Goal: Task Accomplishment & Management: Manage account settings

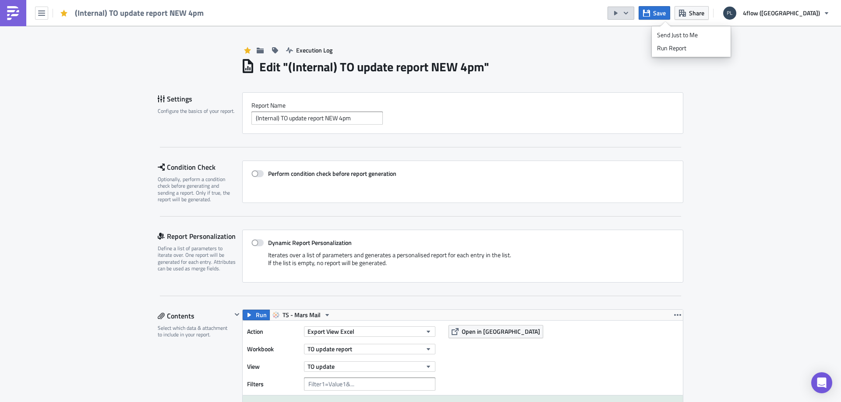
click at [387, 22] on div "(Internal) TO update report NEW 4pm Save Share 4flow ([GEOGRAPHIC_DATA])" at bounding box center [420, 13] width 841 height 26
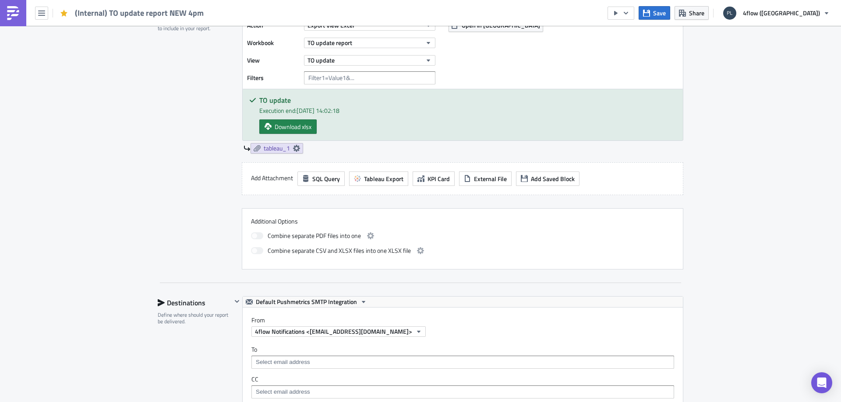
scroll to position [219, 0]
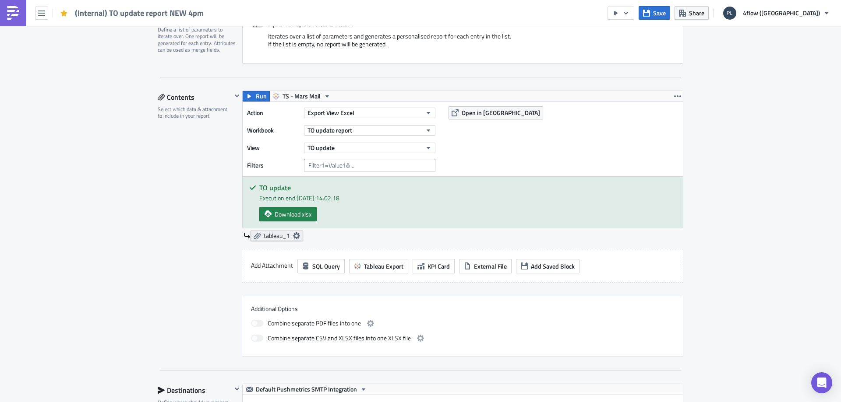
click at [275, 238] on span "tableau_1" at bounding box center [277, 236] width 26 height 8
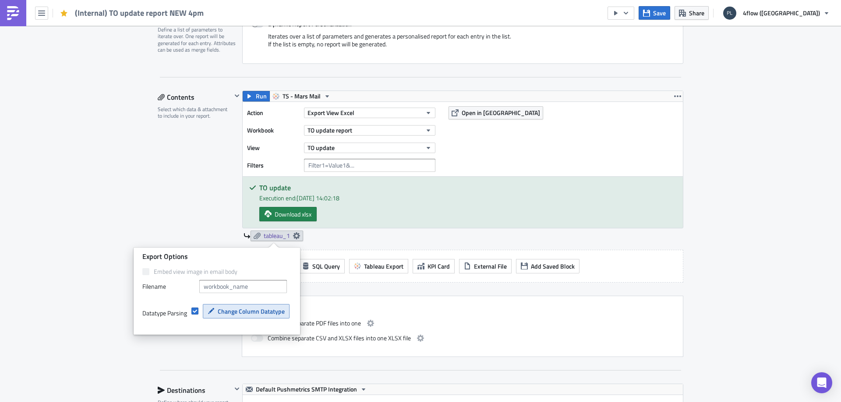
click at [221, 315] on span "Change Column Datatype" at bounding box center [251, 311] width 67 height 9
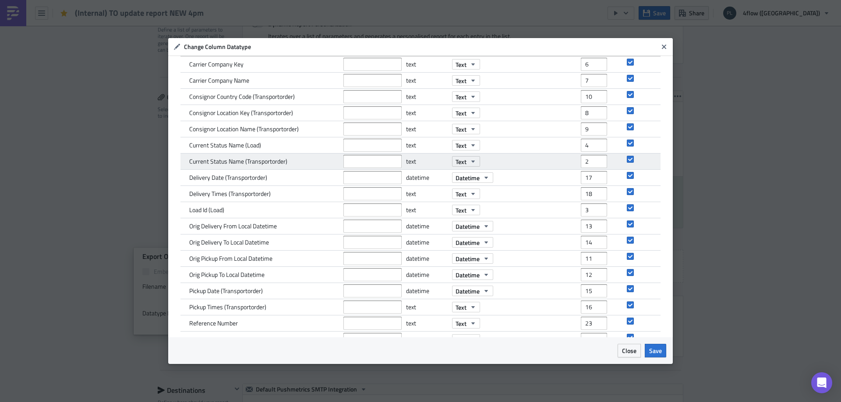
scroll to position [88, 0]
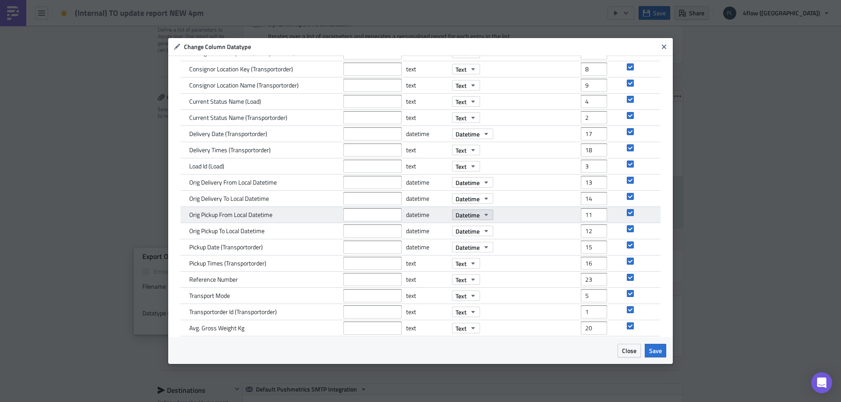
click at [485, 213] on icon "button" at bounding box center [486, 214] width 7 height 7
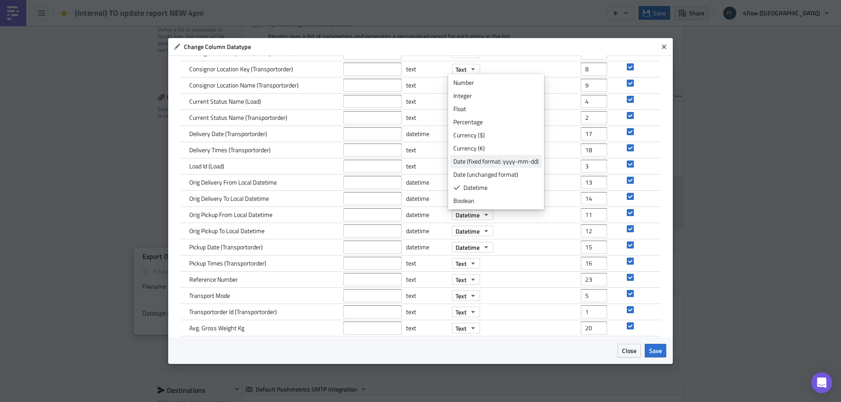
click at [526, 161] on div "Date (fixed format: yyyy-mm-dd)" at bounding box center [495, 161] width 85 height 9
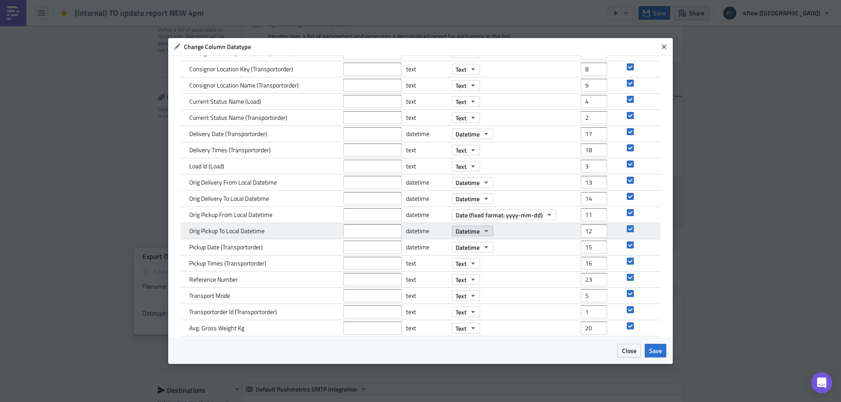
click at [483, 229] on icon "button" at bounding box center [486, 231] width 7 height 7
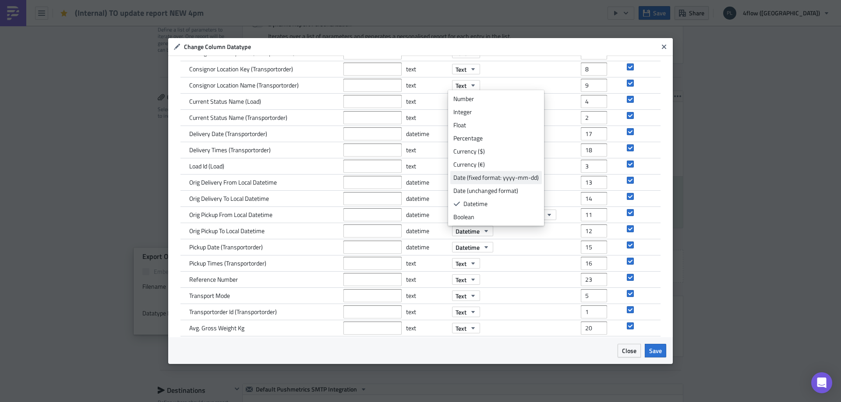
click at [495, 179] on div "Date (fixed format: yyyy-mm-dd)" at bounding box center [495, 177] width 85 height 9
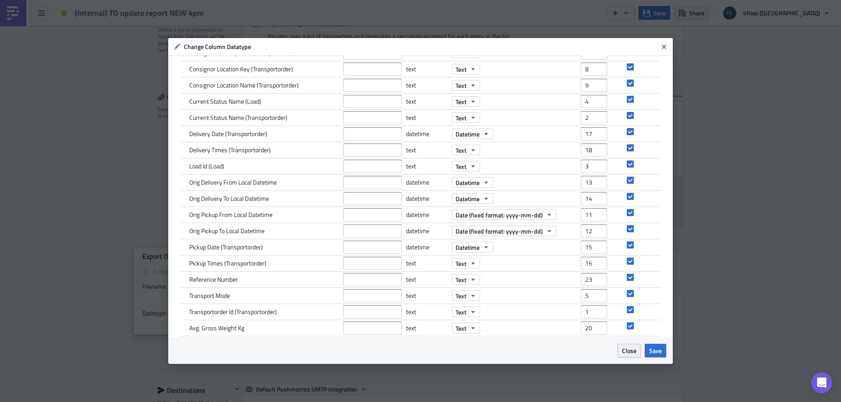
click at [632, 348] on span "Close" at bounding box center [629, 350] width 14 height 9
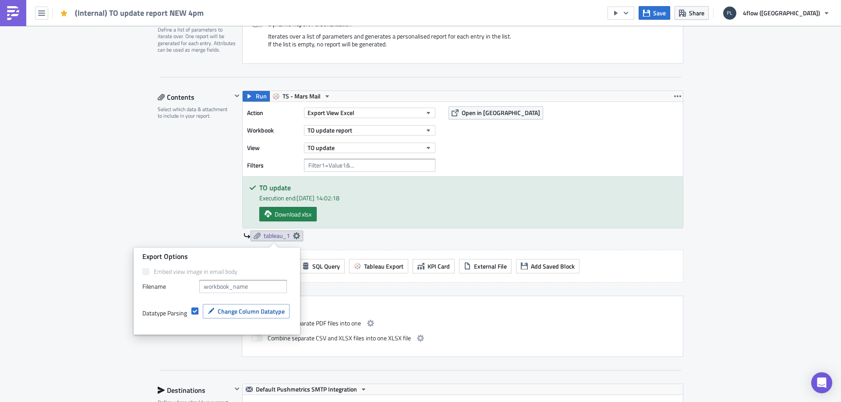
click at [739, 165] on div "Execution Log Edit " (Internal) TO update report NEW 4pm " Settings Configure t…" at bounding box center [420, 369] width 841 height 1125
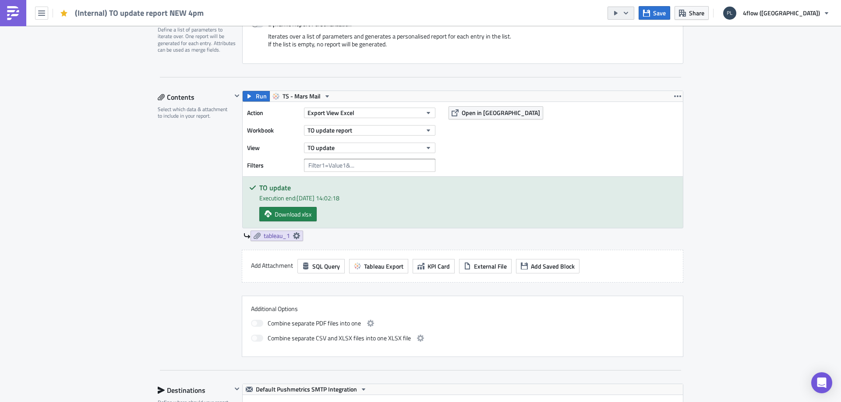
click at [634, 16] on button "button" at bounding box center [620, 13] width 27 height 13
click at [671, 34] on div "Send Just to Me" at bounding box center [691, 35] width 68 height 9
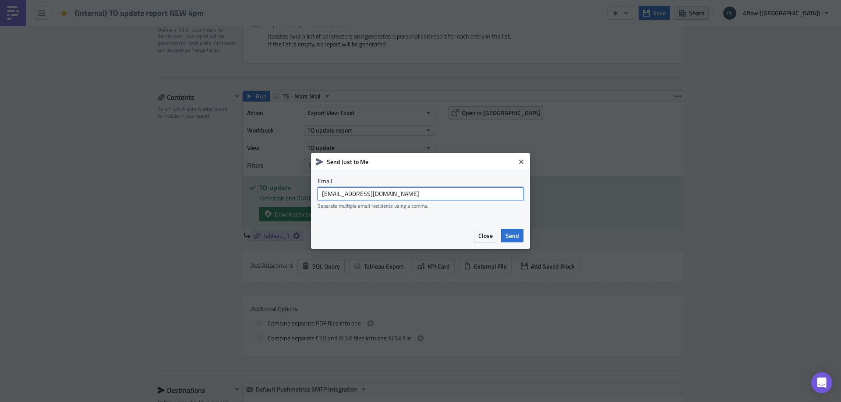
click at [412, 190] on input "[EMAIL_ADDRESS][DOMAIN_NAME]" at bounding box center [420, 193] width 206 height 13
type input "[PERSON_NAME][EMAIL_ADDRESS][DOMAIN_NAME]"
click at [510, 240] on span "Send" at bounding box center [512, 235] width 14 height 9
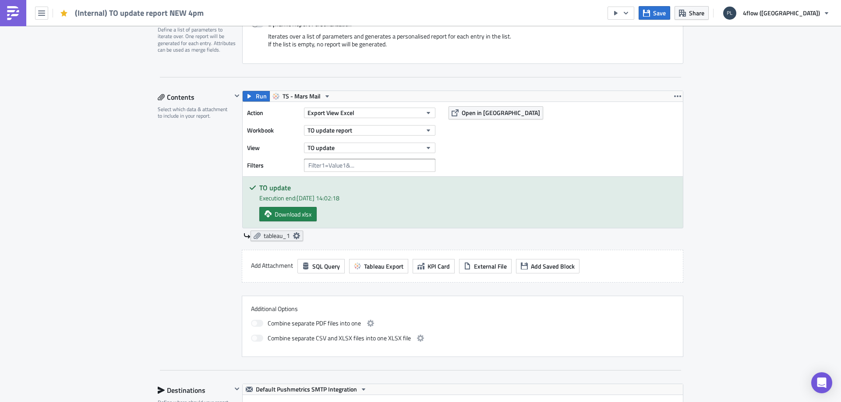
click at [280, 238] on span "tableau_1" at bounding box center [277, 236] width 26 height 8
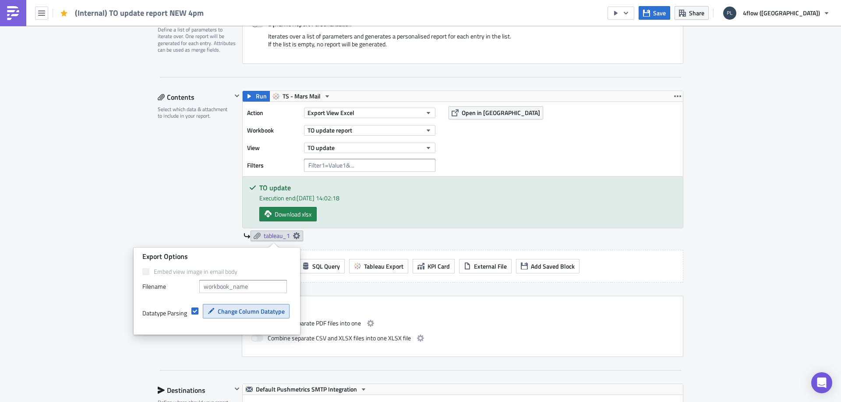
click at [210, 305] on button "Change Column Datatype" at bounding box center [246, 311] width 87 height 14
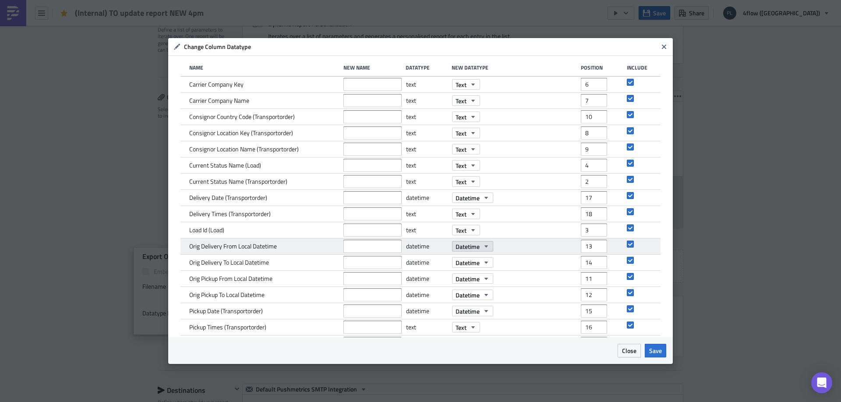
scroll to position [44, 0]
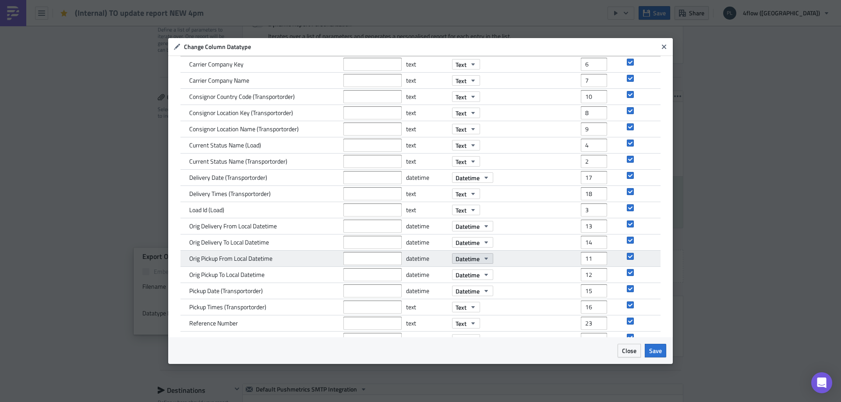
click at [483, 257] on icon "button" at bounding box center [486, 258] width 7 height 7
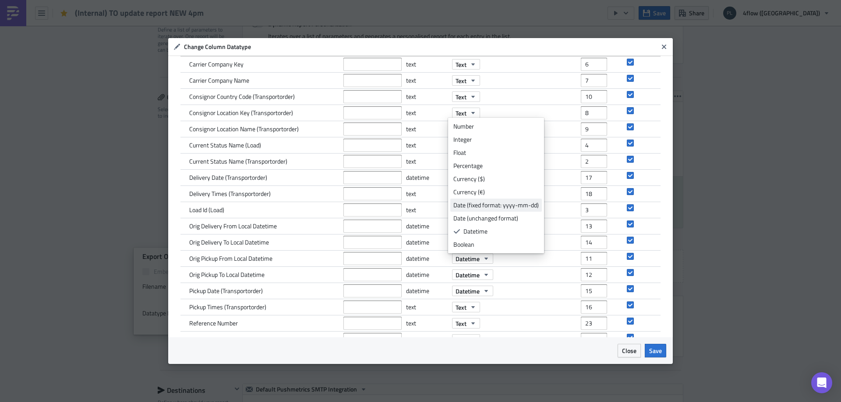
click at [500, 204] on div "Date (fixed format: yyyy-mm-dd)" at bounding box center [495, 205] width 85 height 9
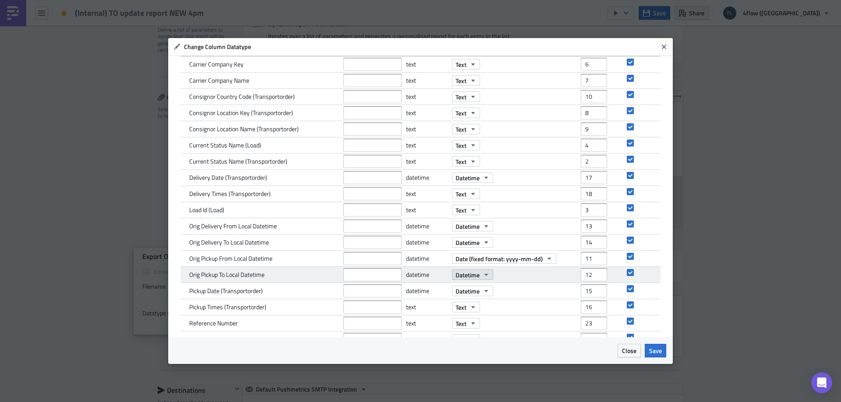
click at [483, 274] on icon "button" at bounding box center [486, 274] width 7 height 7
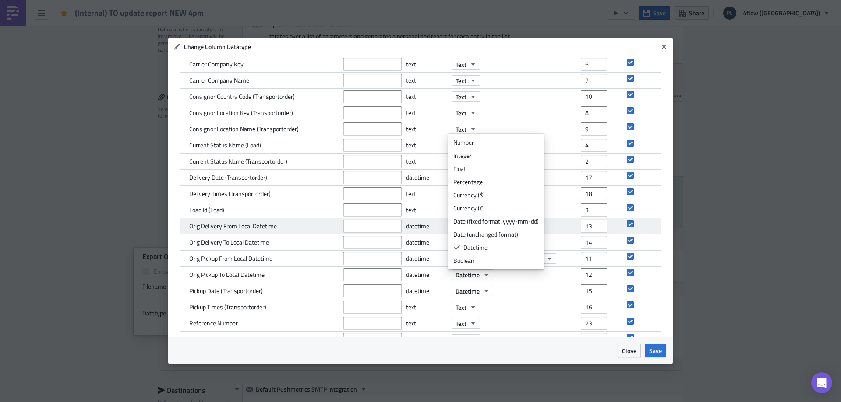
click at [490, 222] on div "Date (fixed format: yyyy-mm-dd)" at bounding box center [495, 221] width 85 height 9
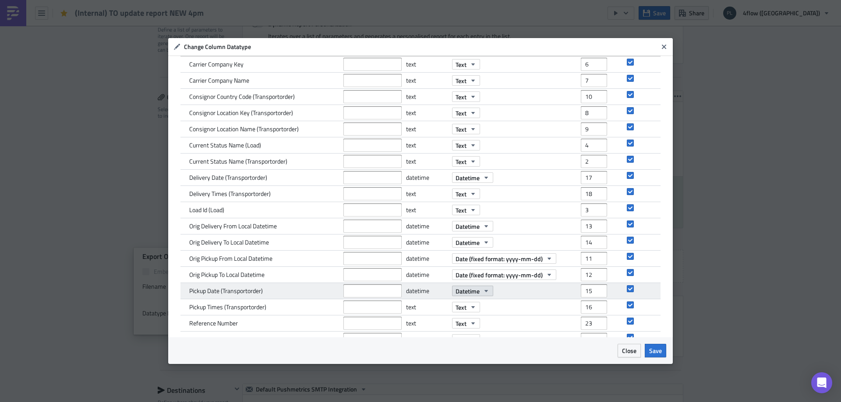
click at [475, 295] on span "Datetime" at bounding box center [467, 291] width 24 height 9
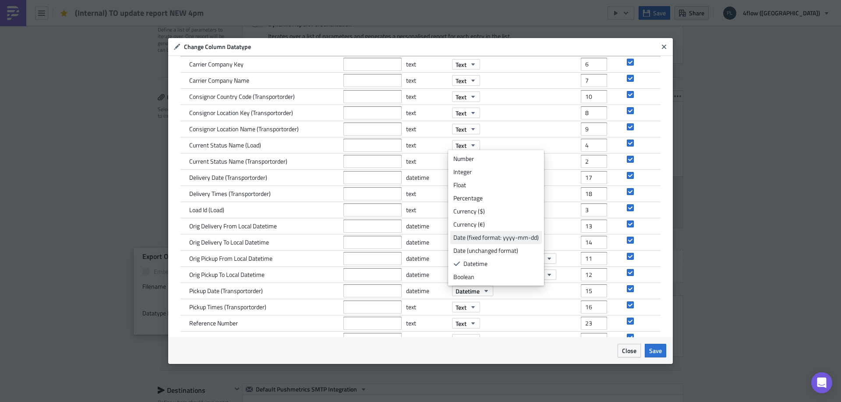
click at [465, 238] on div "Date (fixed format: yyyy-mm-dd)" at bounding box center [495, 237] width 85 height 9
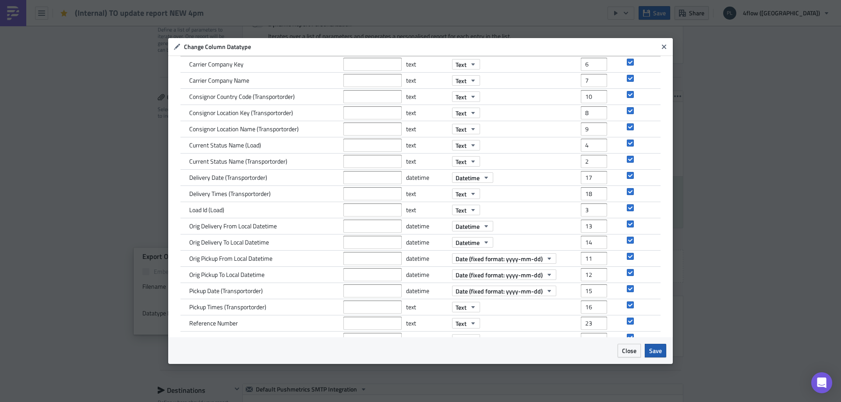
click at [654, 353] on span "Save" at bounding box center [655, 350] width 13 height 9
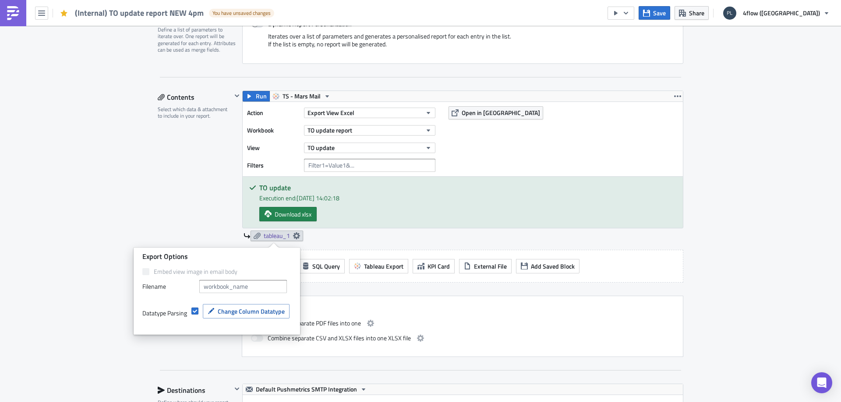
click at [220, 192] on div "Contents Select which data & attachment to include in your report." at bounding box center [195, 224] width 74 height 267
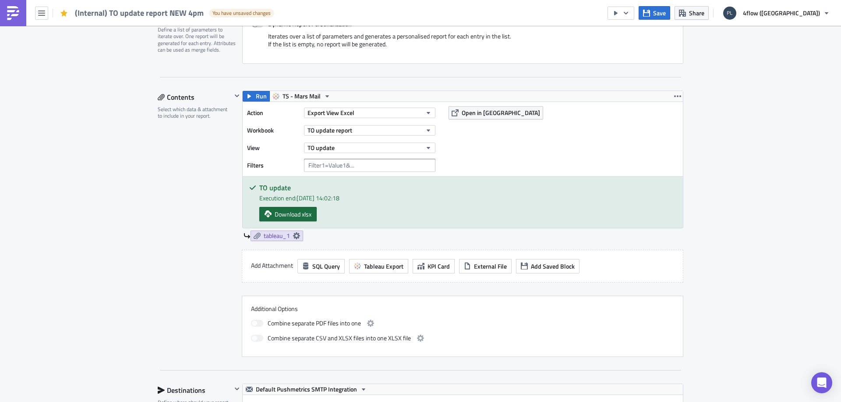
click at [285, 211] on span "Download xlsx" at bounding box center [293, 214] width 37 height 9
click at [332, 129] on span "TO update report" at bounding box center [329, 130] width 45 height 9
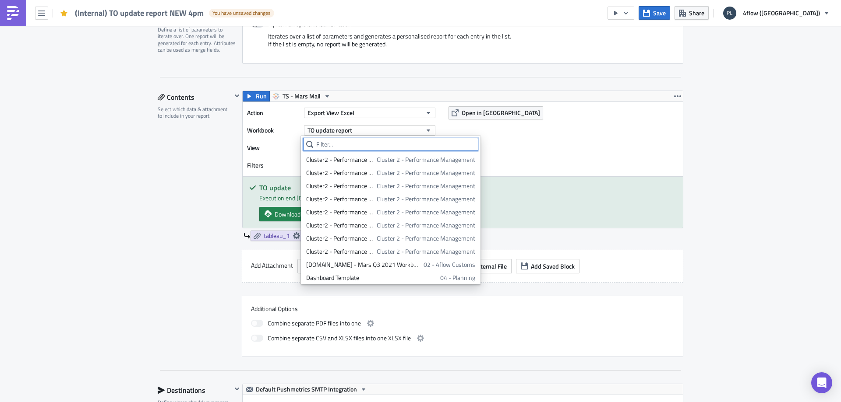
click at [383, 143] on input "text" at bounding box center [390, 144] width 175 height 13
click at [367, 127] on button "TO update report" at bounding box center [369, 130] width 131 height 11
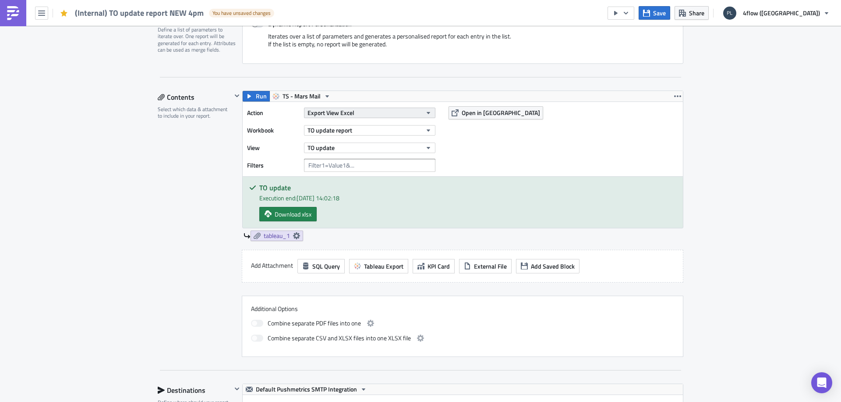
click at [345, 114] on span "Export View Excel" at bounding box center [330, 112] width 47 height 9
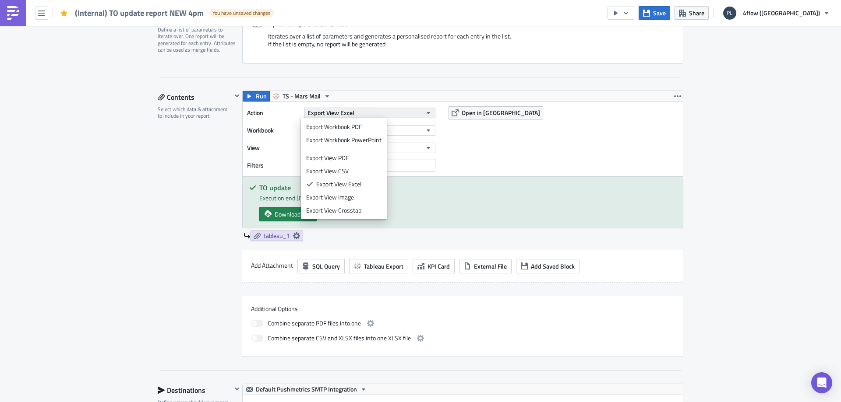
click at [345, 114] on span "Export View Excel" at bounding box center [330, 112] width 47 height 9
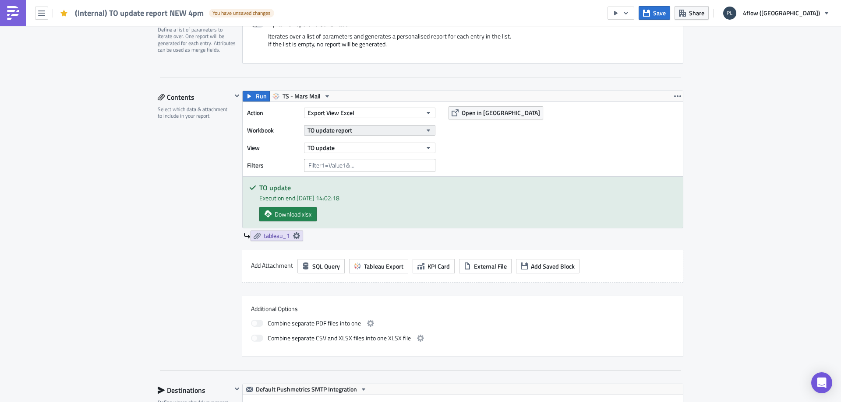
click at [359, 131] on button "TO update report" at bounding box center [369, 130] width 131 height 11
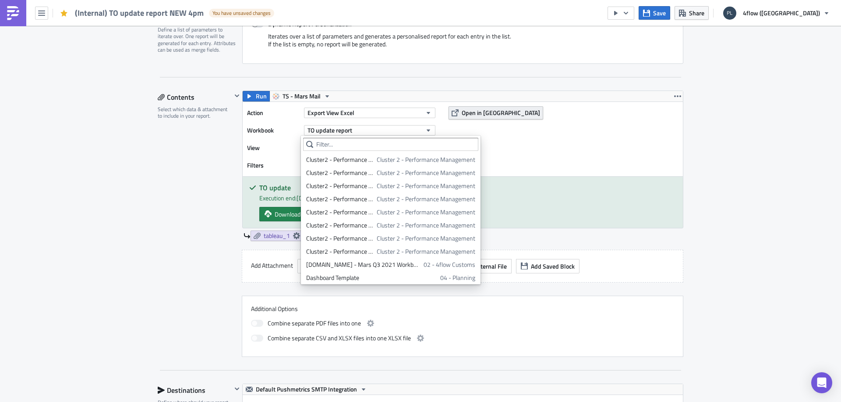
click at [472, 114] on span "Open in [GEOGRAPHIC_DATA]" at bounding box center [501, 112] width 78 height 9
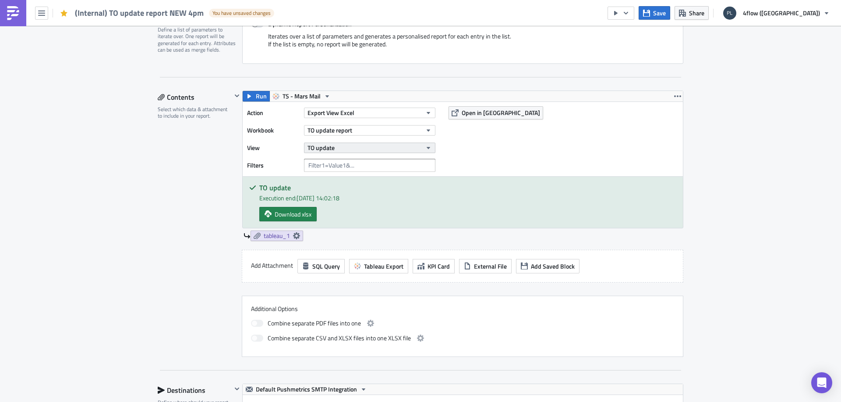
click at [317, 146] on span "TO update" at bounding box center [320, 147] width 27 height 9
click at [512, 165] on div "Action Export View Excel Workbook TO update report View TO update Filters Open …" at bounding box center [463, 139] width 440 height 74
click at [283, 236] on span "tableau_1" at bounding box center [277, 236] width 26 height 8
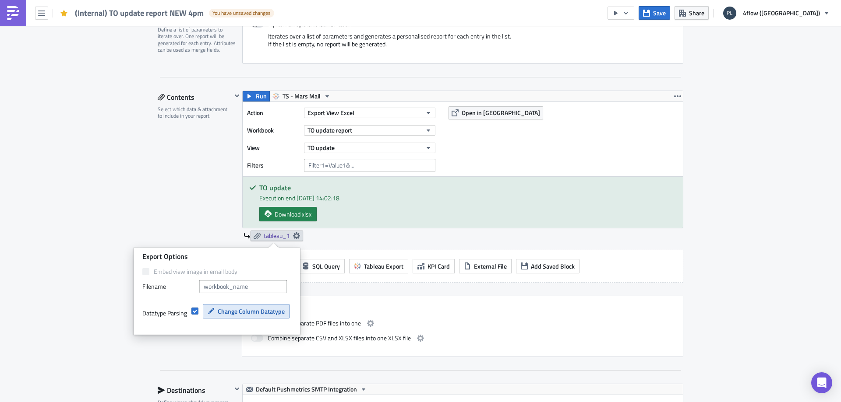
click at [214, 318] on button "Change Column Datatype" at bounding box center [246, 311] width 87 height 14
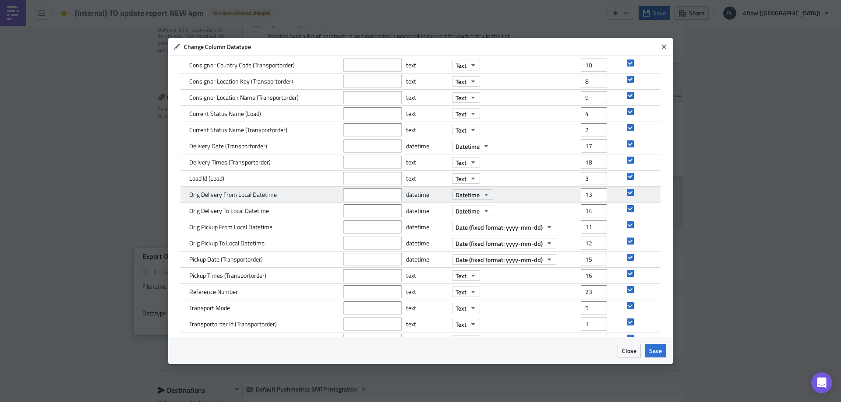
scroll to position [88, 0]
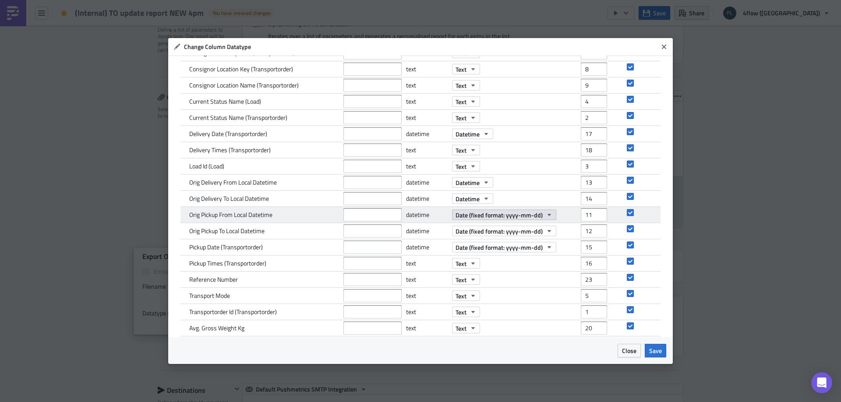
click at [546, 213] on icon "button" at bounding box center [549, 214] width 7 height 7
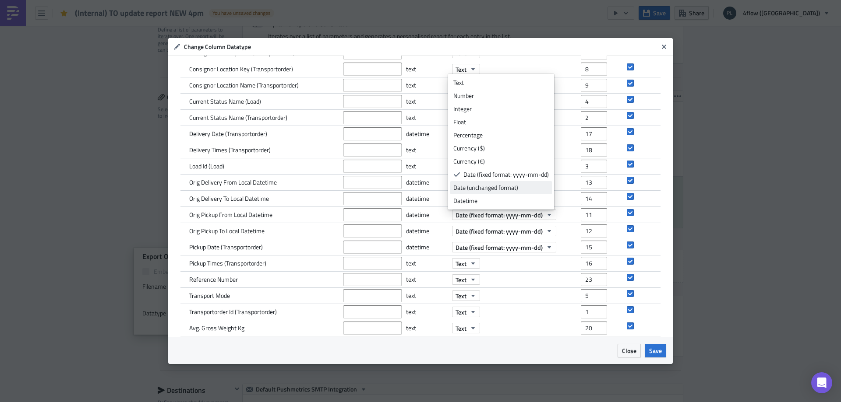
scroll to position [13, 0]
click at [488, 176] on div "Date (unchanged format)" at bounding box center [500, 174] width 95 height 9
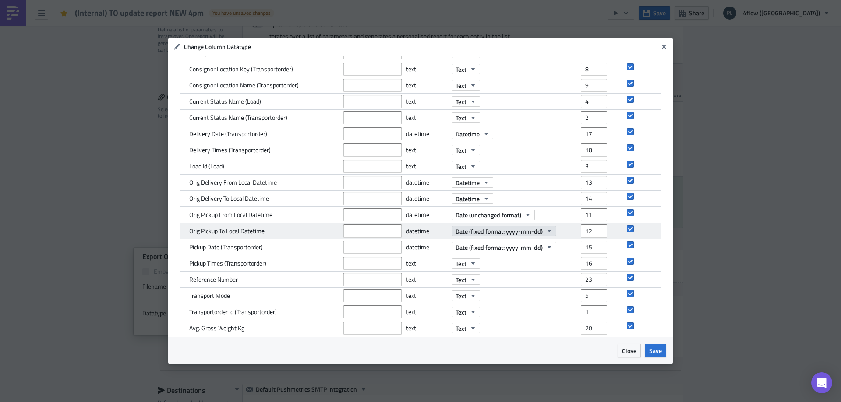
click at [529, 229] on span "Date (fixed format: yyyy-mm-dd)" at bounding box center [498, 231] width 87 height 9
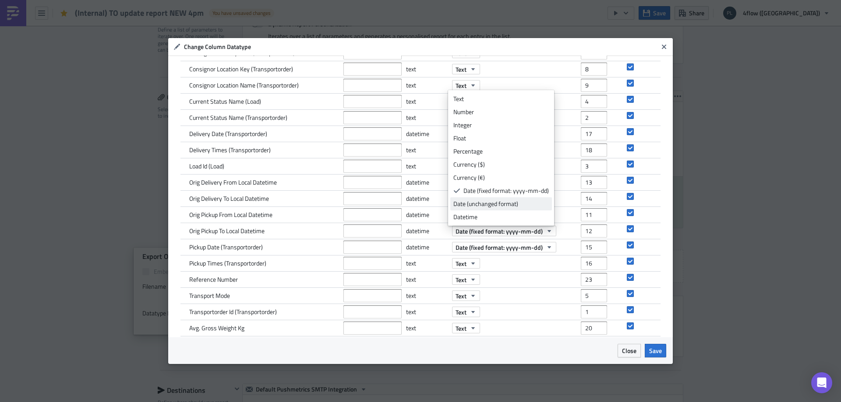
click at [514, 206] on div "Date (unchanged format)" at bounding box center [500, 204] width 95 height 9
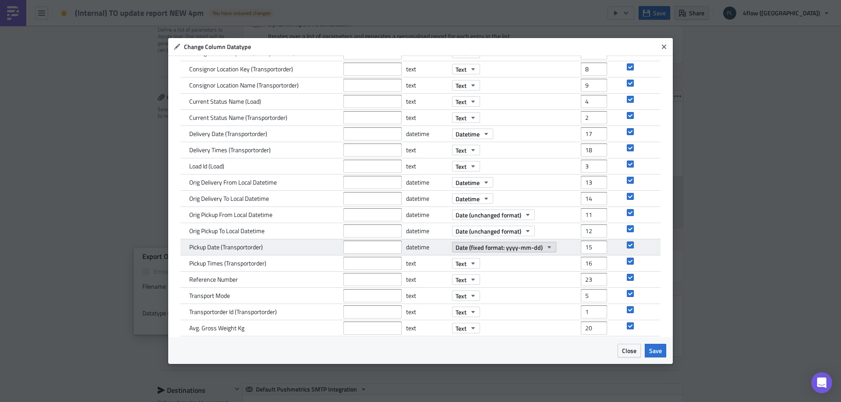
click at [503, 245] on span "Date (fixed format: yyyy-mm-dd)" at bounding box center [498, 247] width 87 height 9
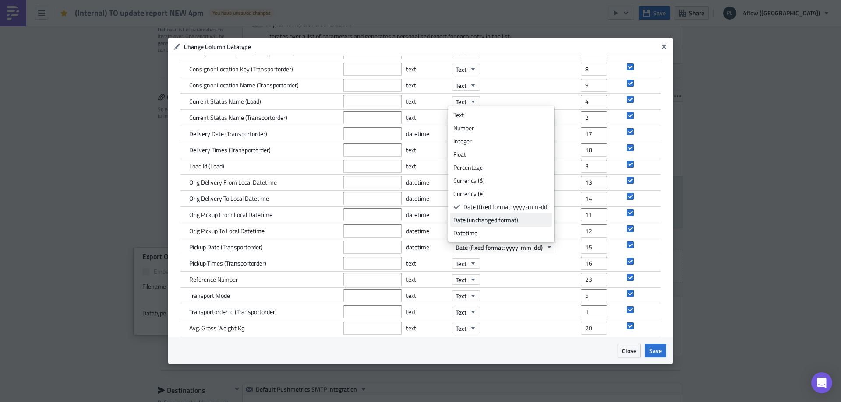
click at [500, 222] on div "Date (unchanged format)" at bounding box center [500, 220] width 95 height 9
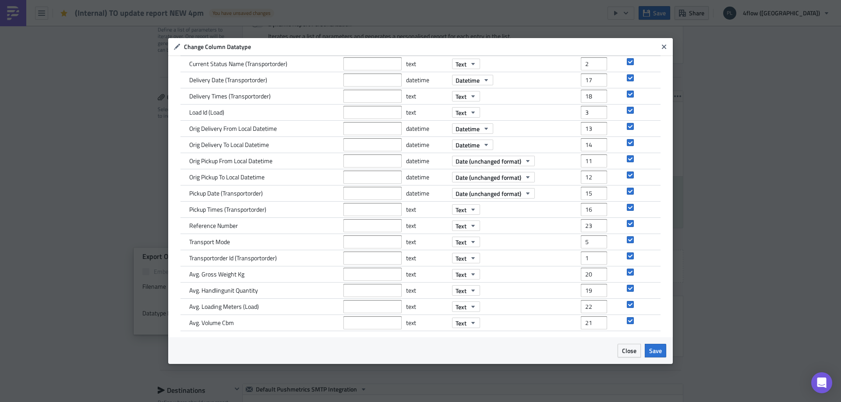
scroll to position [143, 0]
click at [648, 350] on button "Save" at bounding box center [655, 351] width 21 height 14
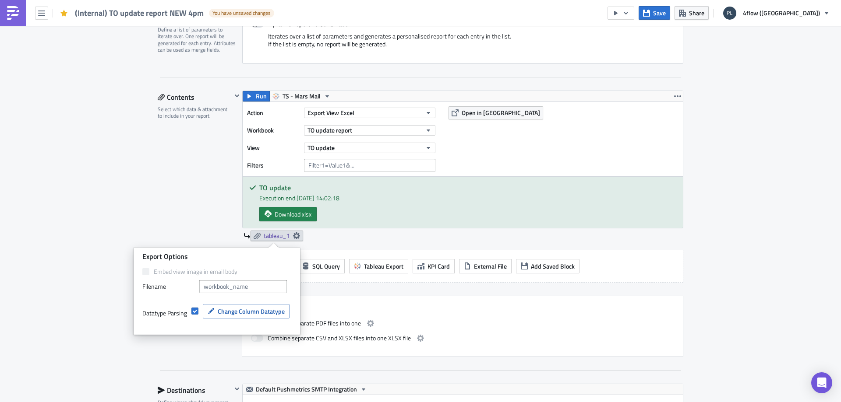
click at [188, 190] on div "Contents Select which data & attachment to include in your report." at bounding box center [195, 224] width 74 height 267
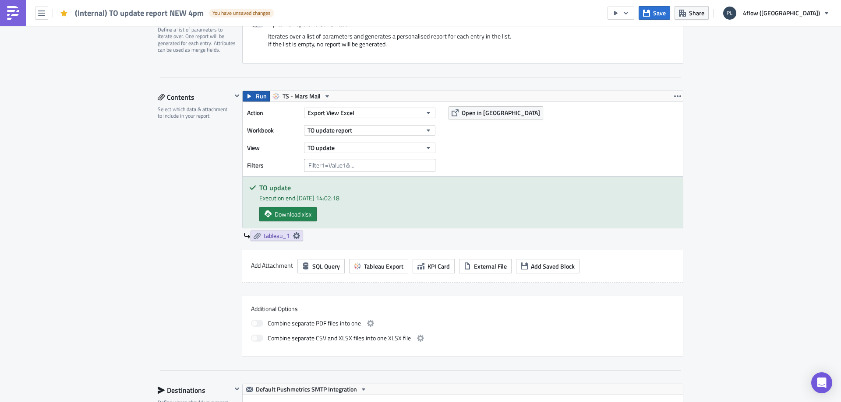
click at [256, 96] on span "Run" at bounding box center [261, 96] width 11 height 11
click at [300, 211] on span "Download xlsx" at bounding box center [293, 214] width 37 height 9
click at [271, 234] on span "tableau_1" at bounding box center [277, 236] width 26 height 8
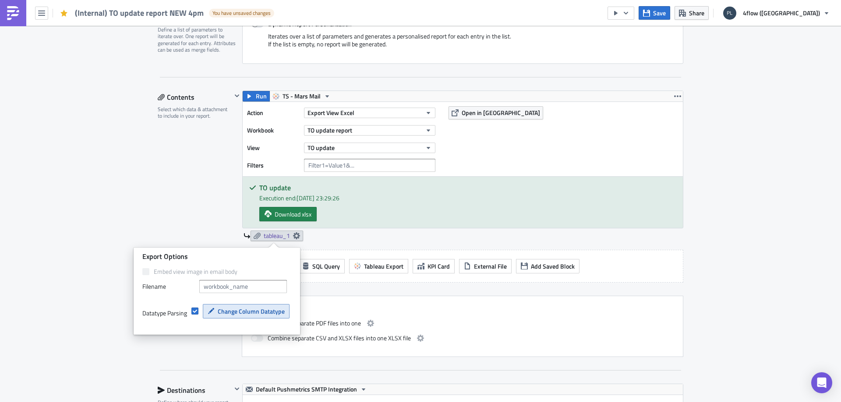
click at [240, 310] on span "Change Column Datatype" at bounding box center [251, 311] width 67 height 9
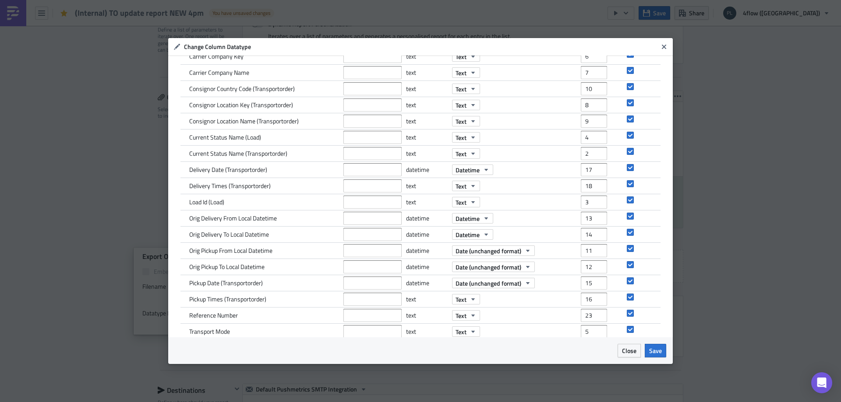
scroll to position [131, 0]
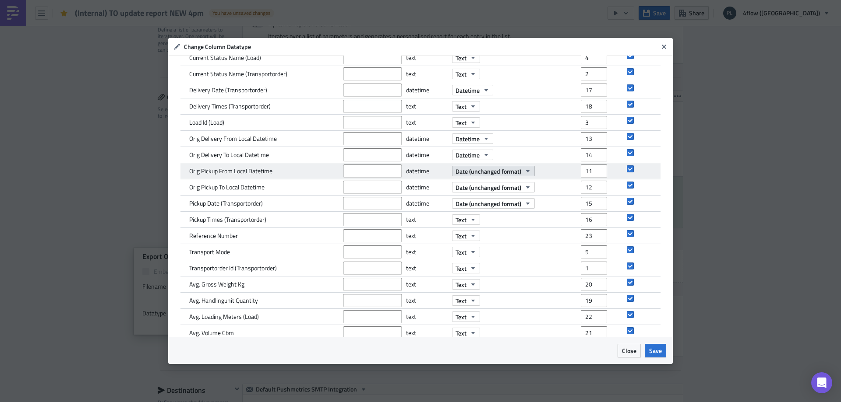
click at [524, 169] on icon "button" at bounding box center [527, 171] width 7 height 7
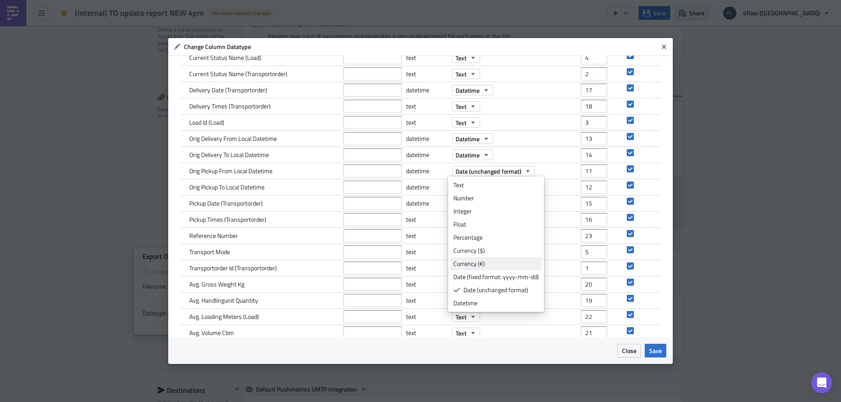
scroll to position [13, 0]
click at [516, 266] on div "Date (fixed format: yyyy-mm-dd)" at bounding box center [495, 264] width 85 height 9
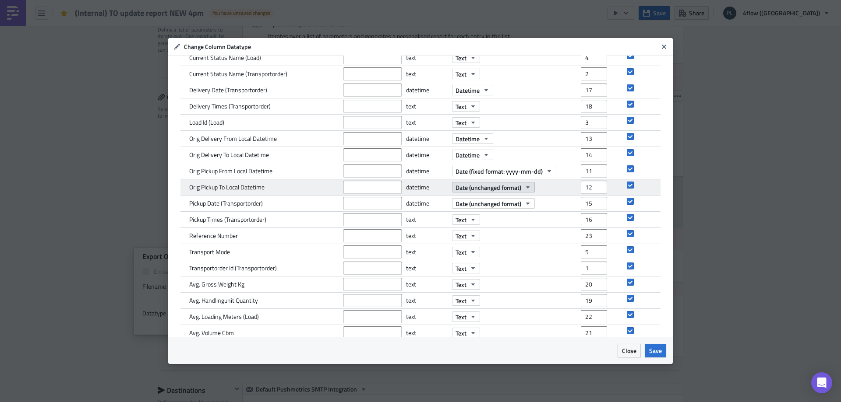
click at [526, 189] on icon "button" at bounding box center [527, 187] width 7 height 7
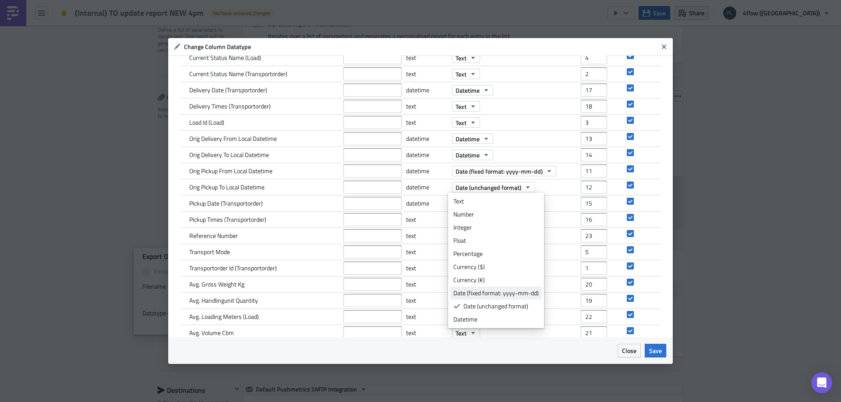
click at [496, 296] on div "Date (fixed format: yyyy-mm-dd)" at bounding box center [495, 293] width 85 height 9
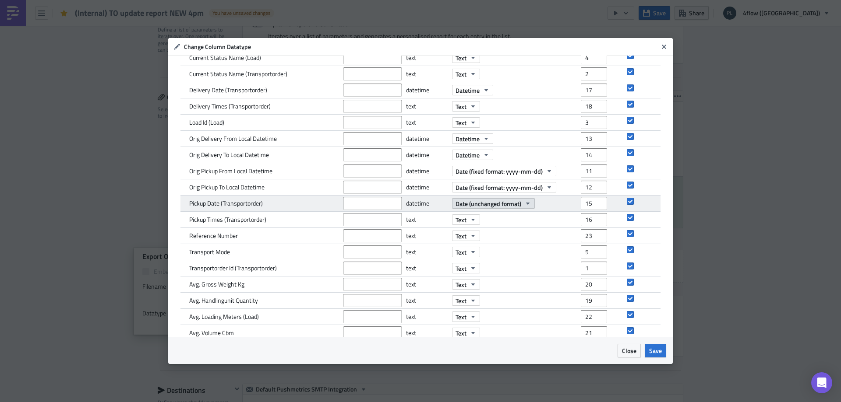
click at [524, 207] on icon "button" at bounding box center [527, 203] width 7 height 7
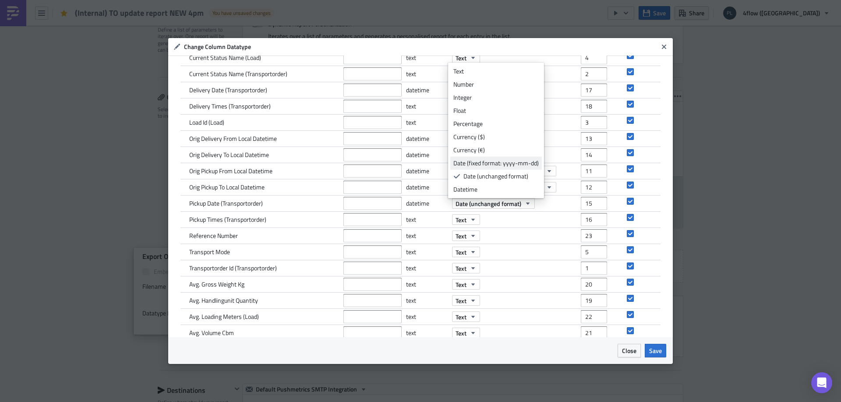
click at [503, 164] on div "Date (fixed format: yyyy-mm-dd)" at bounding box center [495, 163] width 85 height 9
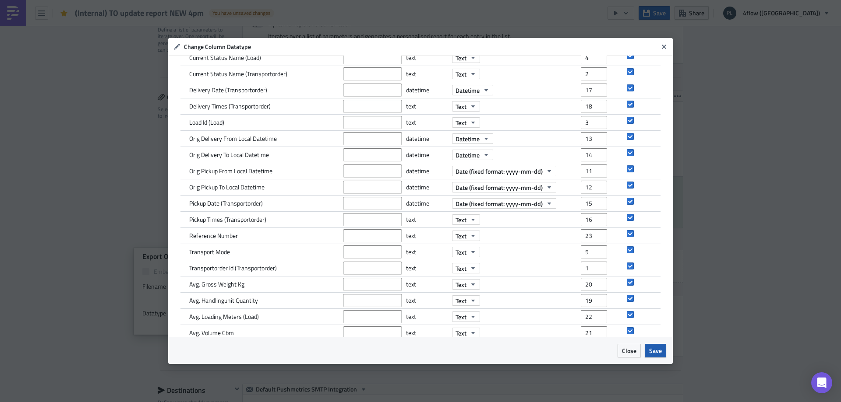
click at [655, 345] on button "Save" at bounding box center [655, 351] width 21 height 14
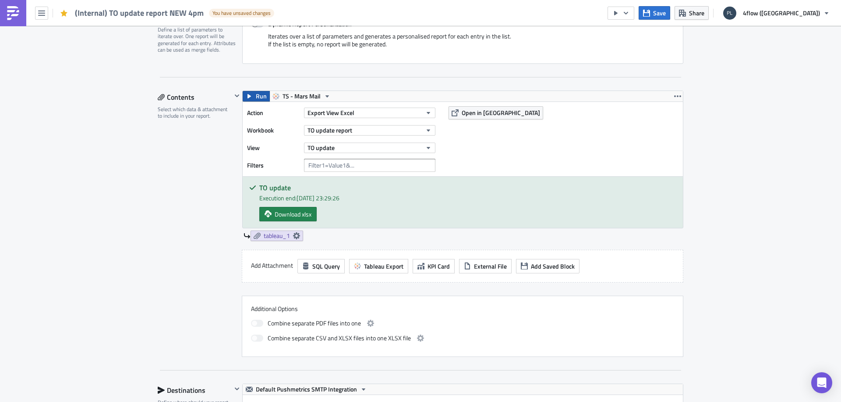
click at [261, 98] on span "Run" at bounding box center [261, 96] width 11 height 11
click at [271, 217] on link "Download xlsx" at bounding box center [287, 214] width 57 height 14
click at [727, 70] on div "Execution Log Edit " (Internal) TO update report NEW 4pm " Draft Settings Confi…" at bounding box center [420, 369] width 841 height 1125
click at [259, 233] on link "tableau_1" at bounding box center [276, 236] width 53 height 11
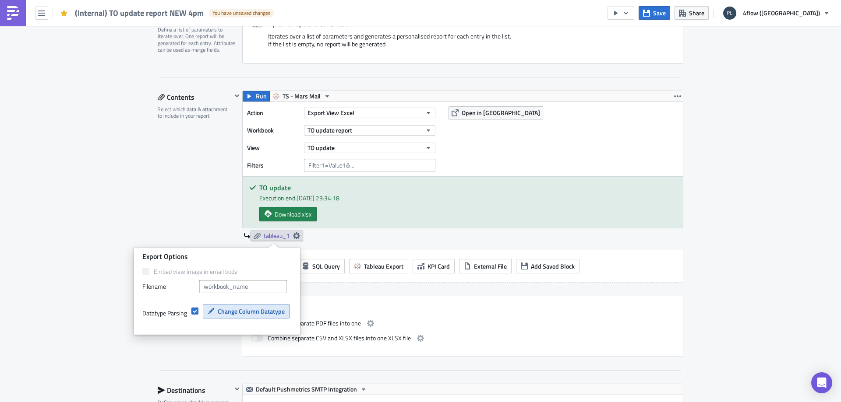
click at [247, 314] on span "Change Column Datatype" at bounding box center [251, 311] width 67 height 9
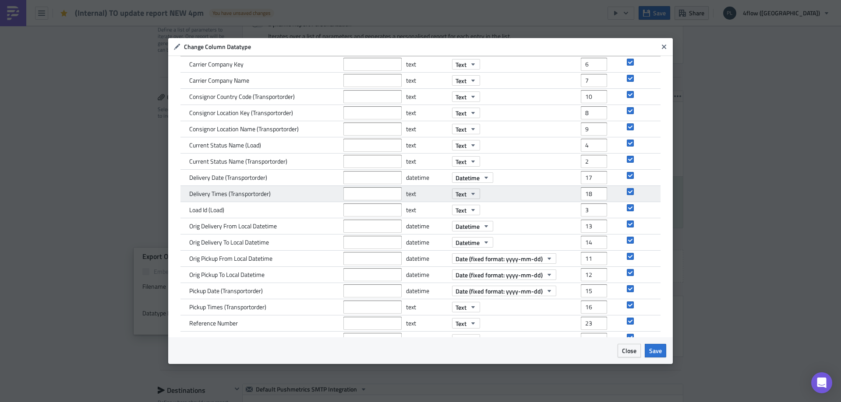
scroll to position [0, 0]
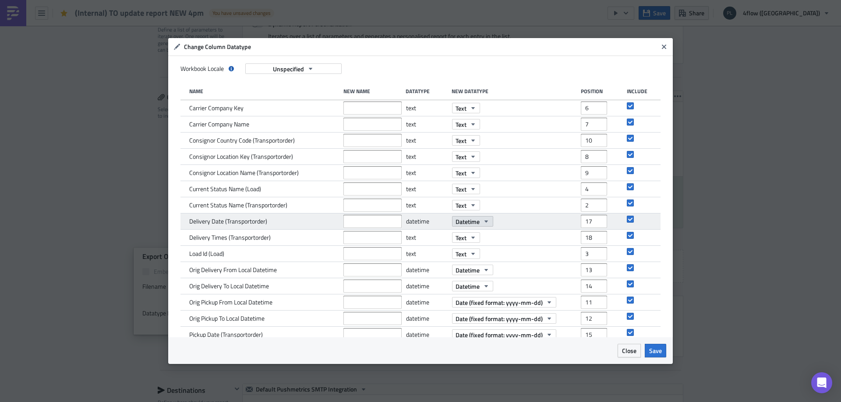
click at [484, 220] on icon "button" at bounding box center [486, 221] width 7 height 7
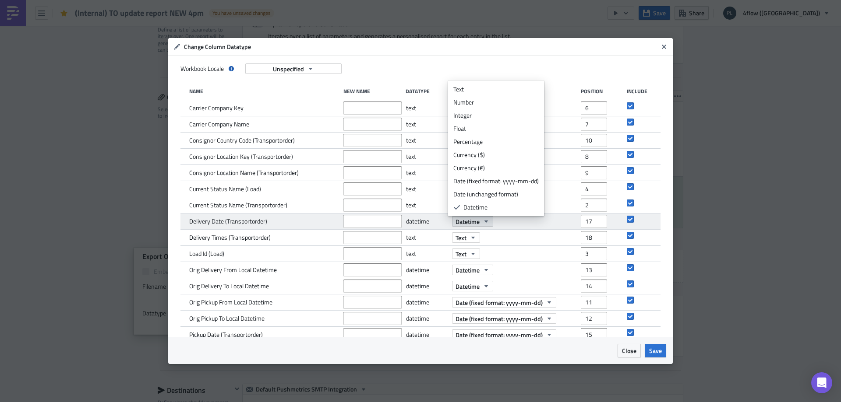
scroll to position [13, 0]
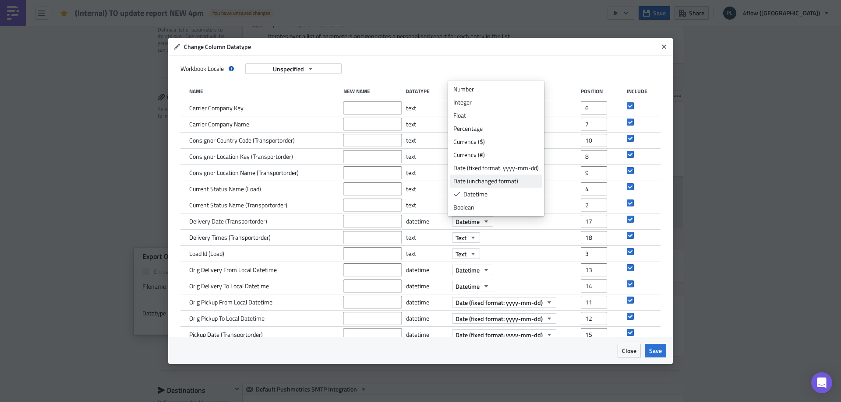
click at [495, 177] on div "Date (unchanged format)" at bounding box center [495, 181] width 85 height 9
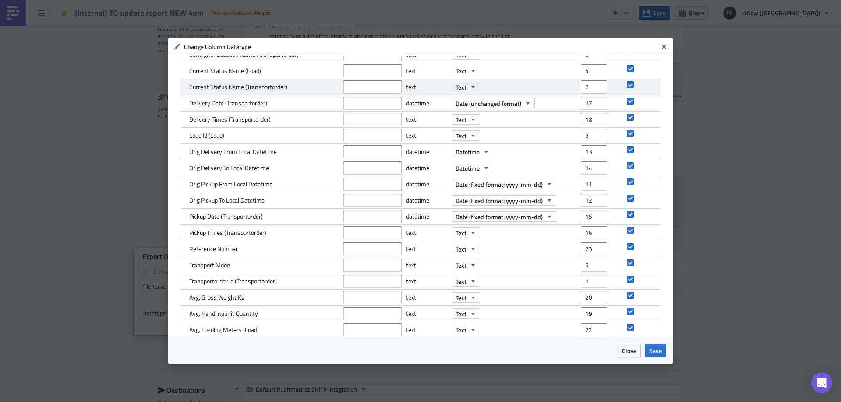
scroll to position [131, 0]
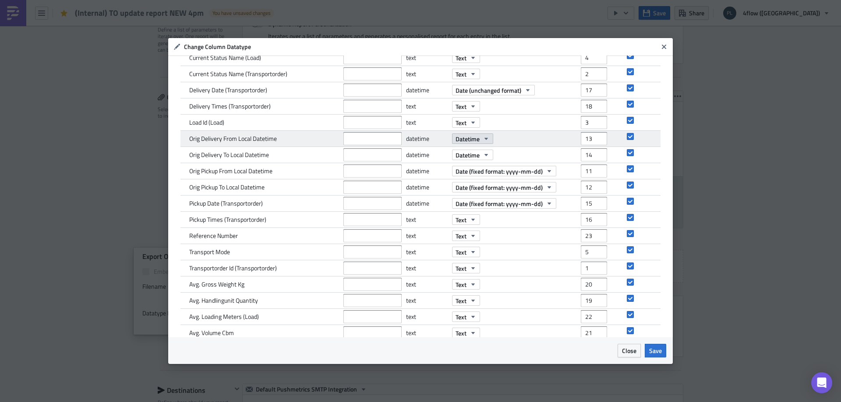
click at [484, 139] on icon "button" at bounding box center [486, 139] width 4 height 2
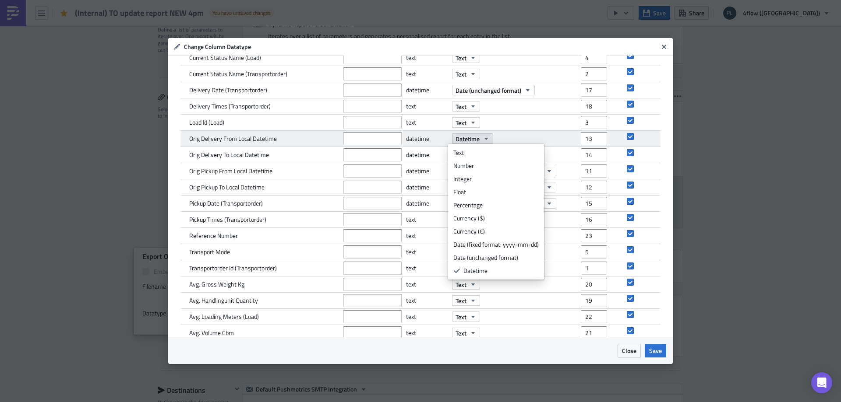
scroll to position [13, 0]
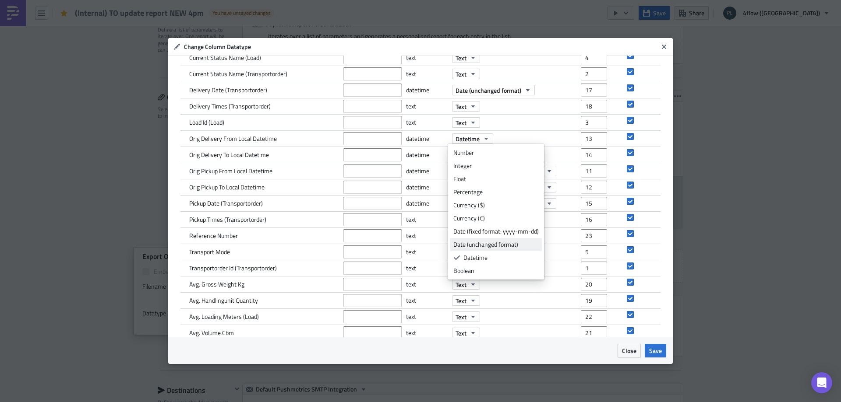
click at [497, 242] on div "Date (unchanged format)" at bounding box center [495, 244] width 85 height 9
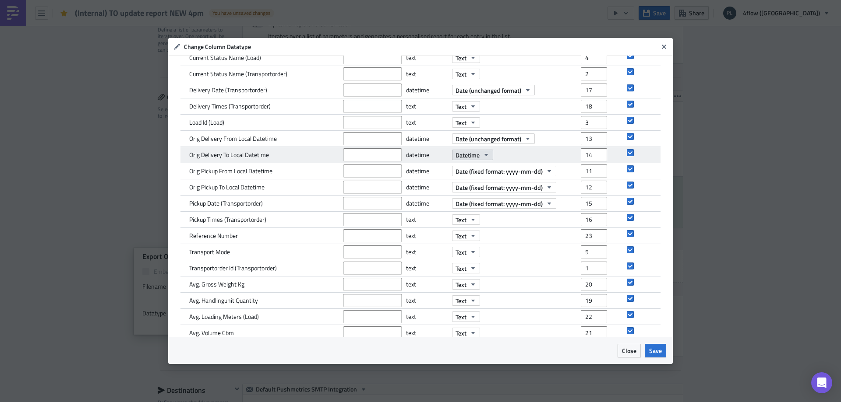
click at [484, 156] on icon "button" at bounding box center [486, 155] width 4 height 2
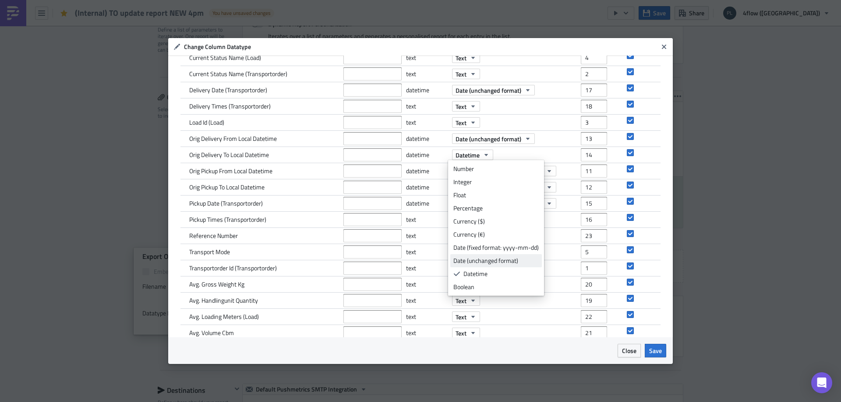
click at [510, 258] on div "Date (unchanged format)" at bounding box center [495, 261] width 85 height 9
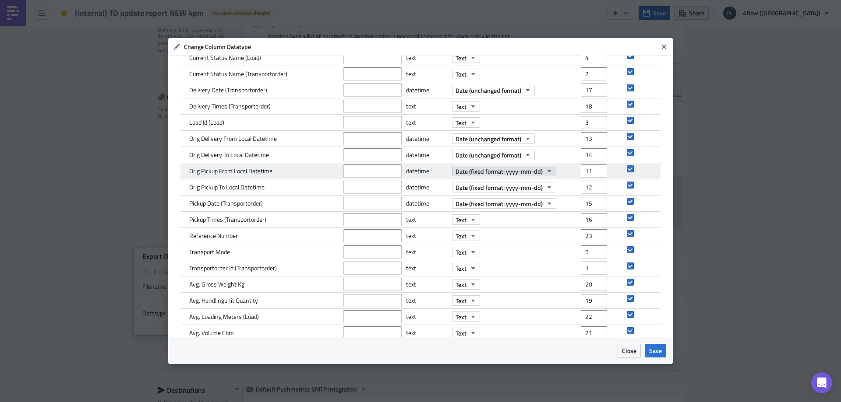
click at [523, 175] on span "Date (fixed format: yyyy-mm-dd)" at bounding box center [498, 171] width 87 height 9
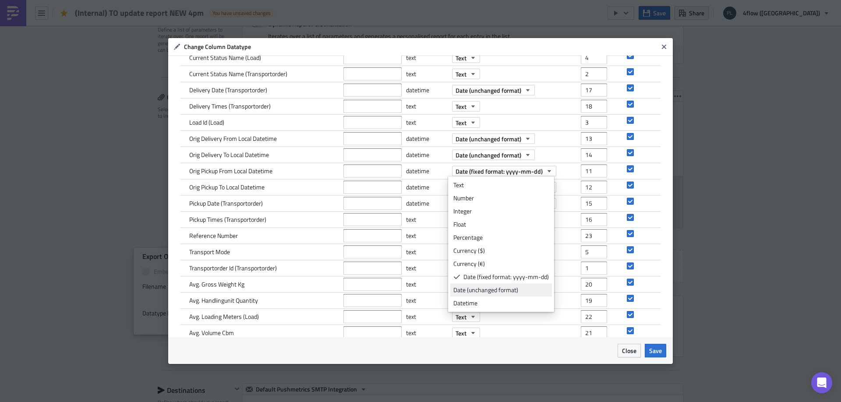
drag, startPoint x: 511, startPoint y: 288, endPoint x: 524, endPoint y: 278, distance: 16.8
click at [511, 288] on div "Date (unchanged format)" at bounding box center [500, 290] width 95 height 9
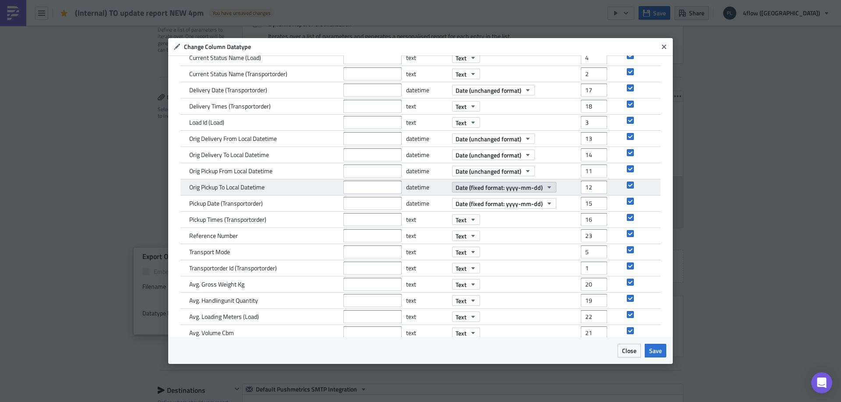
click at [513, 189] on span "Date (fixed format: yyyy-mm-dd)" at bounding box center [498, 187] width 87 height 9
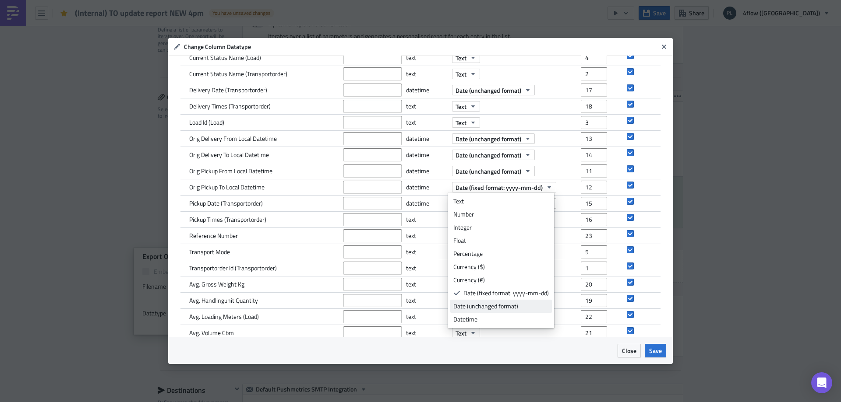
click at [513, 303] on div "Date (unchanged format)" at bounding box center [500, 306] width 95 height 9
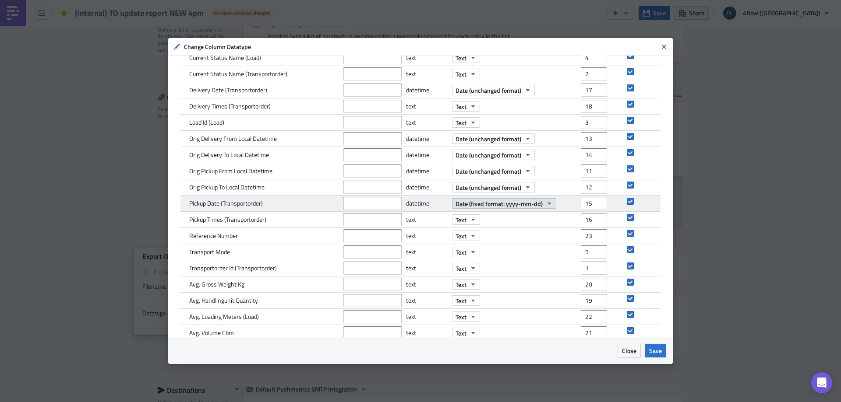
click at [527, 207] on span "Date (fixed format: yyyy-mm-dd)" at bounding box center [498, 203] width 87 height 9
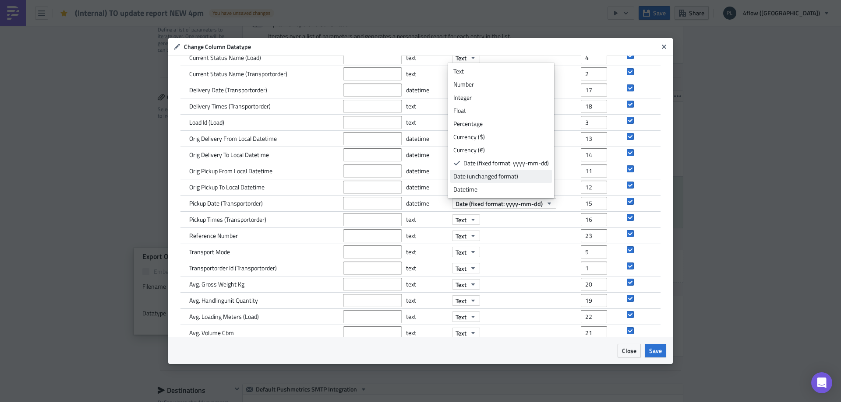
click at [508, 174] on div "Date (unchanged format)" at bounding box center [500, 176] width 95 height 9
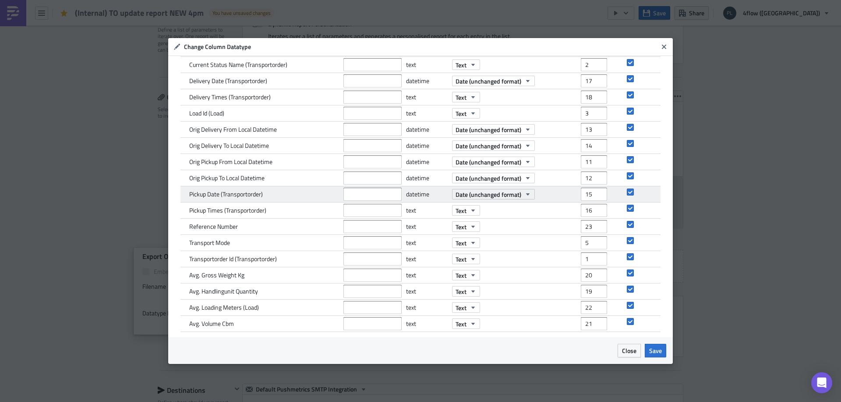
scroll to position [143, 0]
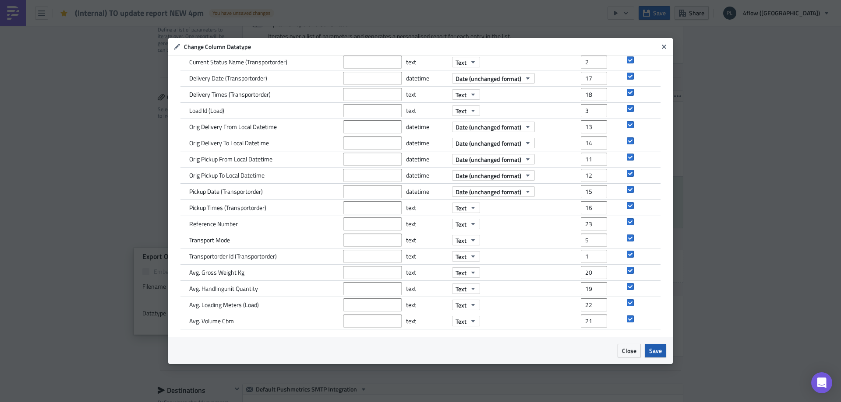
click at [655, 351] on span "Save" at bounding box center [655, 350] width 13 height 9
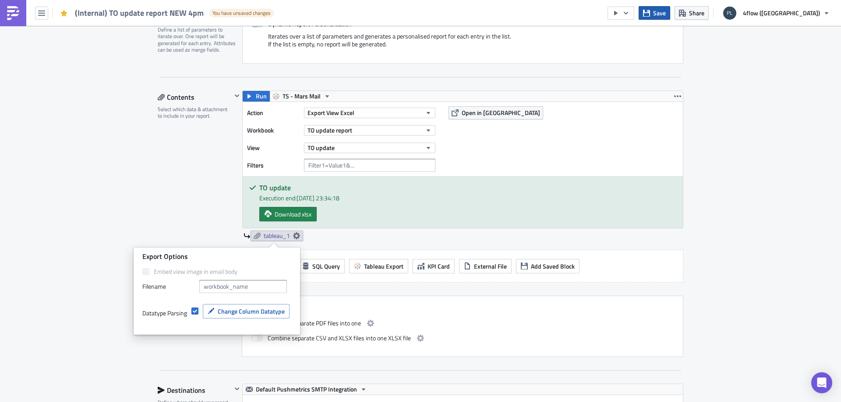
click at [650, 12] on icon "button" at bounding box center [646, 12] width 7 height 7
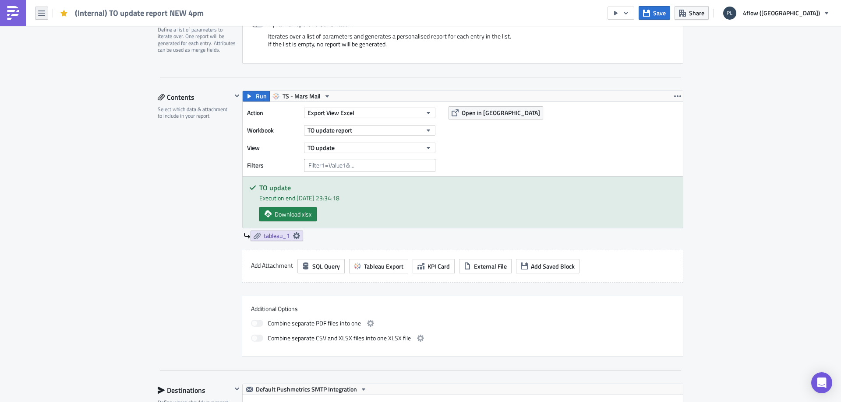
click at [45, 11] on icon "button" at bounding box center [41, 13] width 7 height 5
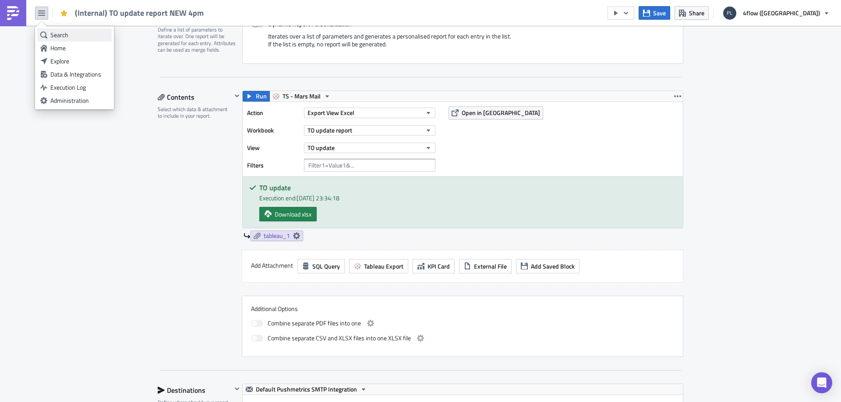
click at [66, 31] on div "Search" at bounding box center [79, 35] width 58 height 9
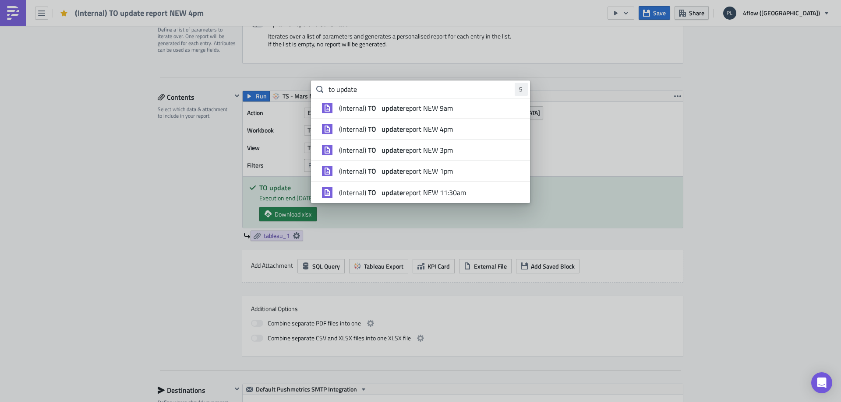
click at [433, 109] on span "(Internal) TO update report NEW 9am" at bounding box center [396, 108] width 114 height 9
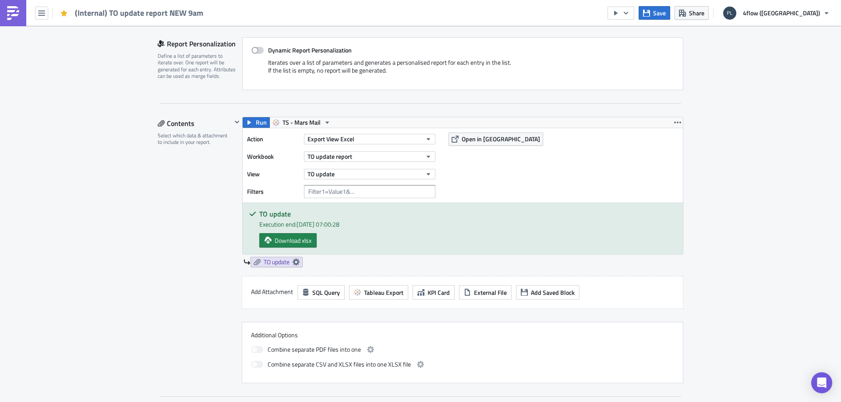
scroll to position [219, 0]
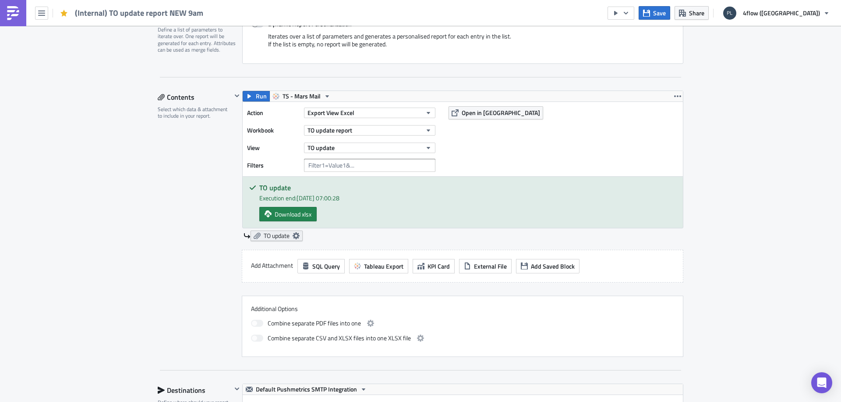
click at [254, 236] on icon at bounding box center [257, 236] width 7 height 7
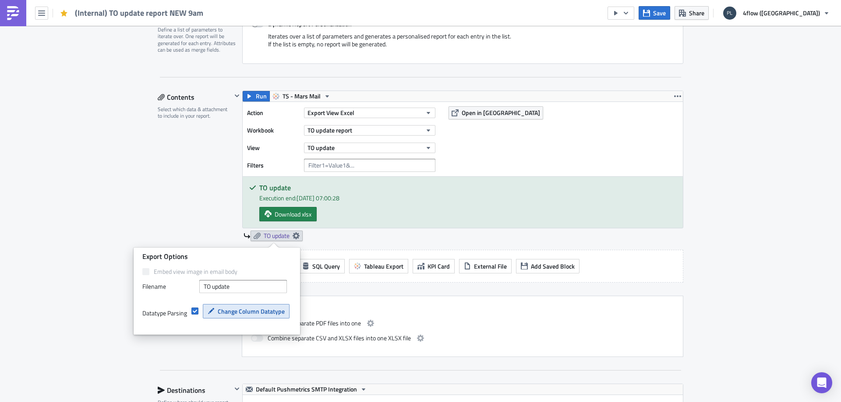
click at [233, 310] on span "Change Column Datatype" at bounding box center [251, 311] width 67 height 9
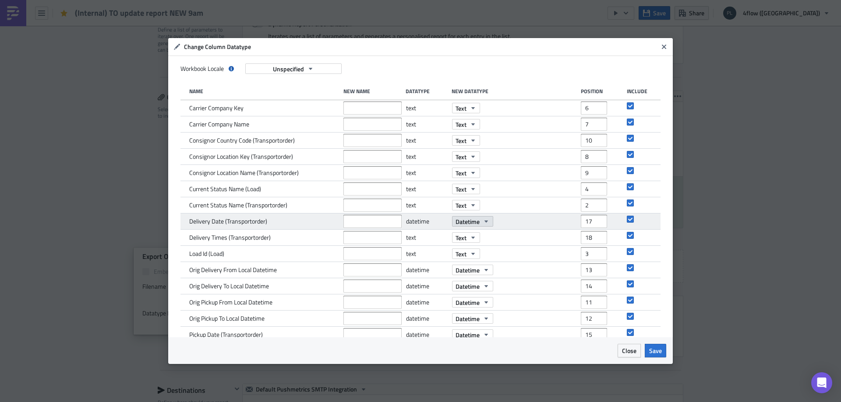
click at [483, 224] on icon "button" at bounding box center [486, 221] width 7 height 7
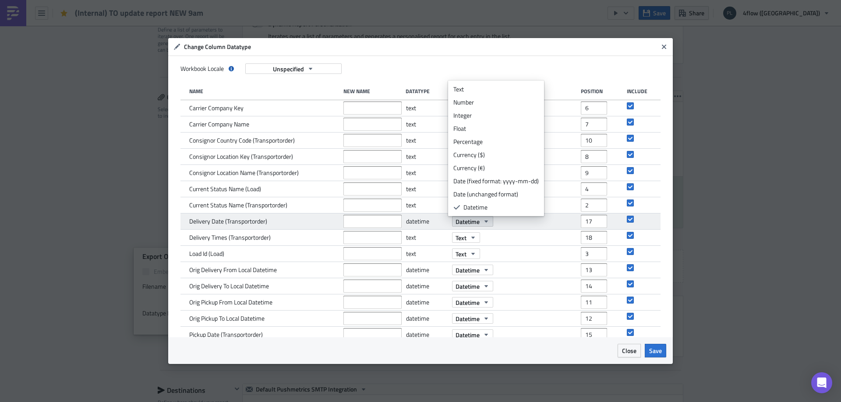
scroll to position [13, 0]
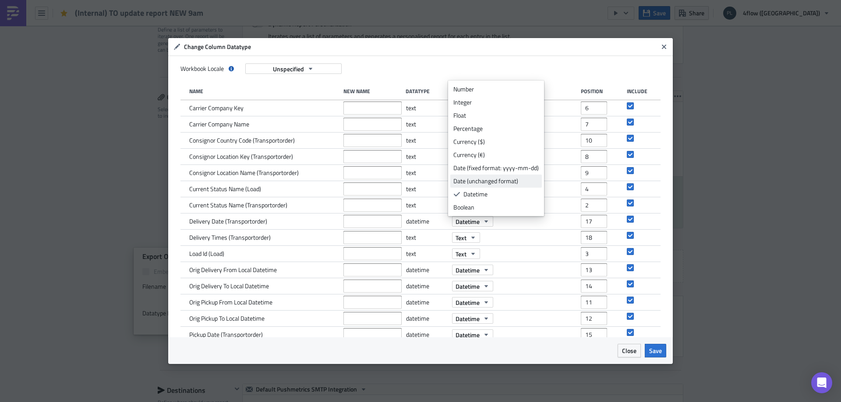
click at [511, 180] on div "Date (unchanged format)" at bounding box center [495, 181] width 85 height 9
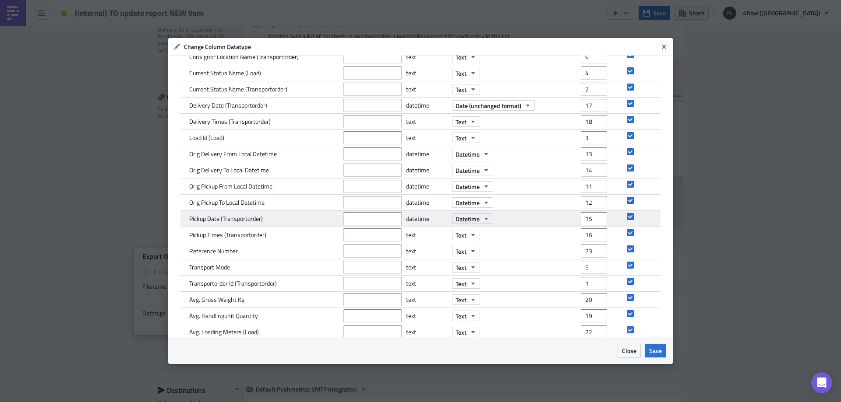
scroll to position [131, 0]
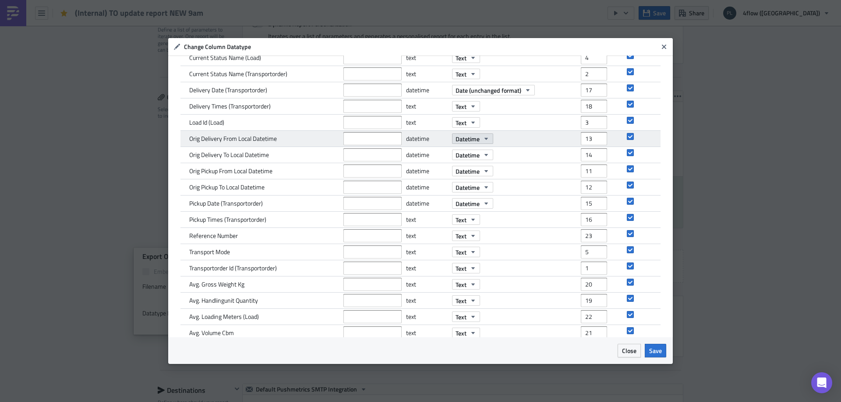
click at [476, 142] on button "Datetime" at bounding box center [472, 139] width 41 height 11
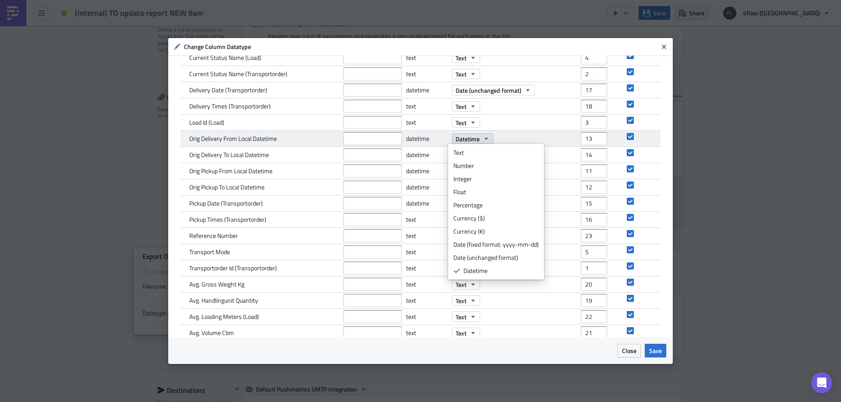
scroll to position [13, 0]
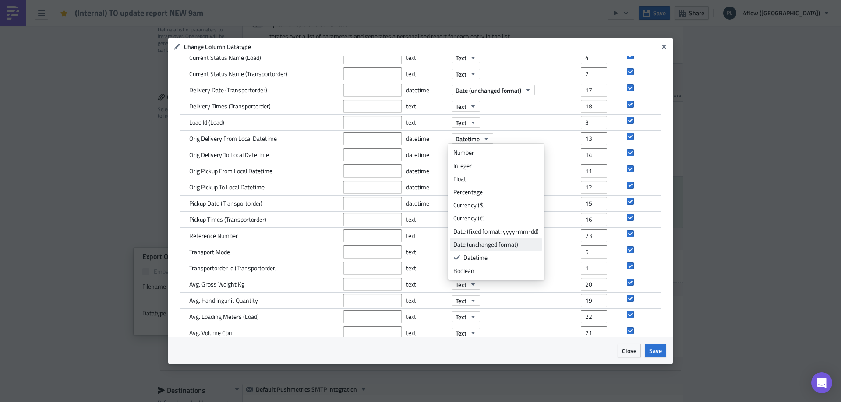
click at [498, 243] on div "Date (unchanged format)" at bounding box center [495, 244] width 85 height 9
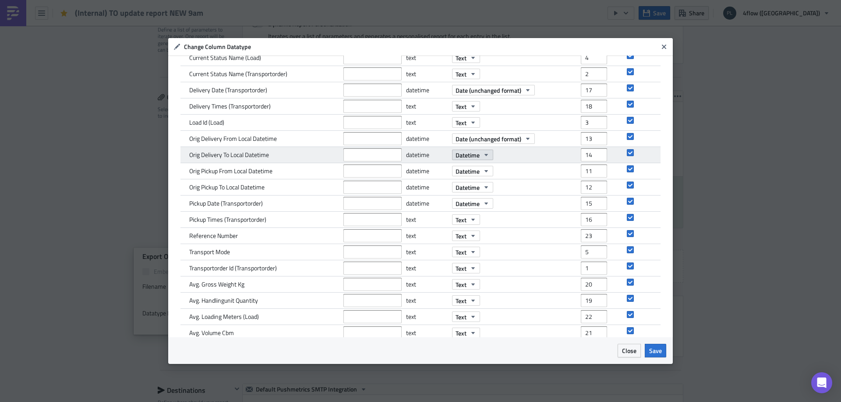
click at [481, 160] on button "Datetime" at bounding box center [472, 155] width 41 height 11
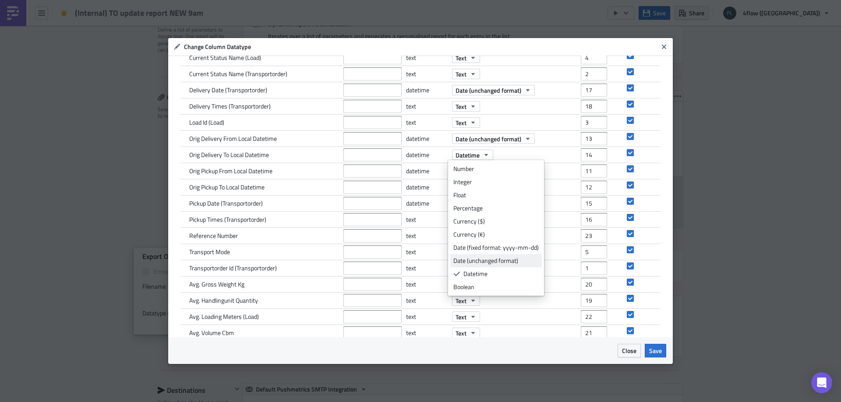
click at [510, 263] on div "Date (unchanged format)" at bounding box center [495, 261] width 85 height 9
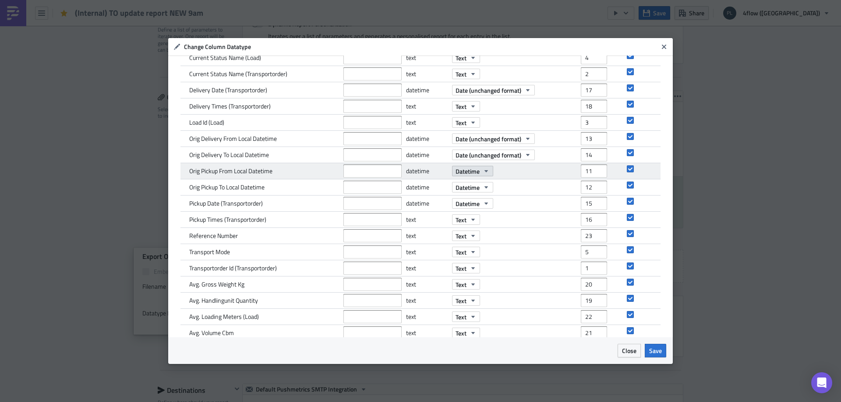
click at [480, 176] on button "Datetime" at bounding box center [472, 171] width 41 height 11
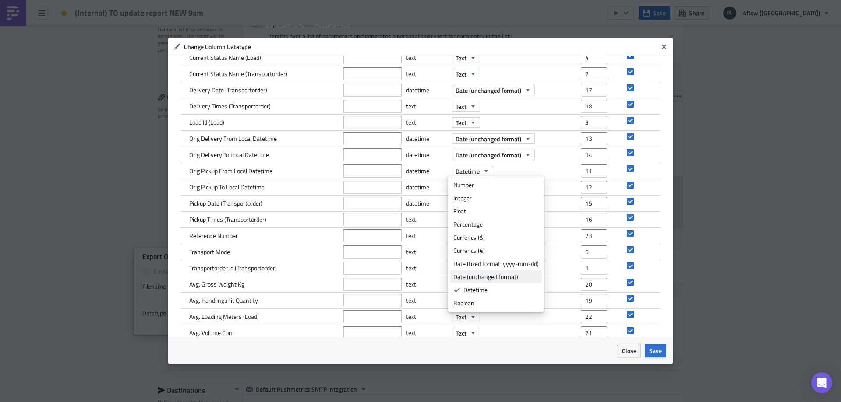
click at [501, 280] on div "Date (unchanged format)" at bounding box center [495, 277] width 85 height 9
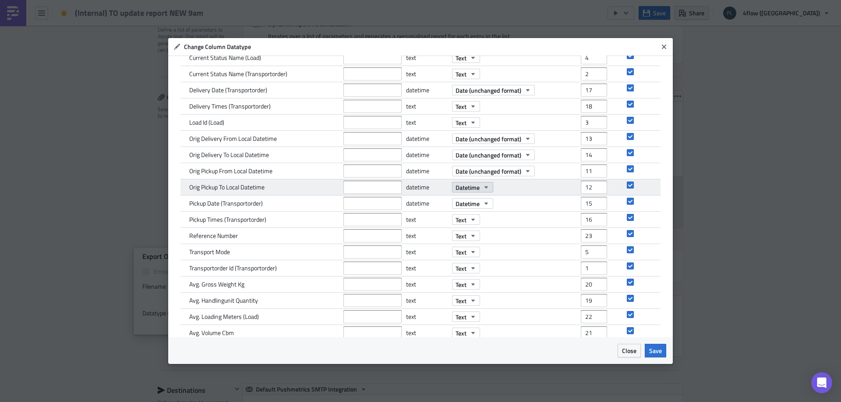
click at [483, 187] on icon "button" at bounding box center [486, 187] width 7 height 7
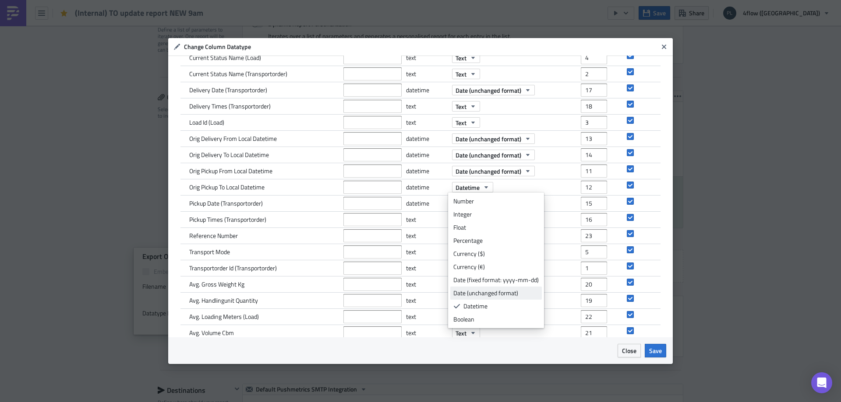
click at [483, 292] on div "Date (unchanged format)" at bounding box center [495, 293] width 85 height 9
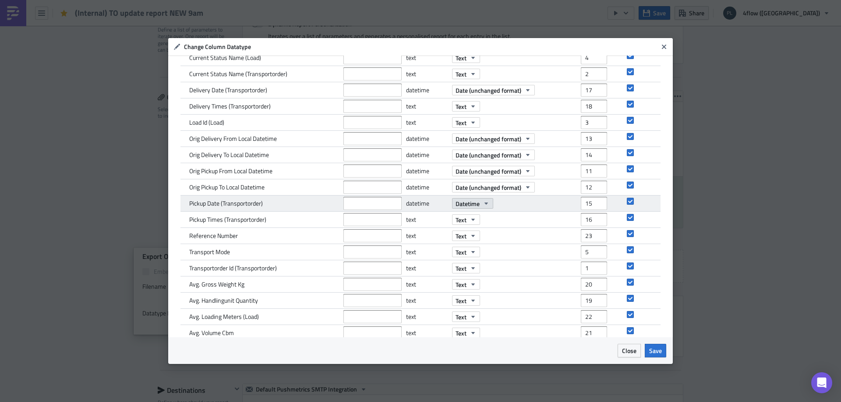
click at [483, 202] on icon "button" at bounding box center [486, 203] width 7 height 7
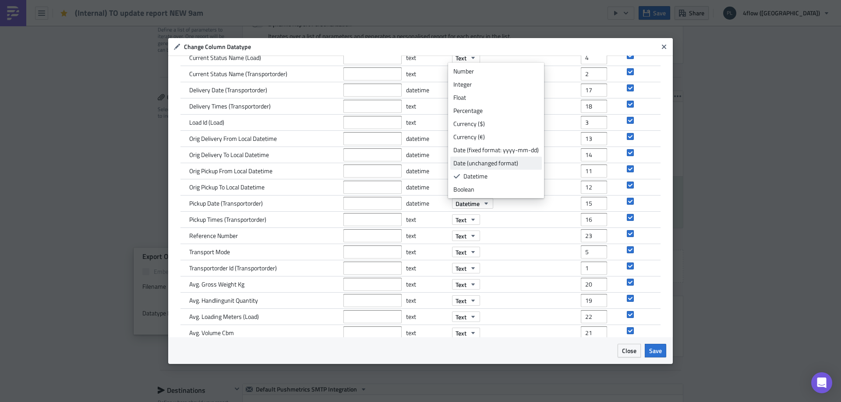
click at [488, 166] on div "Date (unchanged format)" at bounding box center [495, 163] width 85 height 9
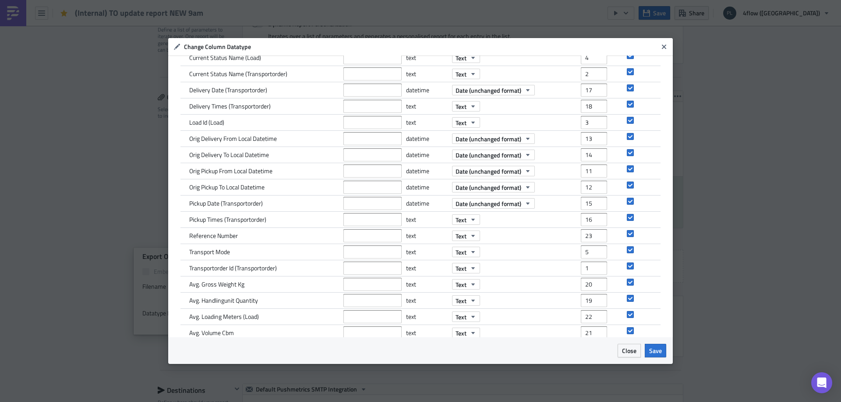
click at [659, 350] on span "Save" at bounding box center [655, 350] width 13 height 9
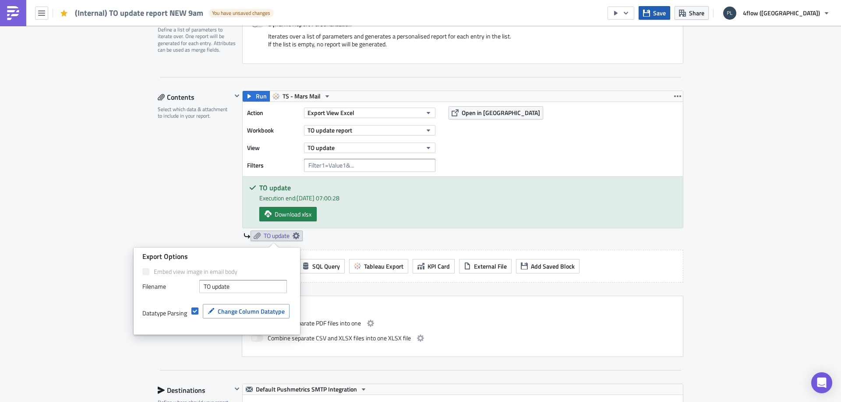
click at [670, 18] on button "Save" at bounding box center [654, 13] width 32 height 14
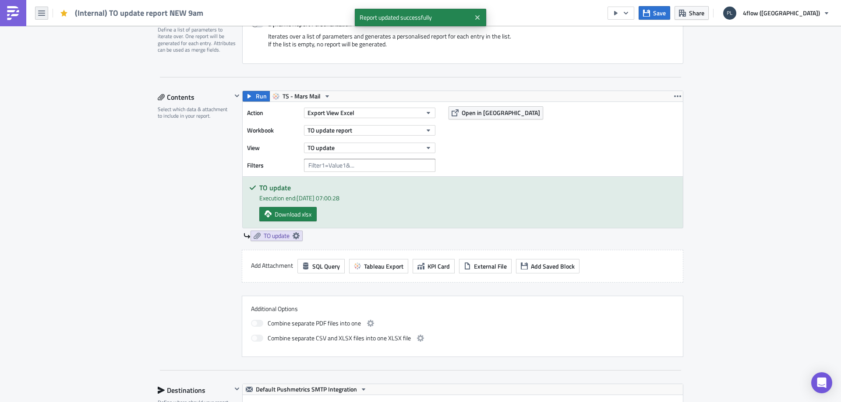
click at [44, 13] on icon "button" at bounding box center [41, 13] width 7 height 5
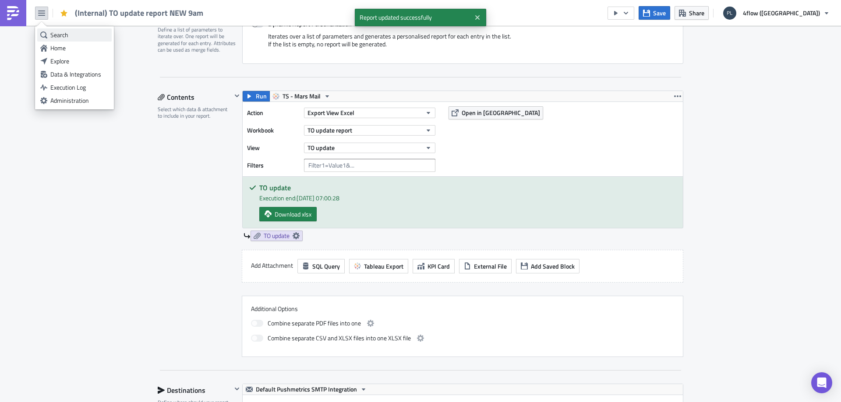
click at [60, 30] on link "Search" at bounding box center [74, 34] width 74 height 13
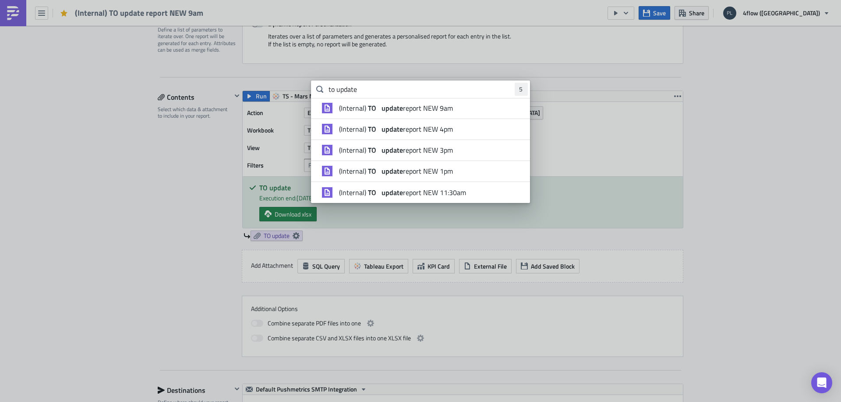
click at [433, 131] on span "(Internal) TO update report NEW 4pm" at bounding box center [396, 129] width 114 height 9
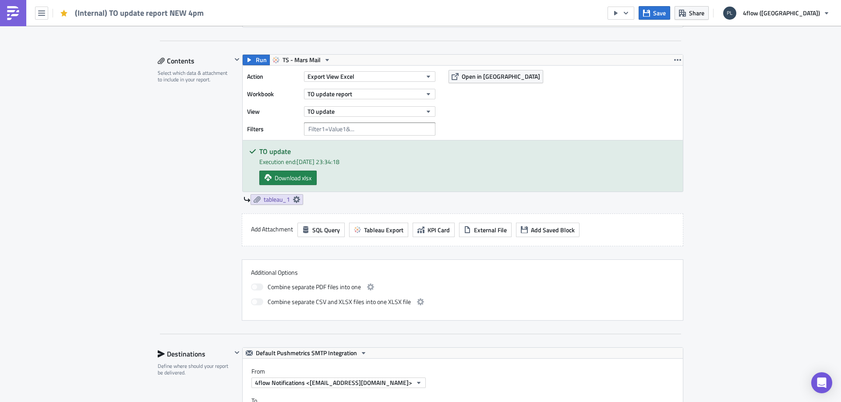
scroll to position [263, 0]
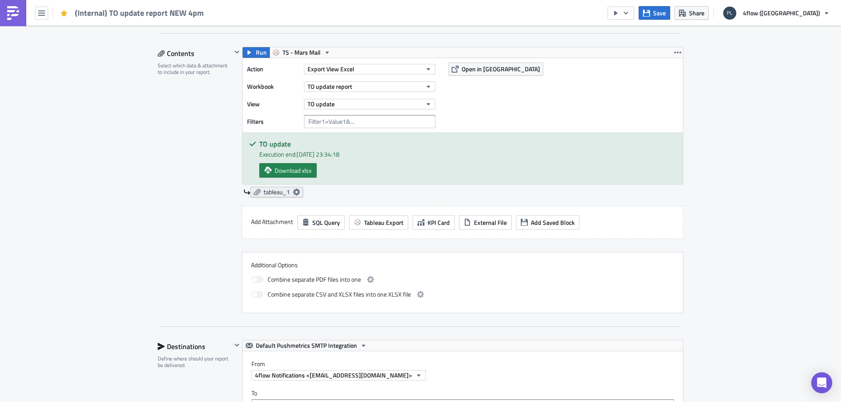
click at [269, 191] on span "tableau_1" at bounding box center [277, 192] width 26 height 8
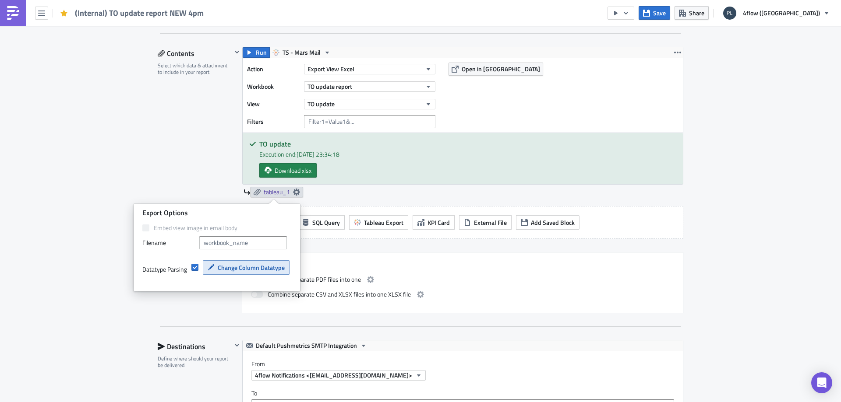
click at [255, 263] on span "Change Column Datatype" at bounding box center [251, 267] width 67 height 9
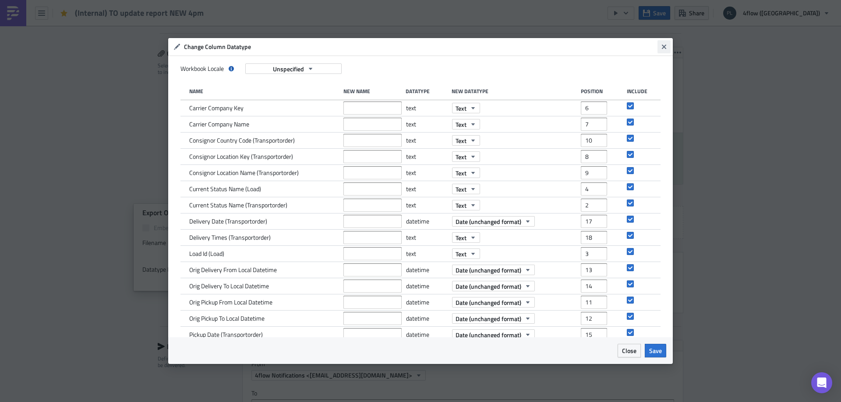
click at [662, 44] on icon "Close" at bounding box center [663, 46] width 7 height 7
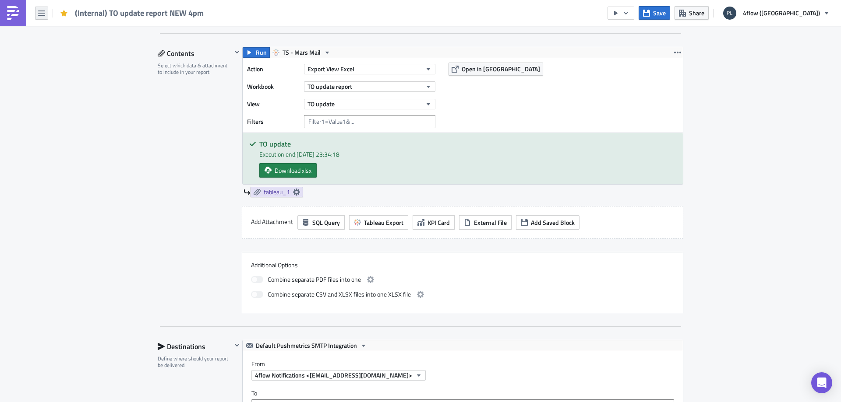
click at [44, 14] on icon "button" at bounding box center [41, 13] width 7 height 7
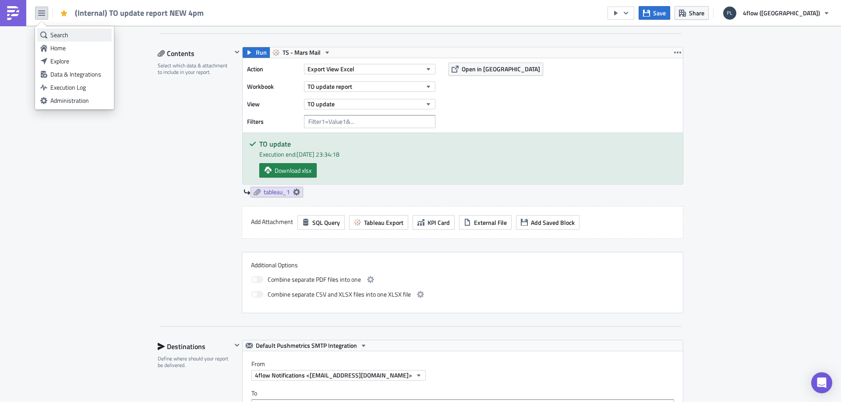
click at [53, 35] on div "Search" at bounding box center [79, 35] width 58 height 9
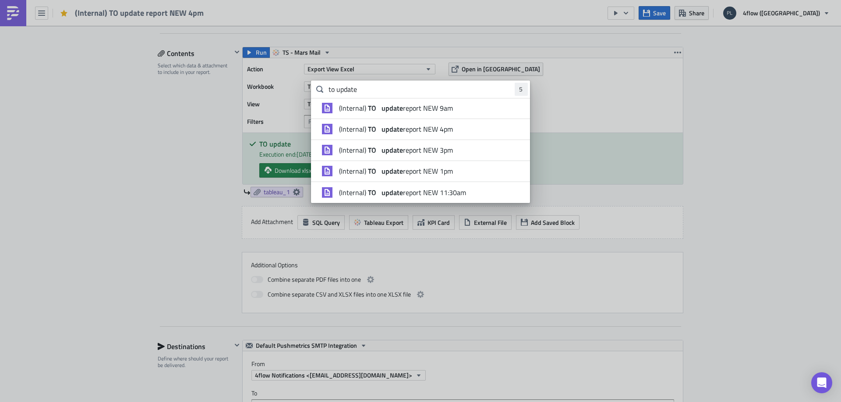
click at [424, 150] on span "(Internal) TO update report NEW 3pm" at bounding box center [396, 150] width 114 height 9
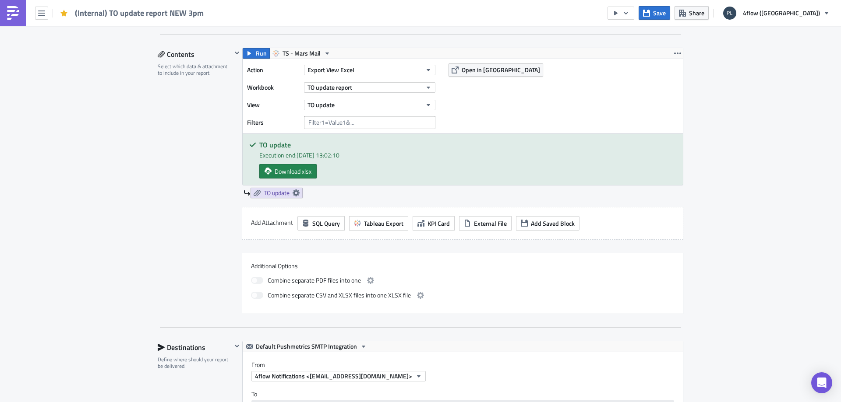
scroll to position [263, 0]
click at [264, 197] on link "TO update" at bounding box center [276, 192] width 52 height 11
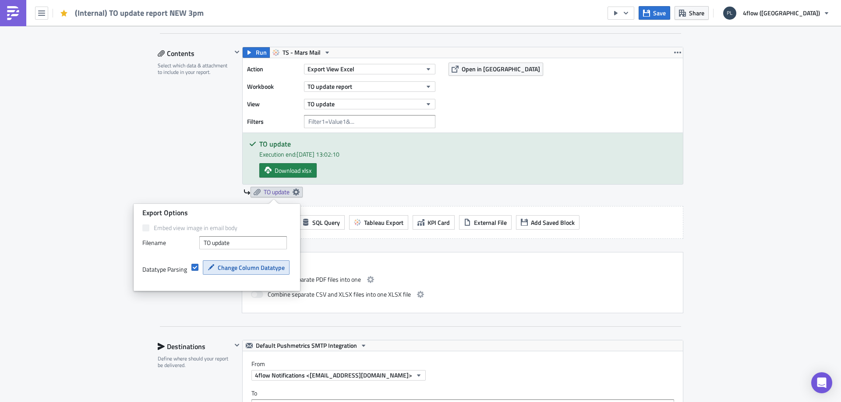
click at [245, 270] on span "Change Column Datatype" at bounding box center [251, 267] width 67 height 9
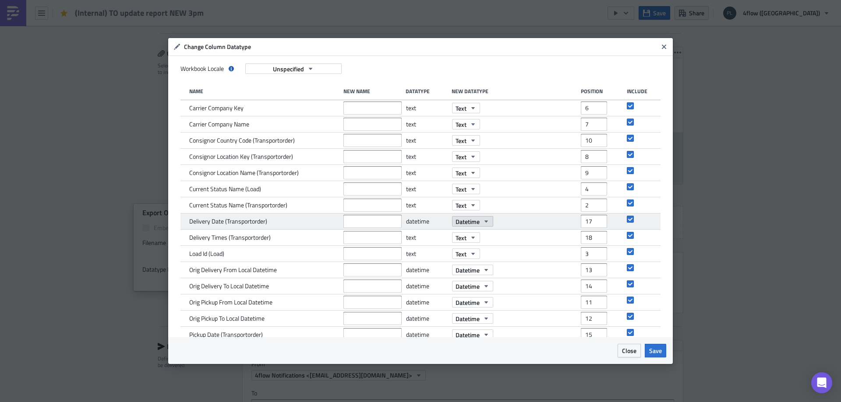
click at [461, 218] on span "Datetime" at bounding box center [467, 221] width 24 height 9
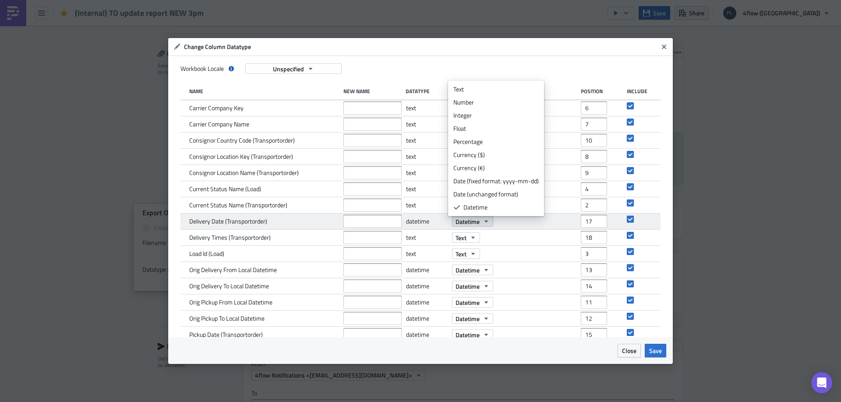
scroll to position [13, 0]
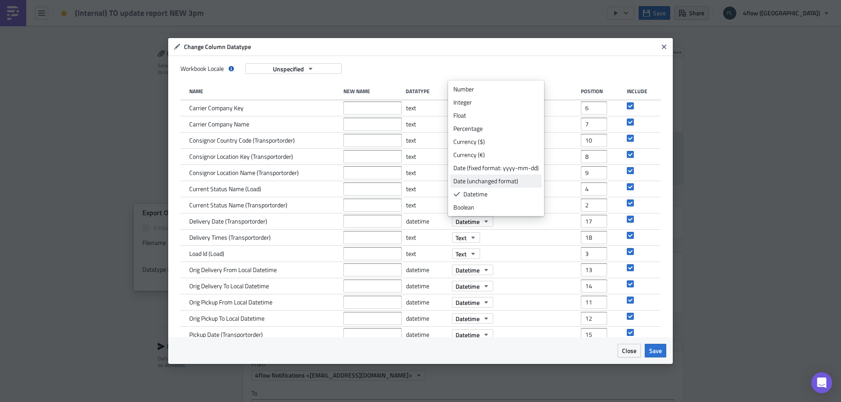
click at [489, 181] on div "Date (unchanged format)" at bounding box center [495, 181] width 85 height 9
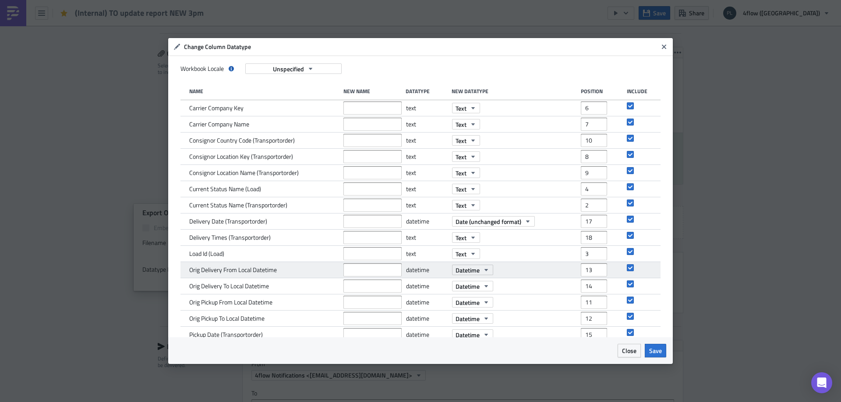
scroll to position [44, 0]
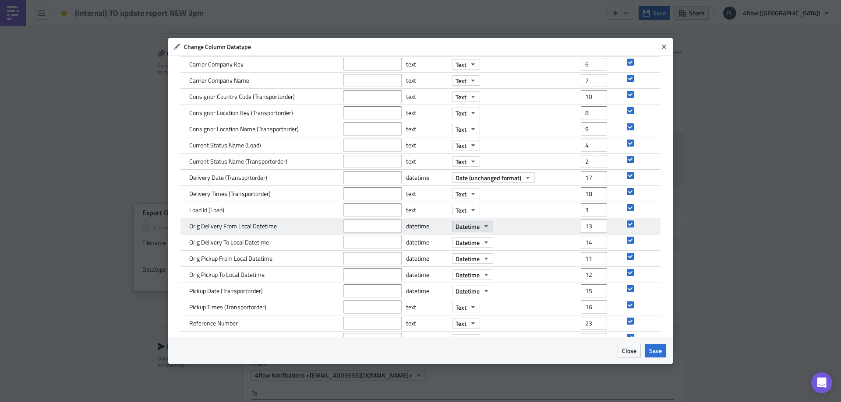
click at [478, 228] on button "Datetime" at bounding box center [472, 226] width 41 height 11
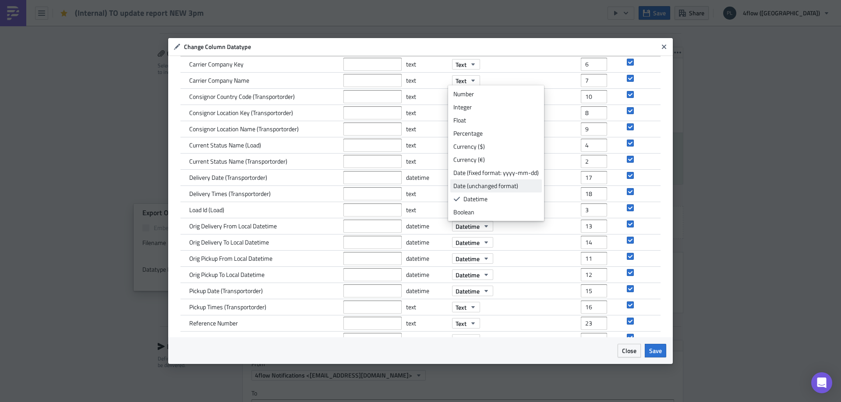
click at [498, 190] on div "Date (unchanged format)" at bounding box center [495, 186] width 85 height 9
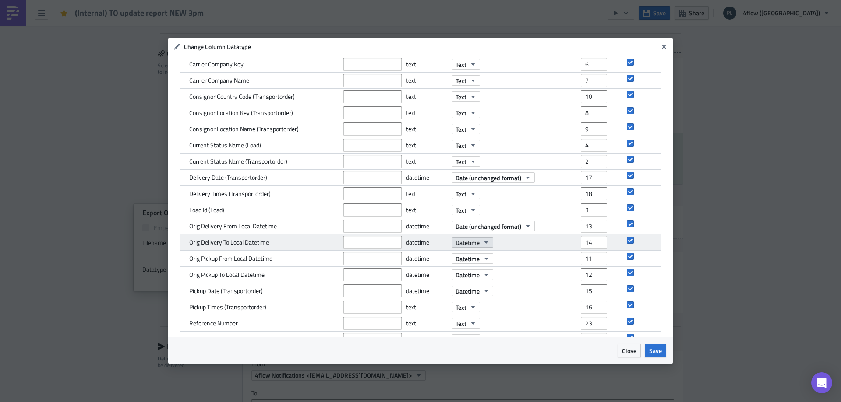
click at [483, 240] on icon "button" at bounding box center [486, 242] width 7 height 7
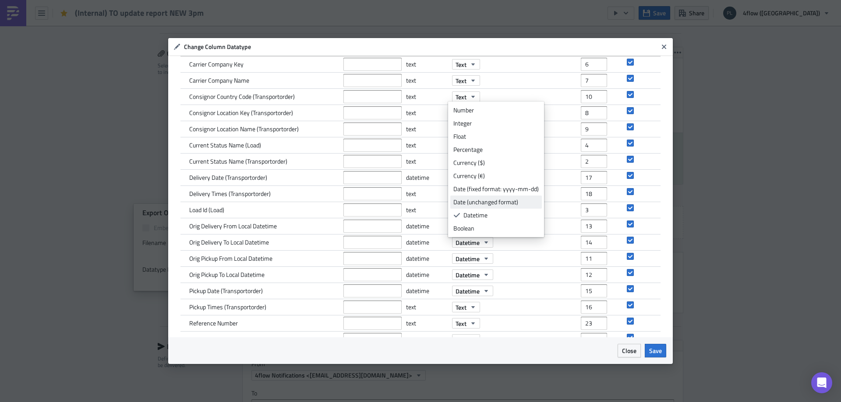
click at [496, 201] on div "Date (unchanged format)" at bounding box center [495, 202] width 85 height 9
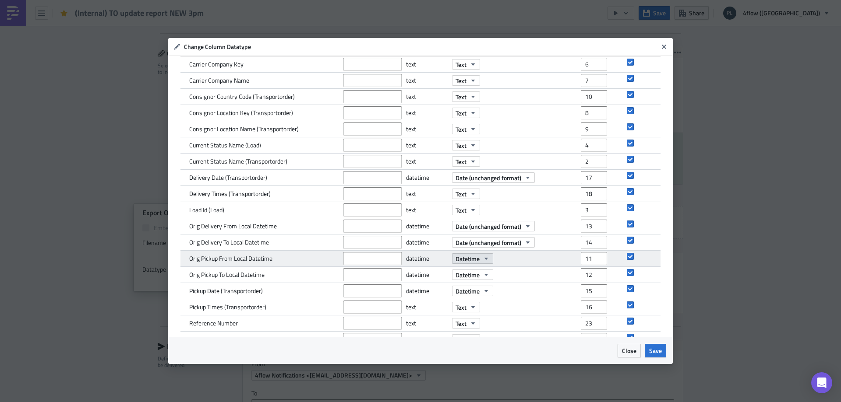
click at [476, 254] on span "Datetime" at bounding box center [467, 258] width 24 height 9
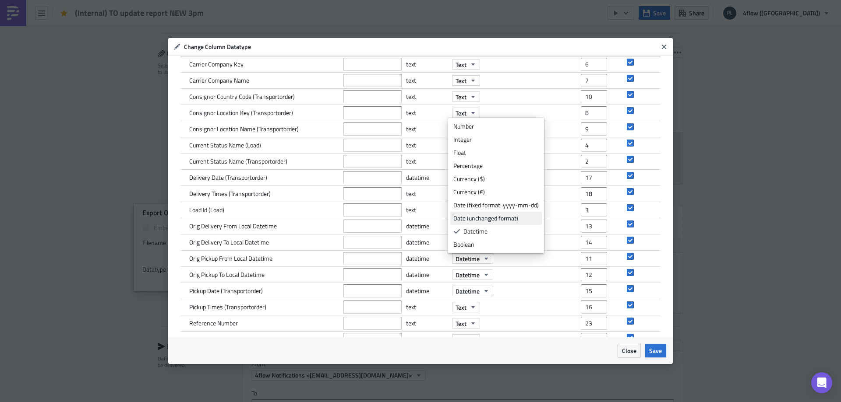
click at [504, 222] on div "Date (unchanged format)" at bounding box center [495, 218] width 85 height 9
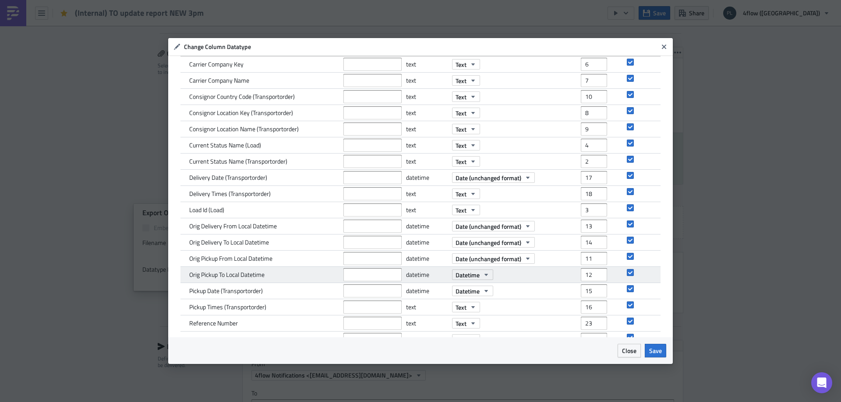
click at [480, 268] on div "Datetime" at bounding box center [514, 275] width 124 height 16
click at [483, 272] on icon "button" at bounding box center [486, 274] width 7 height 7
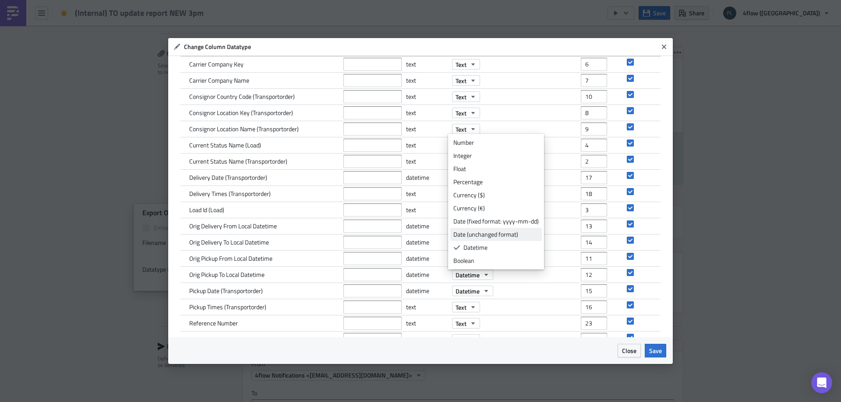
click at [504, 234] on div "Date (unchanged format)" at bounding box center [495, 234] width 85 height 9
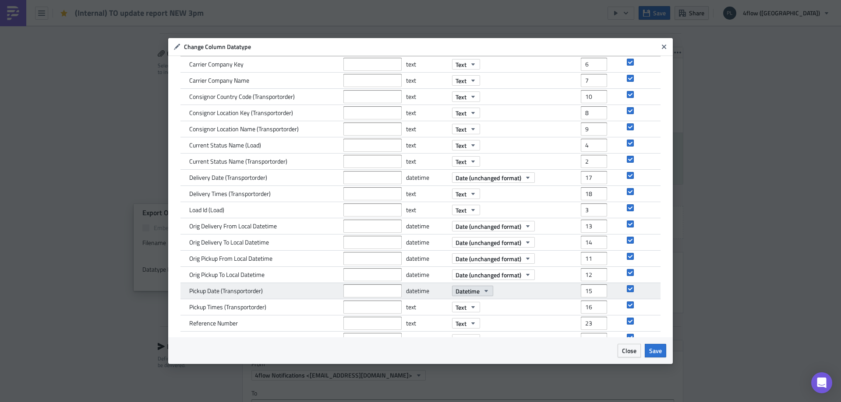
click at [483, 289] on icon "button" at bounding box center [486, 291] width 7 height 7
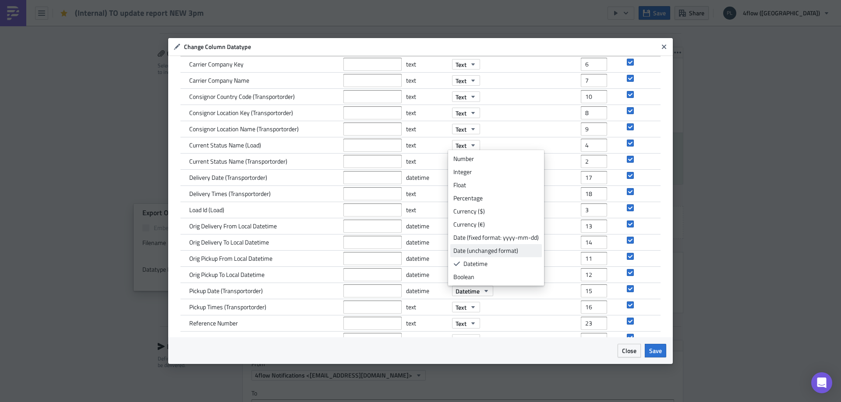
click at [498, 250] on div "Date (unchanged format)" at bounding box center [495, 251] width 85 height 9
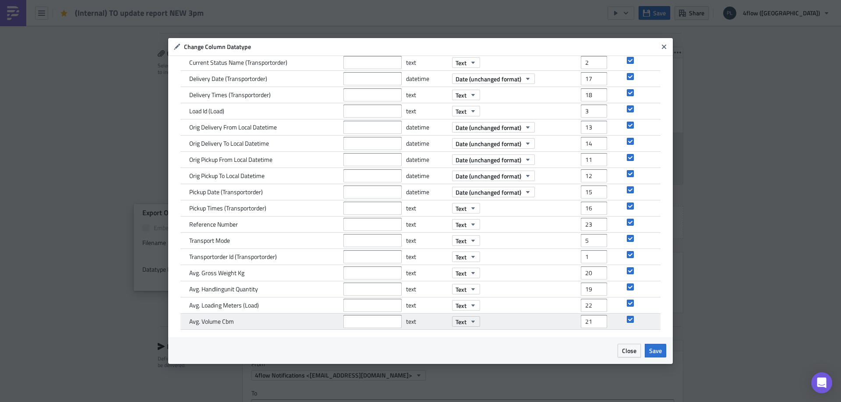
scroll to position [143, 0]
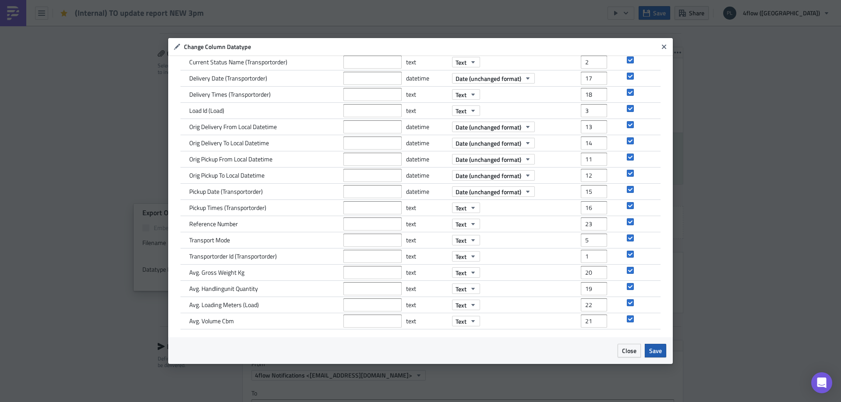
click at [653, 351] on span "Save" at bounding box center [655, 350] width 13 height 9
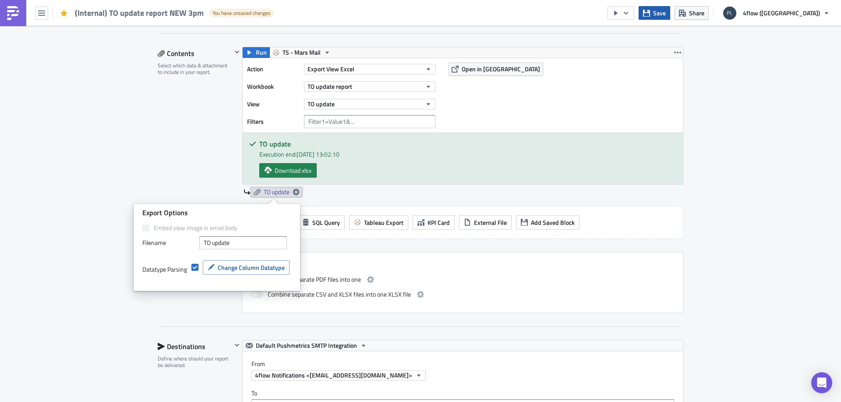
click at [666, 16] on span "Save" at bounding box center [659, 12] width 13 height 9
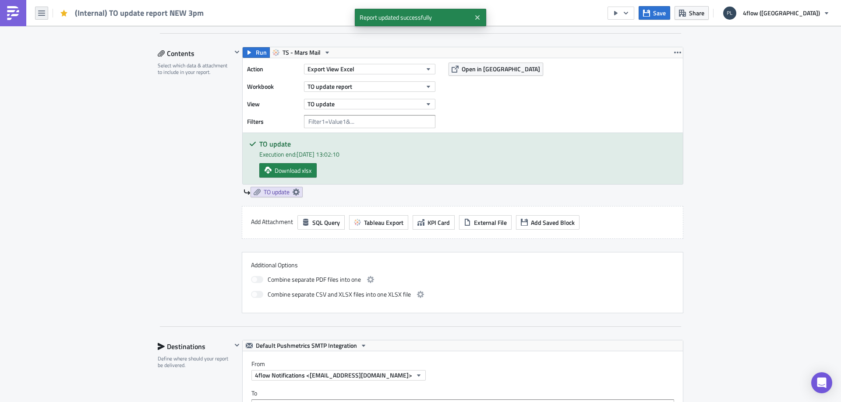
click at [43, 11] on icon "button" at bounding box center [41, 13] width 7 height 5
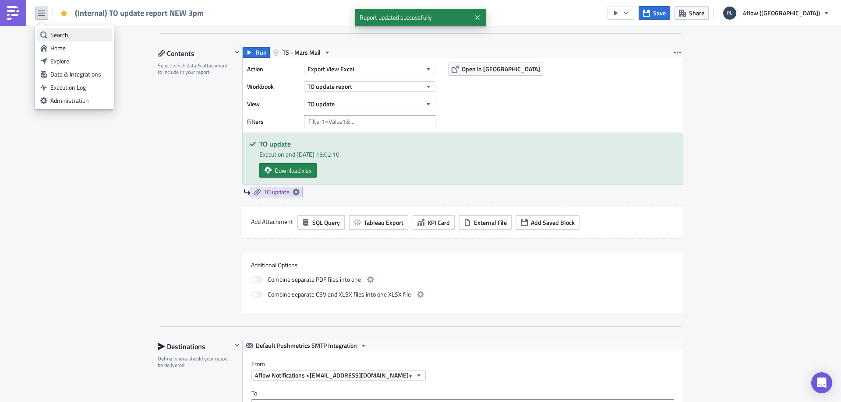
click at [68, 31] on div "Search" at bounding box center [79, 35] width 58 height 9
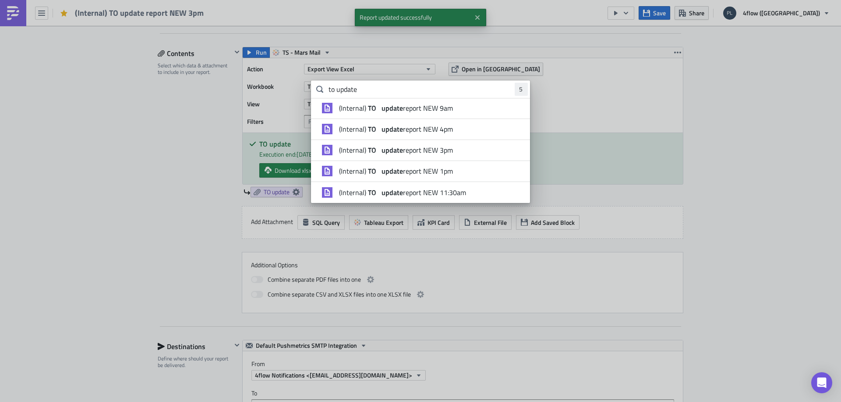
click at [383, 132] on strong "update" at bounding box center [391, 129] width 23 height 11
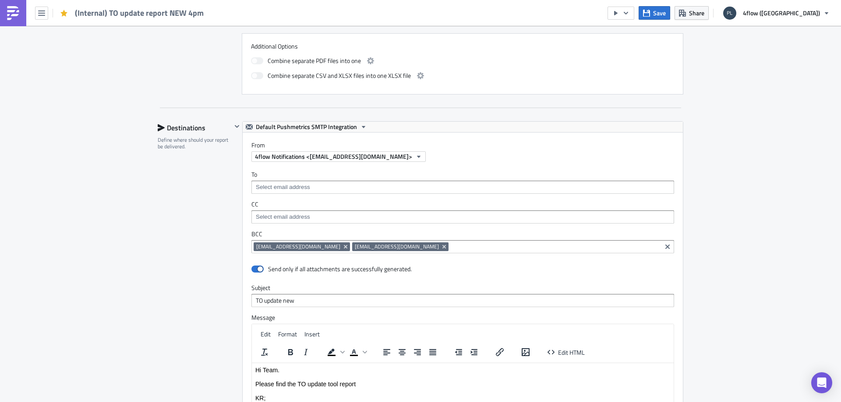
scroll to position [569, 0]
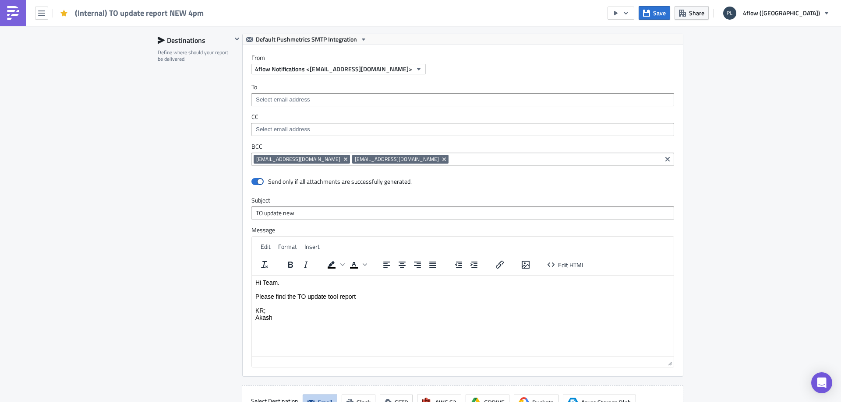
click at [265, 315] on p "Hi Team. Please find the TO update tool report KR; Akash" at bounding box center [462, 300] width 415 height 42
click at [279, 318] on p "Hi Team. Please find the TO update tool report KR; Akash" at bounding box center [462, 300] width 415 height 42
drag, startPoint x: 271, startPoint y: 320, endPoint x: 497, endPoint y: 586, distance: 349.5
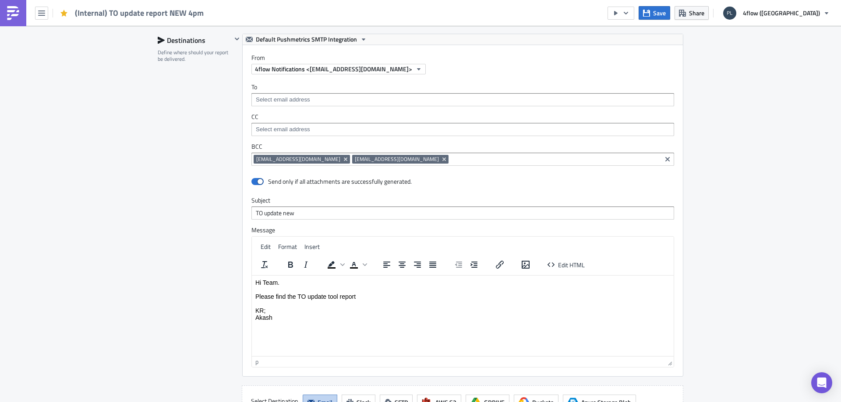
click at [252, 310] on html "Hi Team. Please find the TO update tool report KR; Akash" at bounding box center [463, 299] width 422 height 49
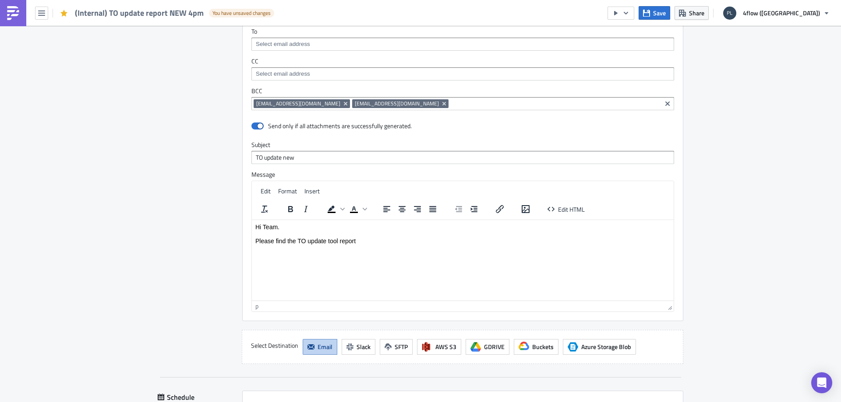
scroll to position [616, 0]
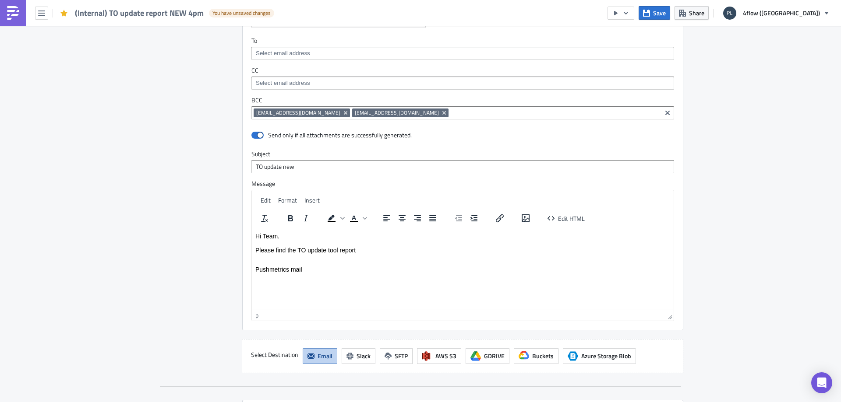
click at [281, 271] on p "Pushmetrics mail" at bounding box center [462, 269] width 415 height 7
copy p "Pushmetrics mail"
click at [670, 14] on button "Save" at bounding box center [654, 13] width 32 height 14
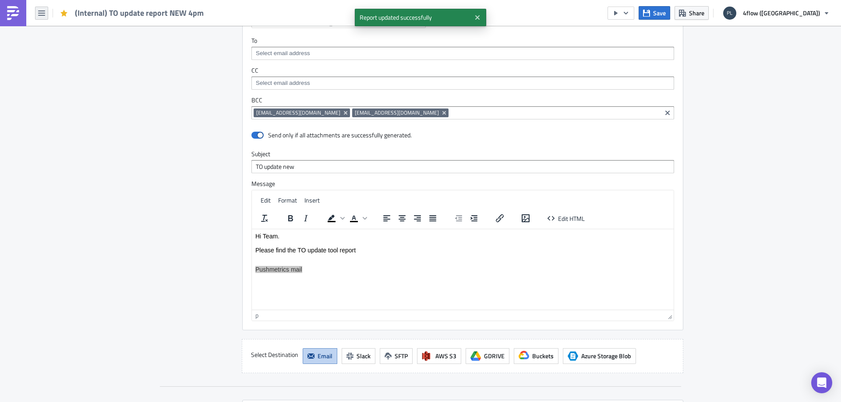
click at [45, 13] on button "button" at bounding box center [41, 13] width 13 height 13
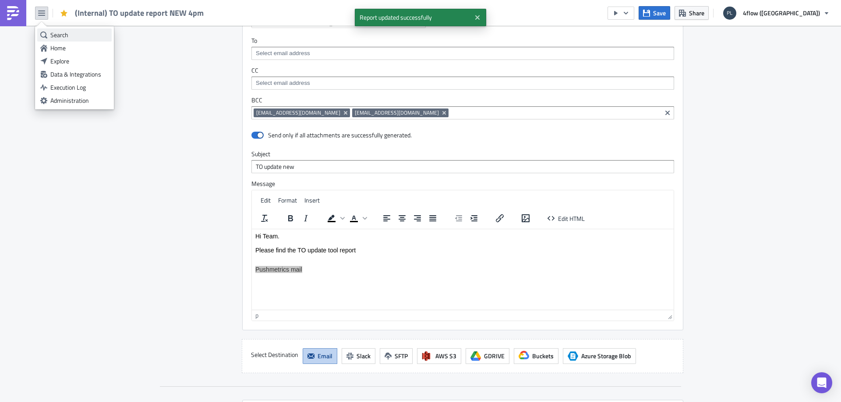
click at [71, 34] on div "Search" at bounding box center [79, 35] width 58 height 9
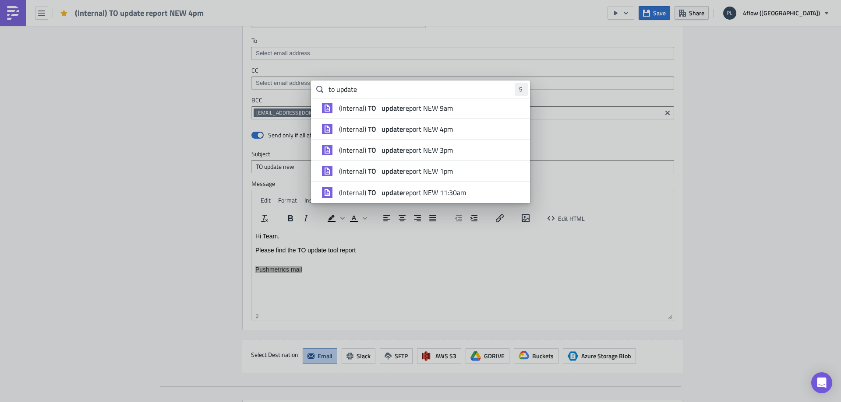
click at [407, 113] on li "(Internal) TO update report NEW 9am" at bounding box center [420, 108] width 219 height 21
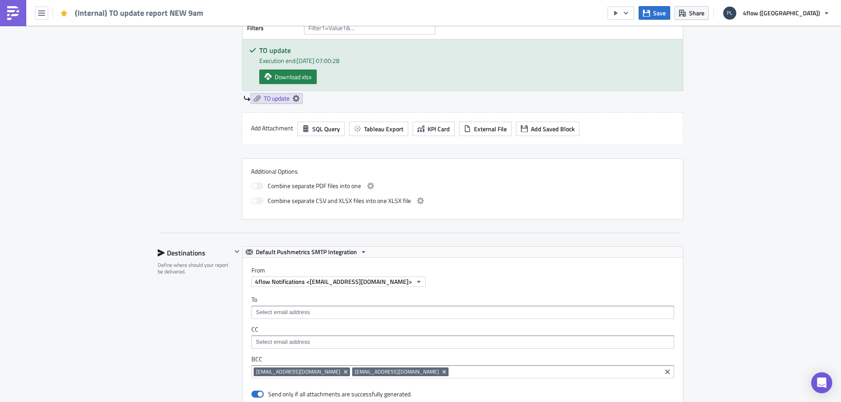
scroll to position [525, 0]
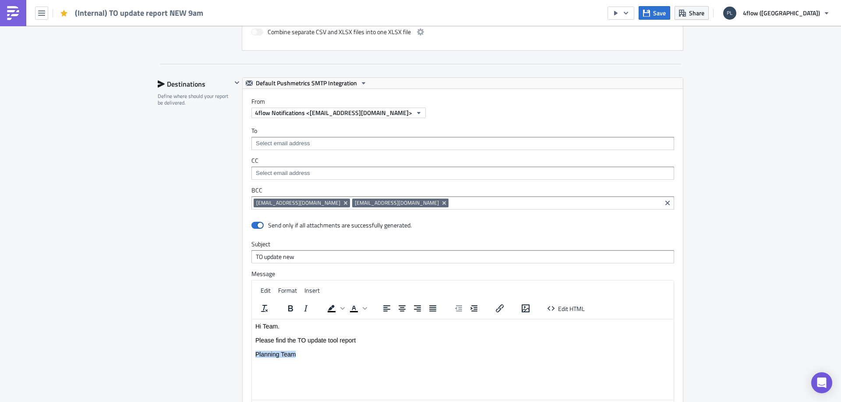
drag, startPoint x: 299, startPoint y: 355, endPoint x: 250, endPoint y: 352, distance: 49.1
click at [252, 352] on html "Hi Team. Please find the TO update tool report Planning Team" at bounding box center [463, 340] width 422 height 42
paste body "Rich Text Area. Press ALT-0 for help."
click at [666, 14] on span "Save" at bounding box center [659, 12] width 13 height 9
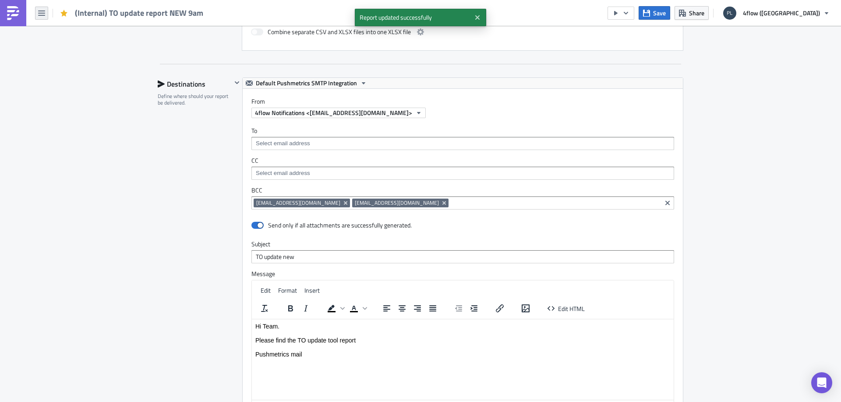
click at [46, 10] on button "button" at bounding box center [41, 13] width 13 height 13
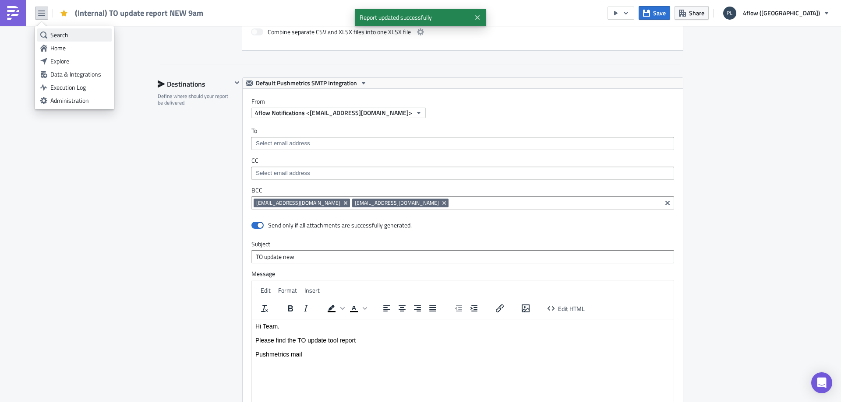
click at [60, 29] on link "Search" at bounding box center [74, 34] width 74 height 13
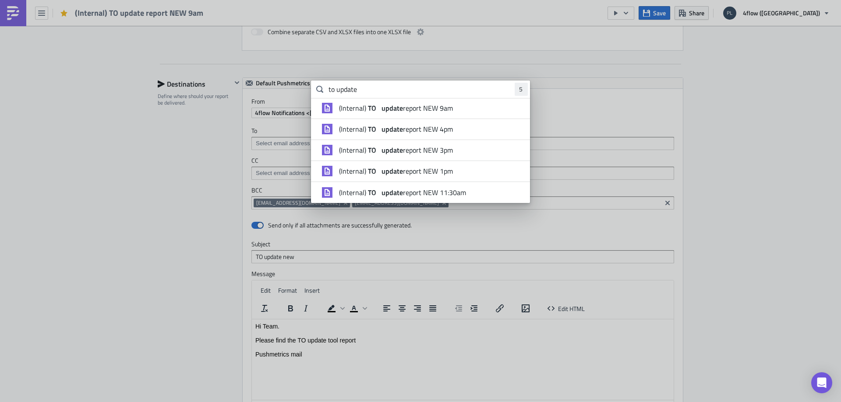
click at [444, 147] on span "(Internal) TO update report NEW 3pm" at bounding box center [396, 150] width 114 height 9
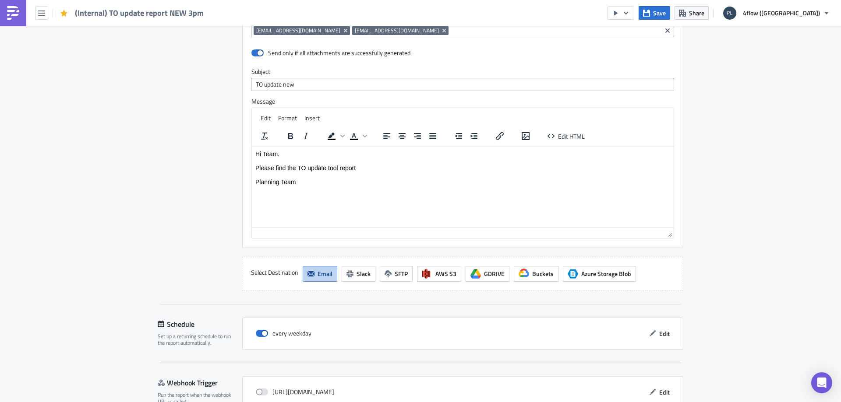
scroll to position [701, 0]
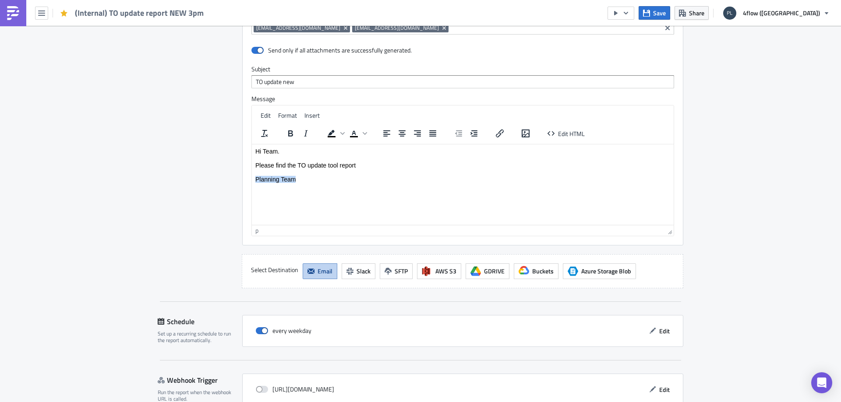
drag, startPoint x: 301, startPoint y: 181, endPoint x: 253, endPoint y: 180, distance: 48.6
click at [253, 180] on html "Hi Team. Please find the TO update tool report Planning Team" at bounding box center [463, 165] width 422 height 42
paste body "Rich Text Area. Press ALT-0 for help."
click at [666, 15] on span "Save" at bounding box center [659, 12] width 13 height 9
click at [46, 15] on button "button" at bounding box center [41, 13] width 13 height 13
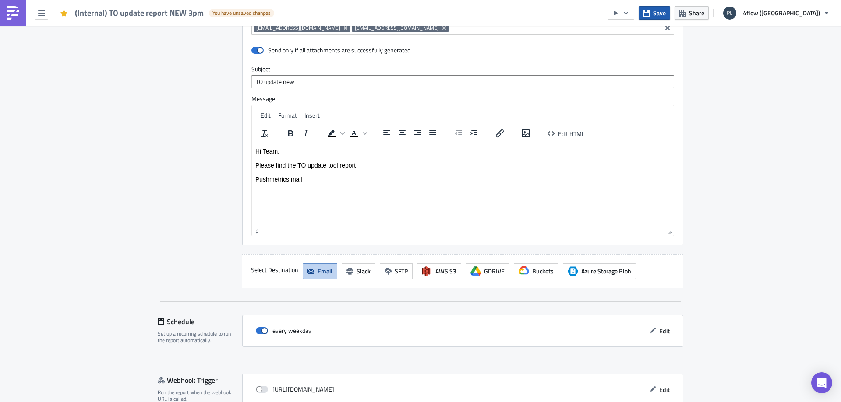
click at [666, 10] on span "Save" at bounding box center [659, 12] width 13 height 9
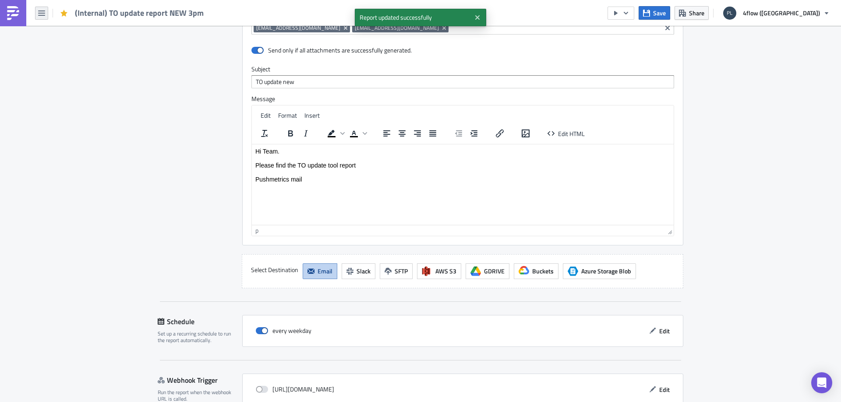
click at [39, 11] on icon "button" at bounding box center [41, 13] width 7 height 7
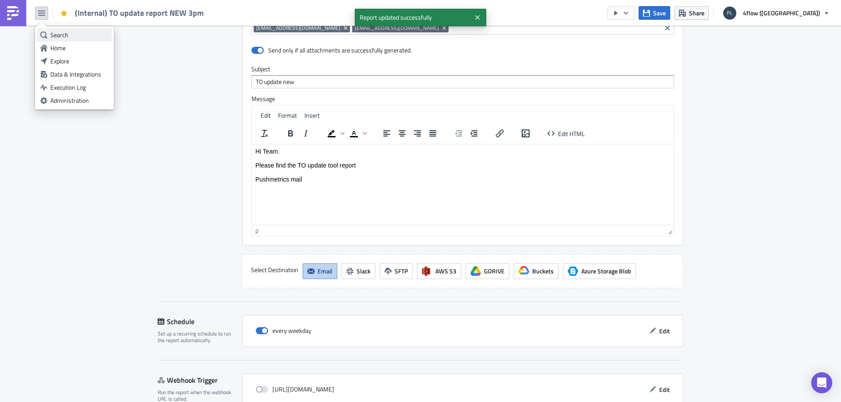
click at [68, 32] on div "Search" at bounding box center [79, 35] width 58 height 9
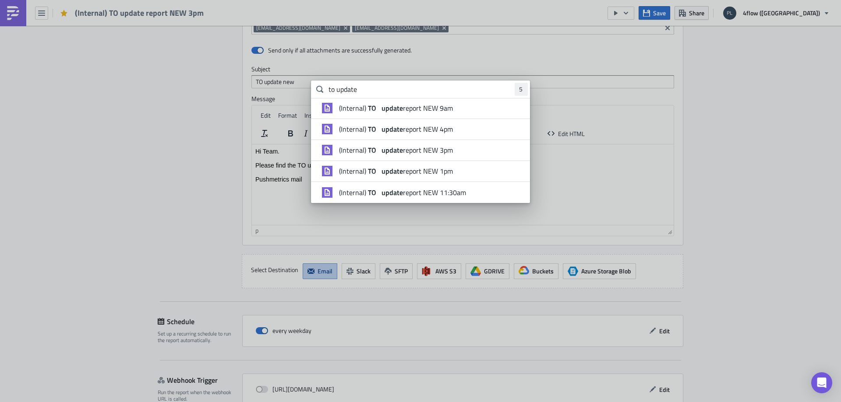
click at [427, 169] on span "(Internal) TO update report NEW 1pm" at bounding box center [396, 171] width 114 height 9
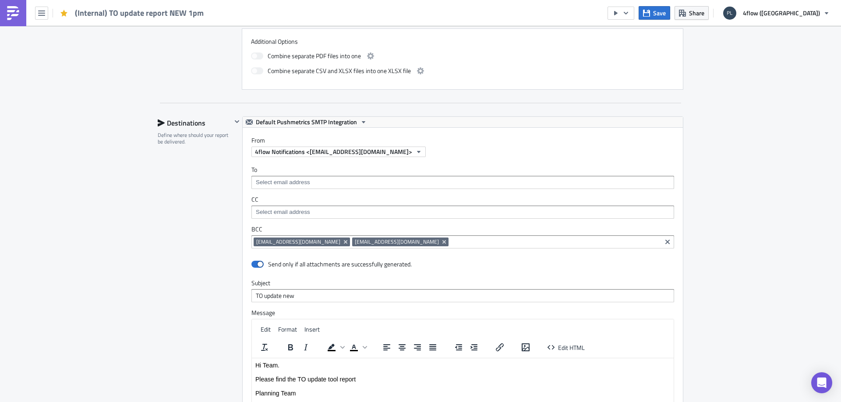
scroll to position [569, 0]
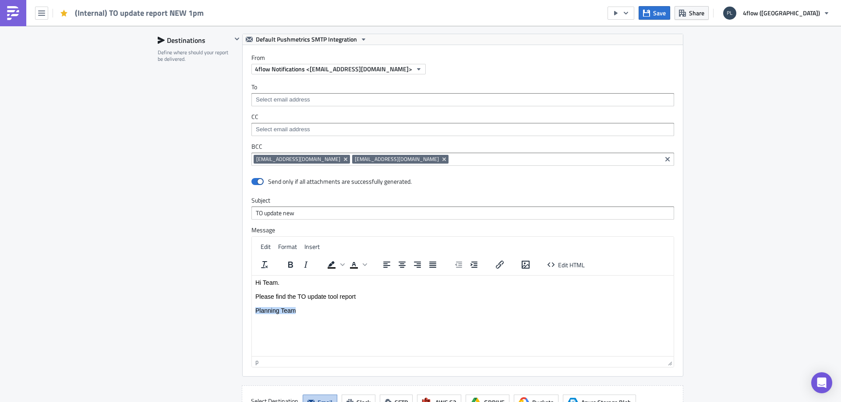
drag, startPoint x: 283, startPoint y: 305, endPoint x: 252, endPoint y: 317, distance: 33.4
click at [252, 317] on html "Hi Team. Please find the TO update tool report Planning Team" at bounding box center [463, 296] width 422 height 42
paste body "Rich Text Area. Press ALT-0 for help."
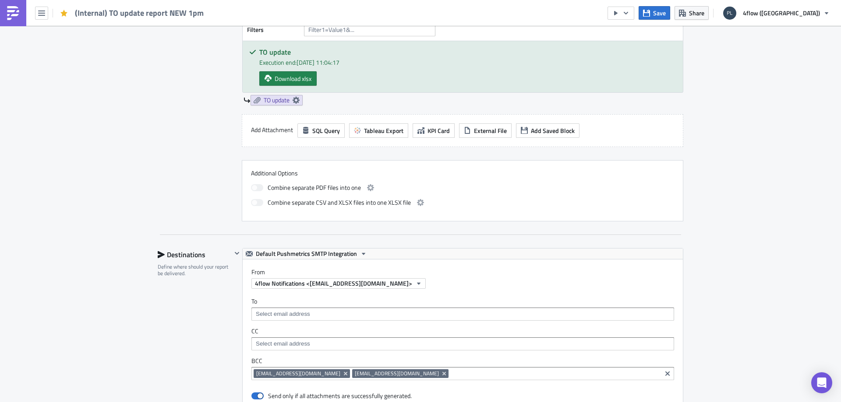
scroll to position [307, 0]
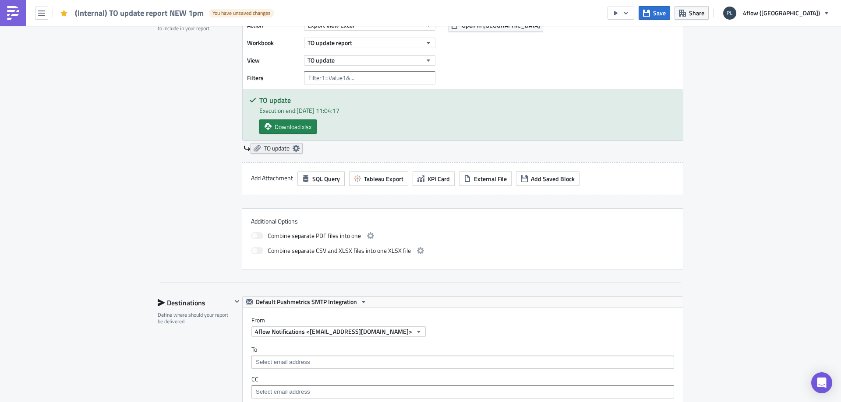
click at [270, 146] on span "TO update" at bounding box center [277, 148] width 26 height 8
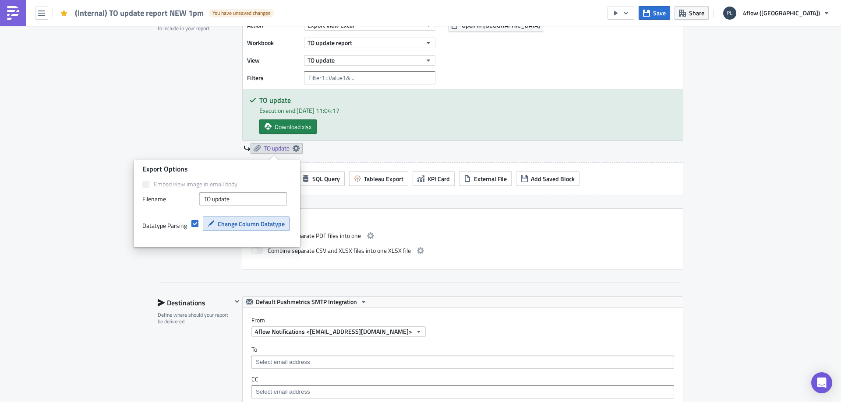
click at [227, 227] on span "Change Column Datatype" at bounding box center [251, 223] width 67 height 9
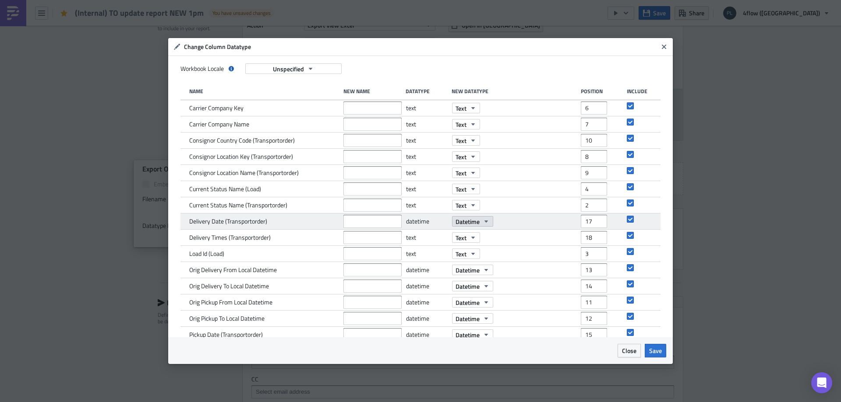
click at [478, 217] on button "Datetime" at bounding box center [472, 221] width 41 height 11
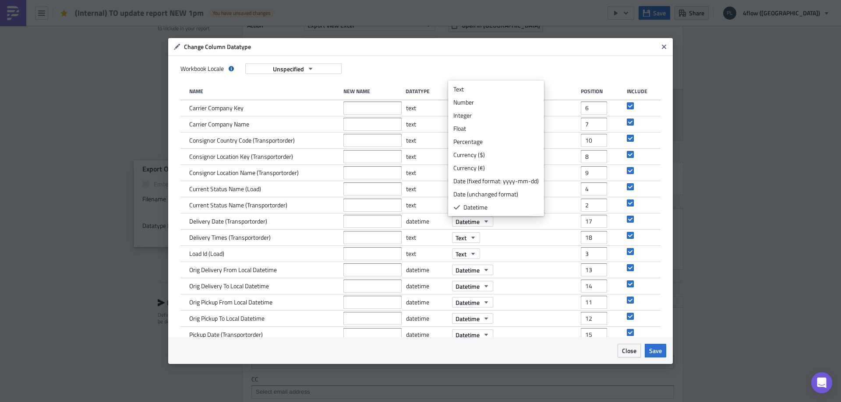
scroll to position [13, 0]
click at [508, 178] on div "Date (unchanged format)" at bounding box center [495, 181] width 85 height 9
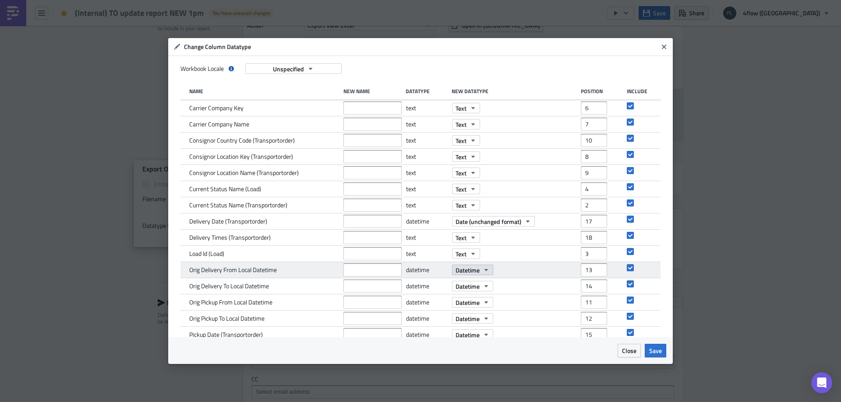
click at [478, 268] on button "Datetime" at bounding box center [472, 270] width 41 height 11
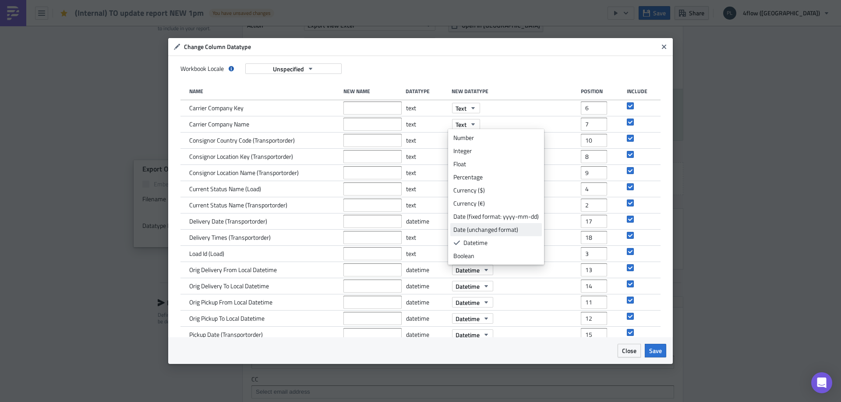
click at [498, 228] on div "Date (unchanged format)" at bounding box center [495, 230] width 85 height 9
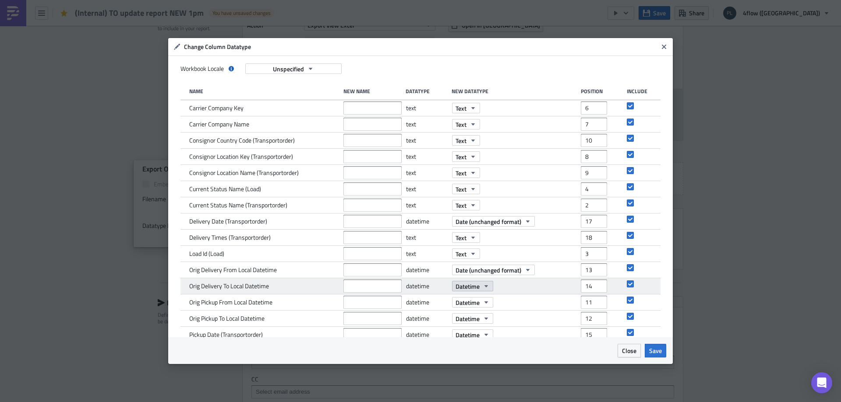
click at [483, 286] on icon "button" at bounding box center [486, 286] width 7 height 7
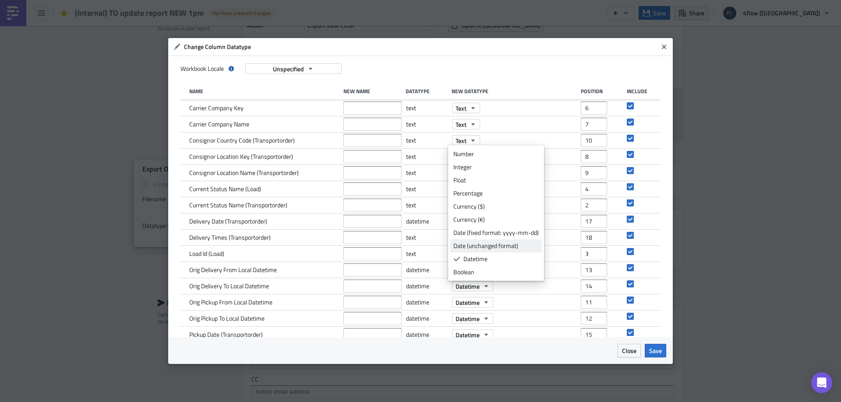
click at [490, 245] on div "Date (unchanged format)" at bounding box center [495, 246] width 85 height 9
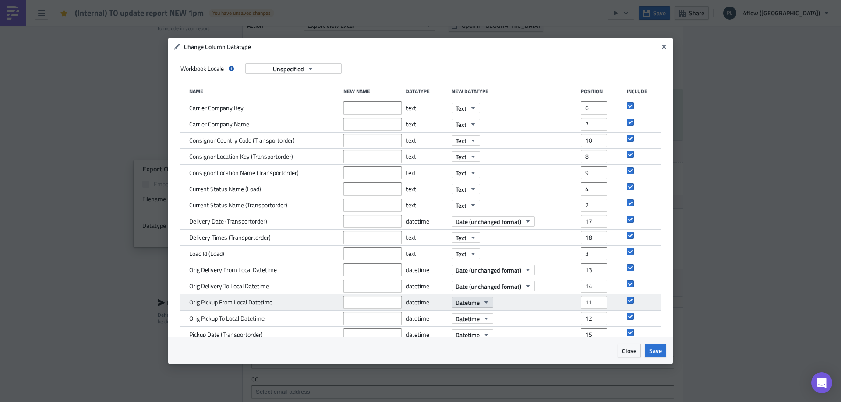
click at [483, 300] on icon "button" at bounding box center [486, 302] width 7 height 7
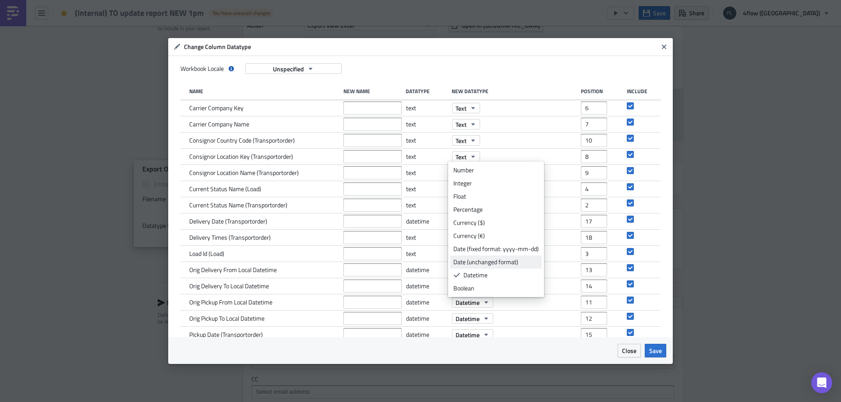
click at [499, 264] on div "Date (unchanged format)" at bounding box center [495, 262] width 85 height 9
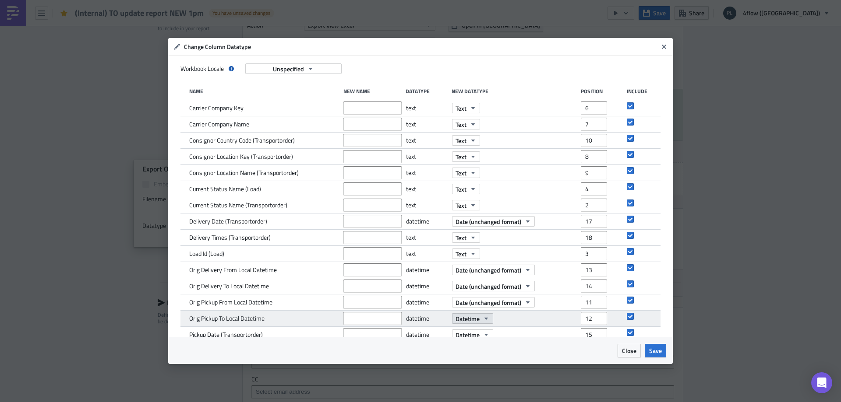
click at [477, 322] on button "Datetime" at bounding box center [472, 319] width 41 height 11
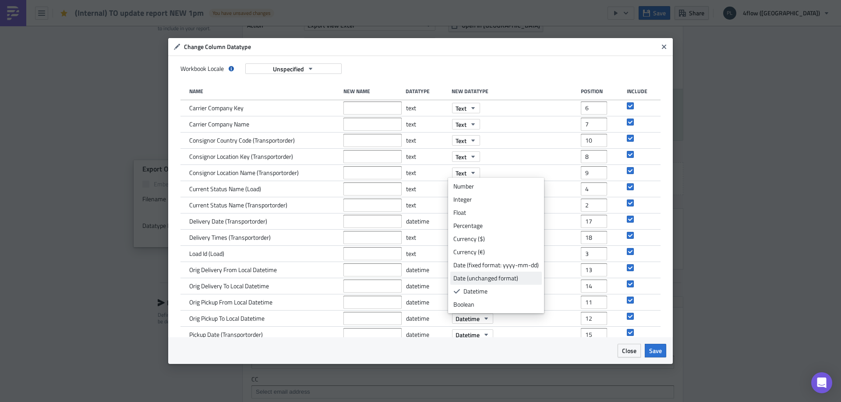
click at [501, 278] on div "Date (unchanged format)" at bounding box center [495, 278] width 85 height 9
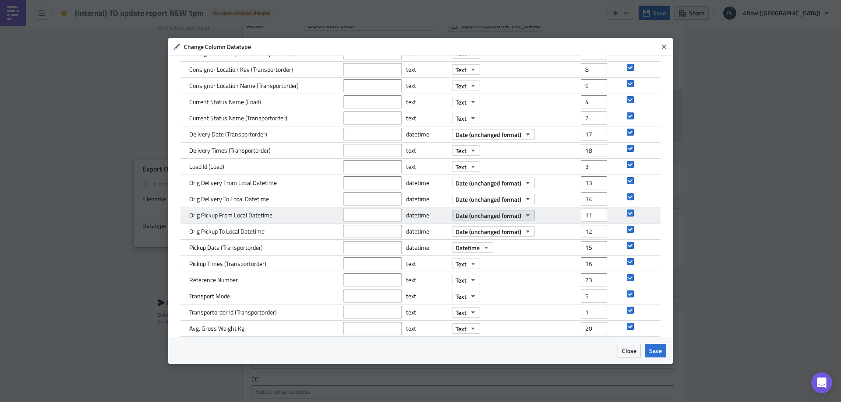
scroll to position [88, 0]
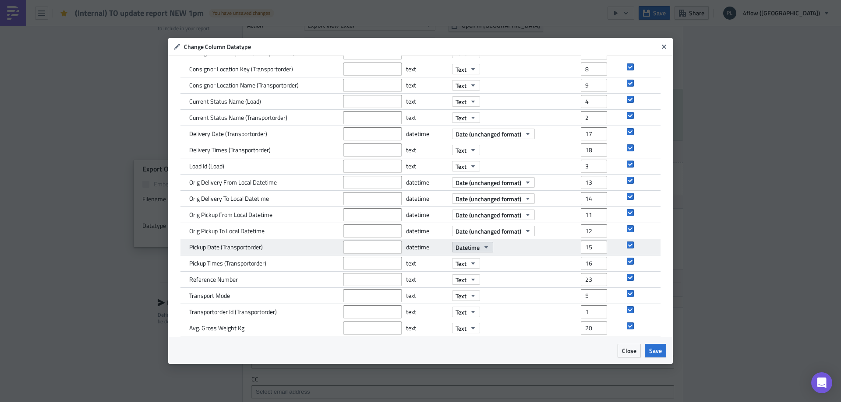
click at [484, 250] on icon "button" at bounding box center [486, 247] width 7 height 7
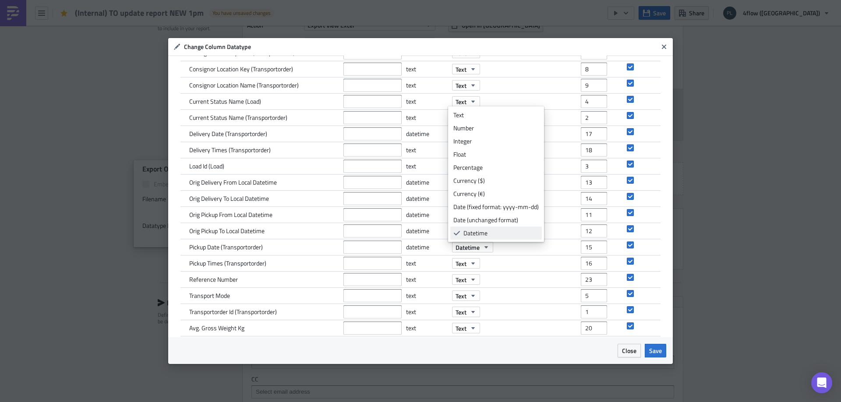
scroll to position [13, 0]
click at [493, 210] on div "Date (unchanged format)" at bounding box center [495, 207] width 85 height 9
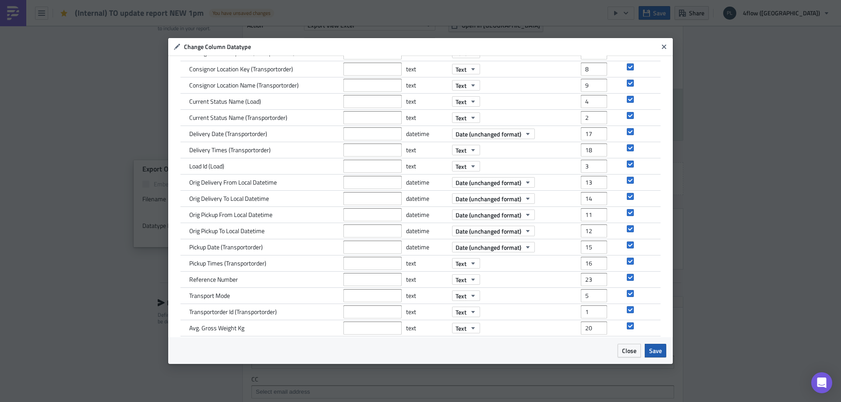
click at [649, 348] on span "Save" at bounding box center [655, 350] width 13 height 9
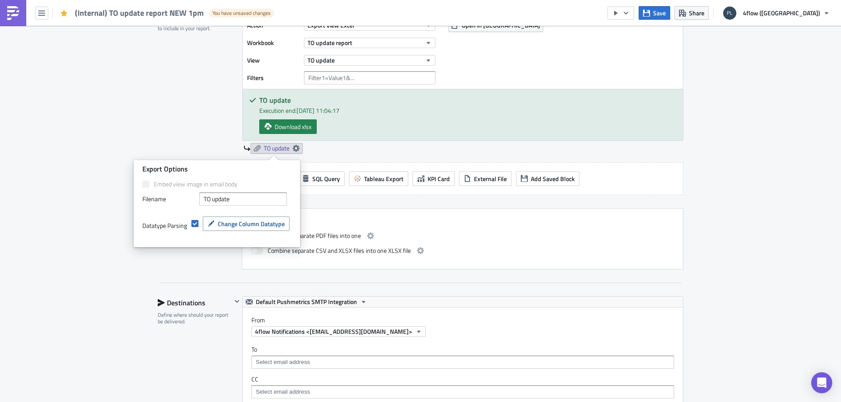
click at [755, 63] on div "Execution Log Edit " (Internal) TO update report NEW 1pm " Draft Settings Confi…" at bounding box center [420, 281] width 841 height 1125
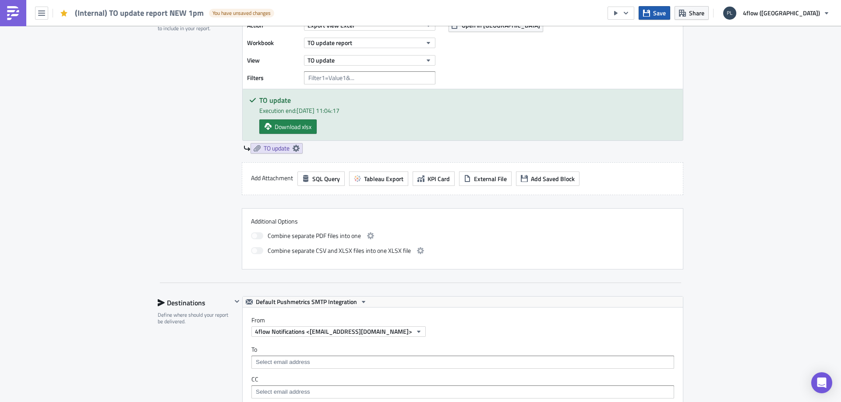
click at [666, 13] on span "Save" at bounding box center [659, 12] width 13 height 9
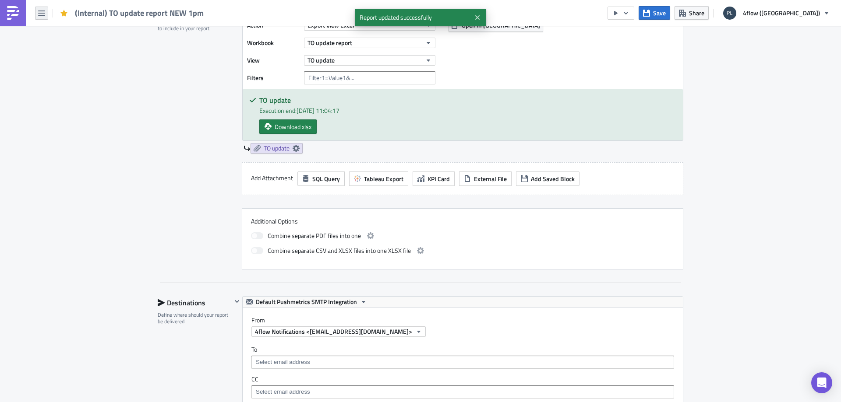
click at [42, 11] on icon "button" at bounding box center [41, 13] width 7 height 7
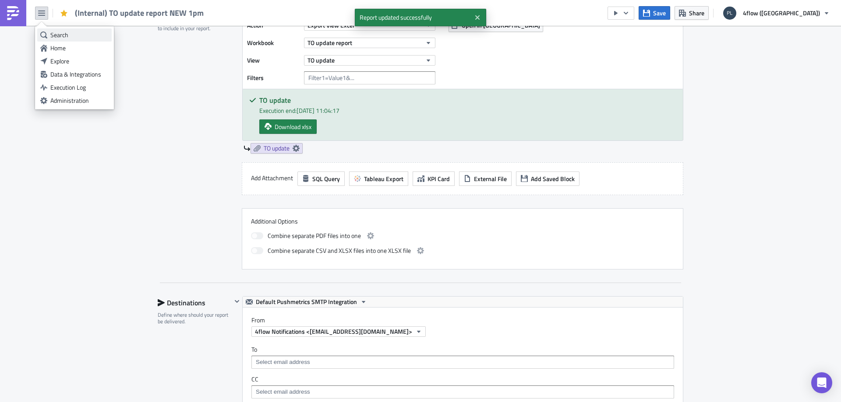
click at [61, 31] on div "Search" at bounding box center [79, 35] width 58 height 9
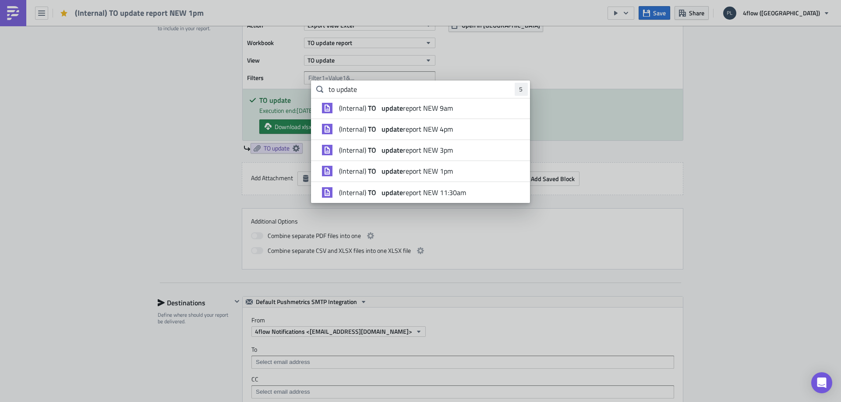
click at [430, 194] on span "(Internal) TO update report NEW 11:30am" at bounding box center [402, 192] width 127 height 9
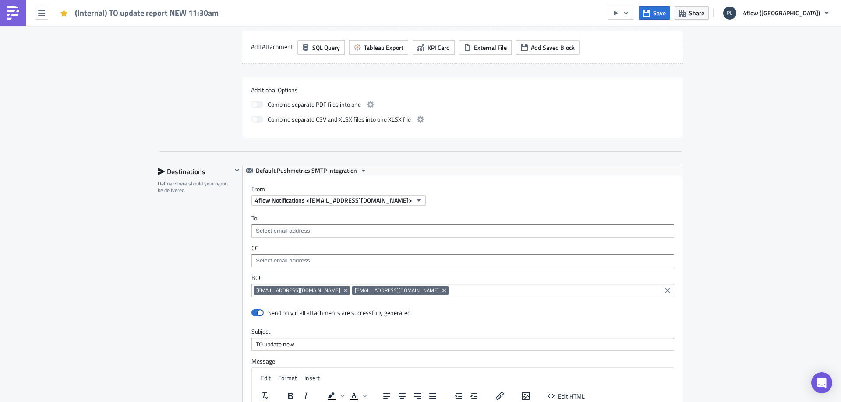
scroll to position [613, 0]
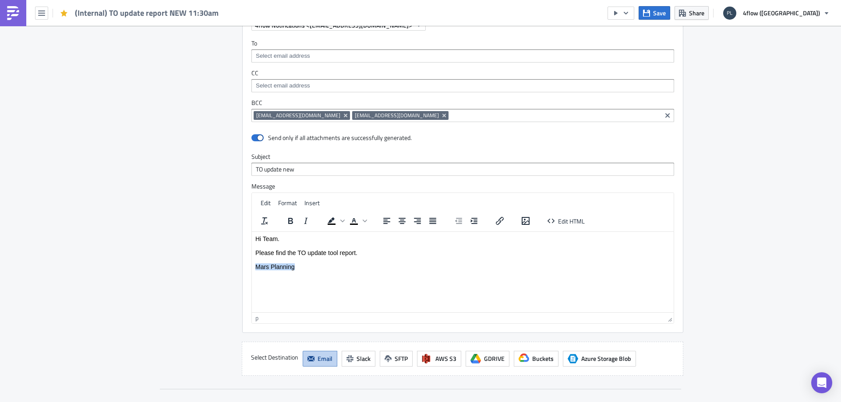
drag, startPoint x: 298, startPoint y: 268, endPoint x: 249, endPoint y: 266, distance: 48.6
click at [252, 266] on html "Hi Team. Please find the TO update tool report. Mars Planning" at bounding box center [463, 253] width 422 height 42
paste body "Rich Text Area. Press ALT-0 for help."
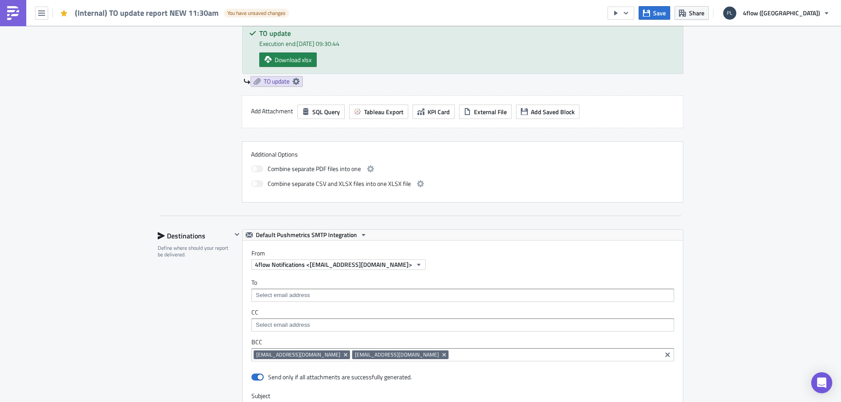
scroll to position [263, 0]
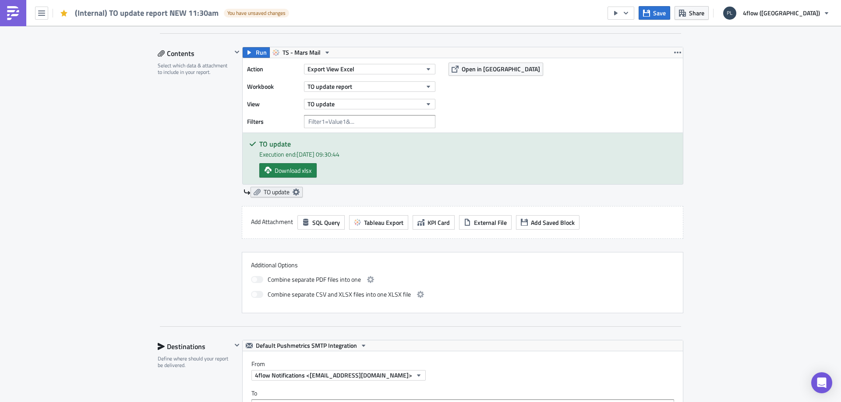
click at [278, 193] on span "TO update" at bounding box center [277, 192] width 26 height 8
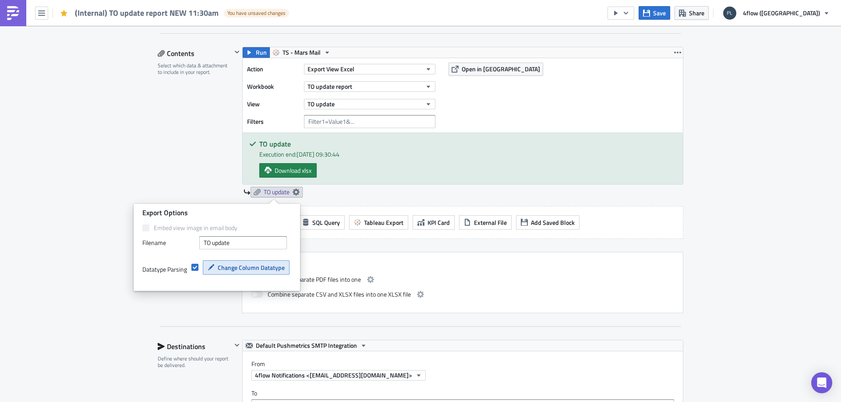
click at [221, 270] on span "Change Column Datatype" at bounding box center [251, 267] width 67 height 9
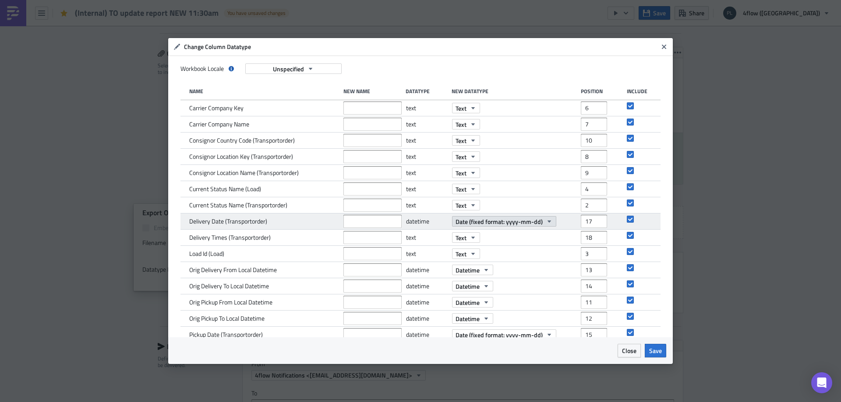
click at [531, 219] on span "Date (fixed format: yyyy-mm-dd)" at bounding box center [498, 221] width 87 height 9
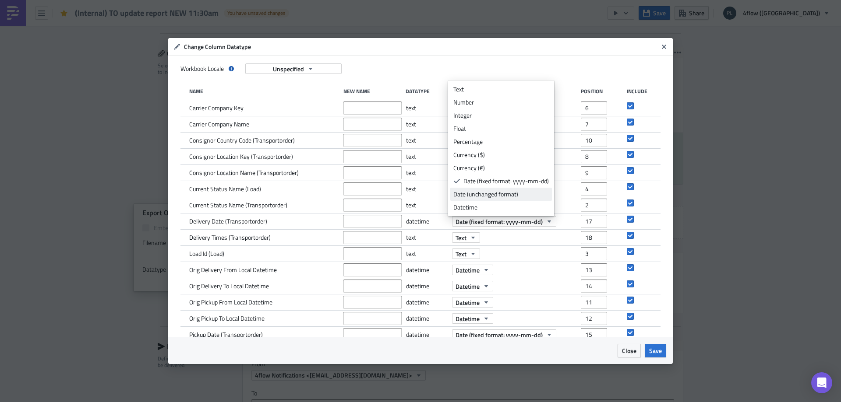
click at [525, 198] on div "Date (unchanged format)" at bounding box center [500, 194] width 95 height 9
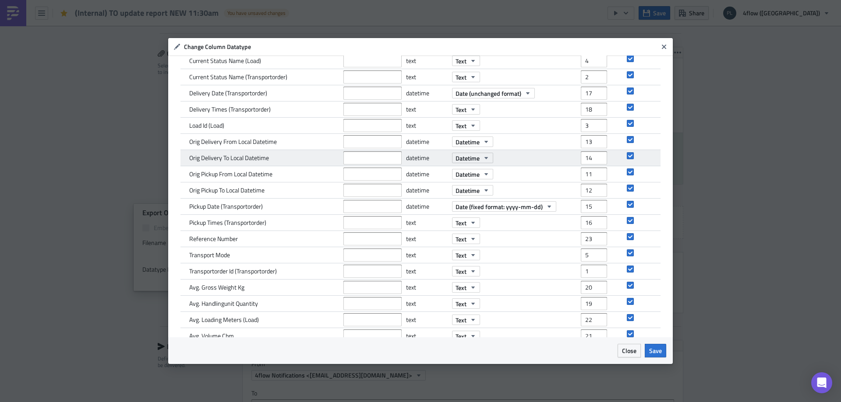
scroll to position [131, 0]
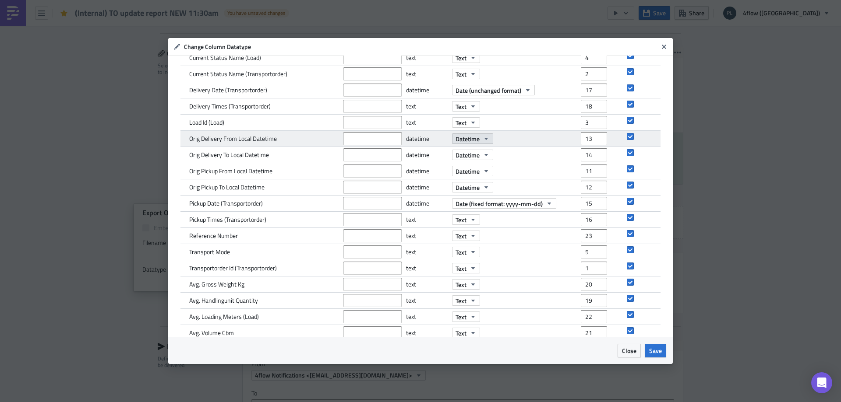
click at [484, 138] on icon "button" at bounding box center [486, 139] width 4 height 2
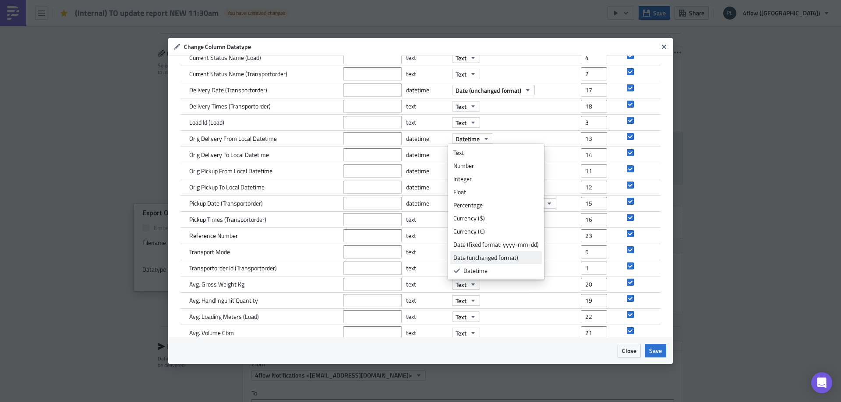
scroll to position [13, 0]
click at [509, 247] on div "Date (unchanged format)" at bounding box center [495, 244] width 85 height 9
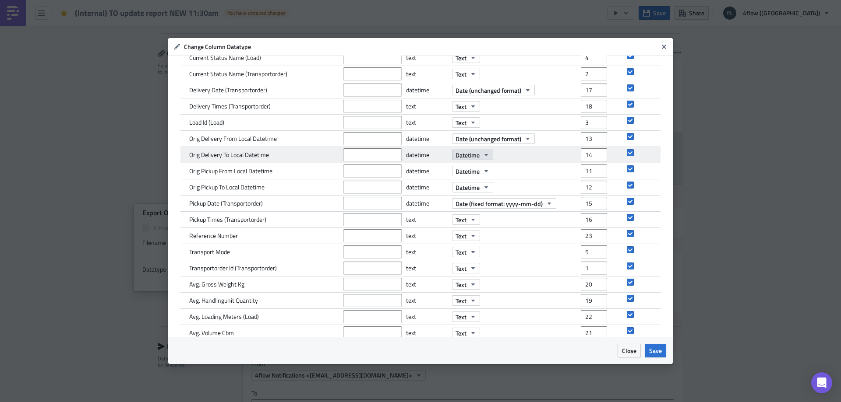
click at [486, 152] on icon "button" at bounding box center [486, 155] width 7 height 7
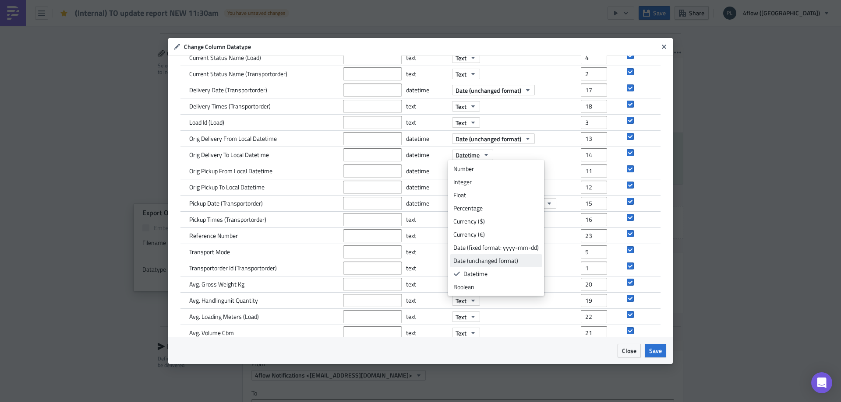
click at [502, 259] on div "Date (unchanged format)" at bounding box center [495, 261] width 85 height 9
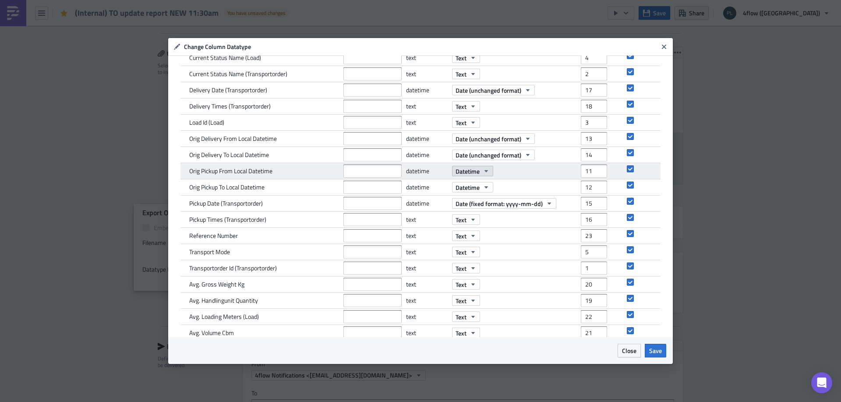
click at [476, 173] on button "Datetime" at bounding box center [472, 171] width 41 height 11
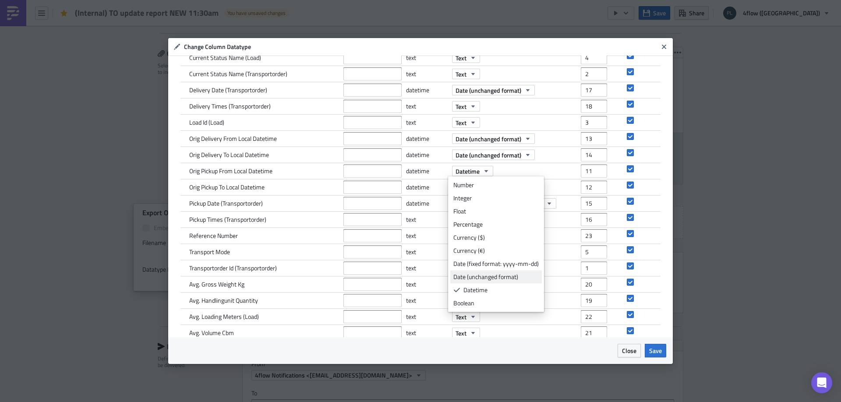
click at [481, 275] on div "Date (unchanged format)" at bounding box center [495, 277] width 85 height 9
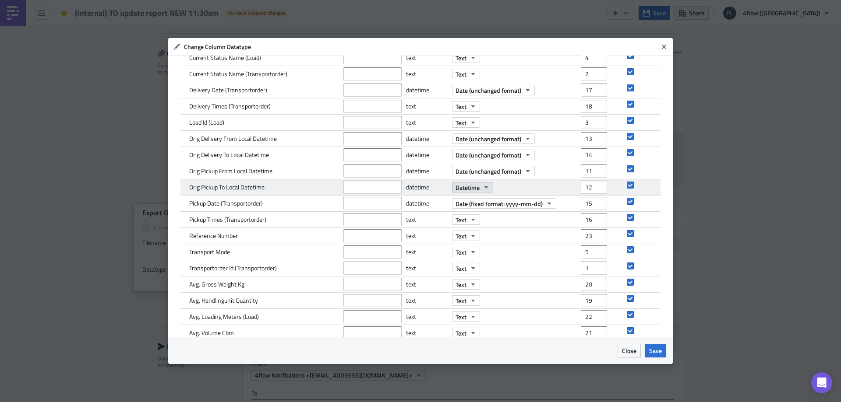
click at [483, 185] on icon "button" at bounding box center [486, 187] width 7 height 7
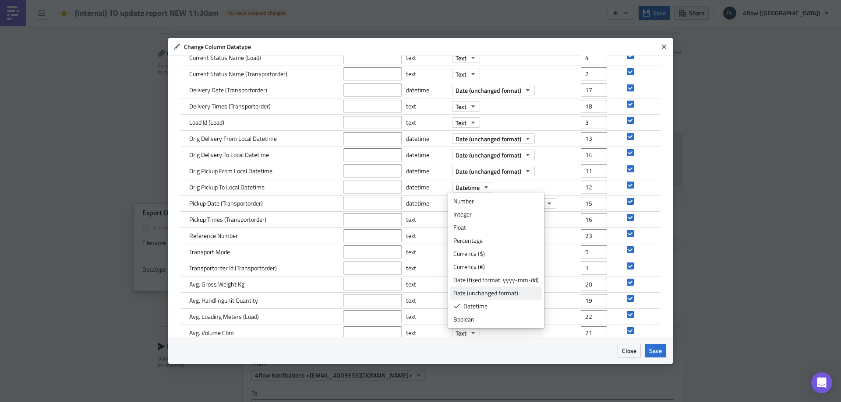
click at [485, 291] on div "Date (unchanged format)" at bounding box center [495, 293] width 85 height 9
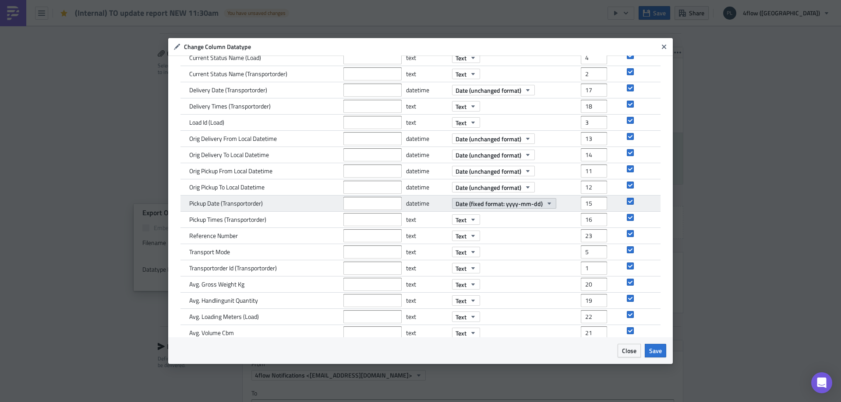
click at [505, 202] on span "Date (fixed format: yyyy-mm-dd)" at bounding box center [498, 203] width 87 height 9
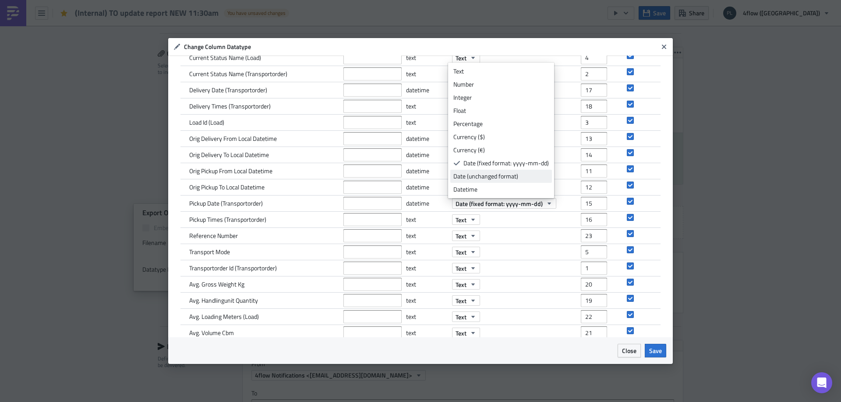
click at [494, 178] on div "Date (unchanged format)" at bounding box center [500, 176] width 95 height 9
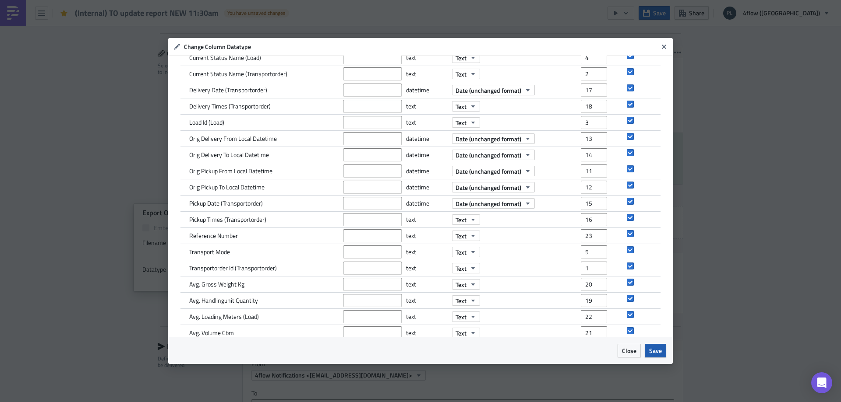
click at [659, 353] on span "Save" at bounding box center [655, 350] width 13 height 9
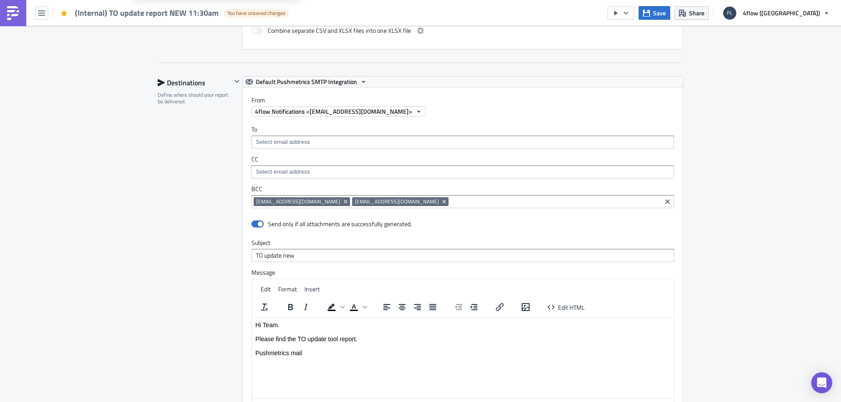
scroll to position [569, 0]
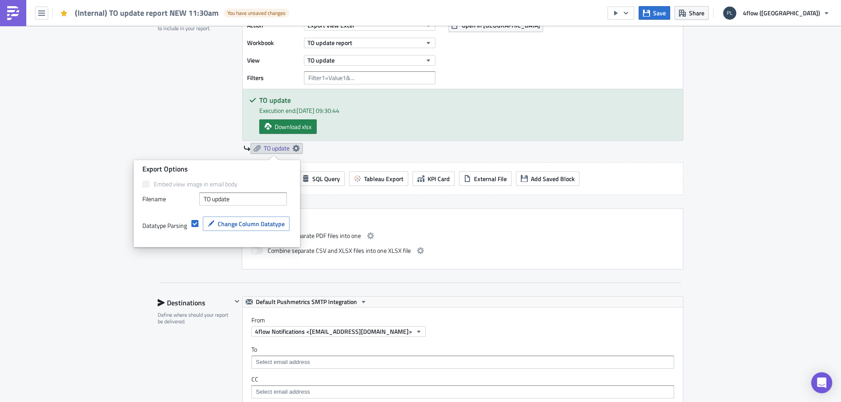
click at [736, 168] on div "Execution Log Edit " (Internal) TO update report NEW 11:30am " Draft Settings C…" at bounding box center [420, 281] width 841 height 1125
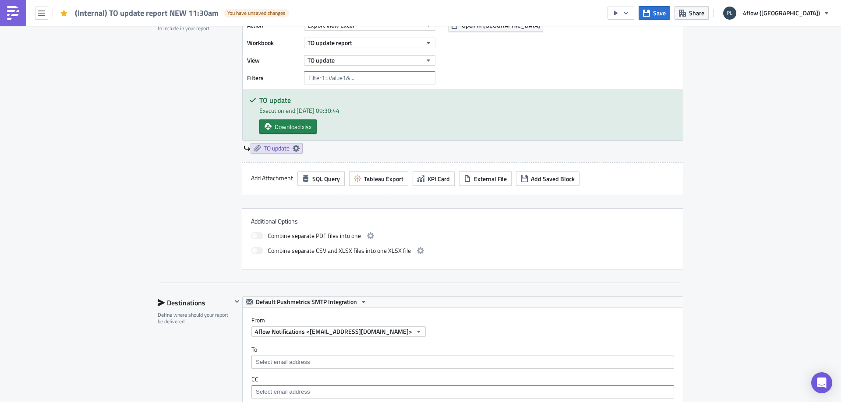
scroll to position [219, 0]
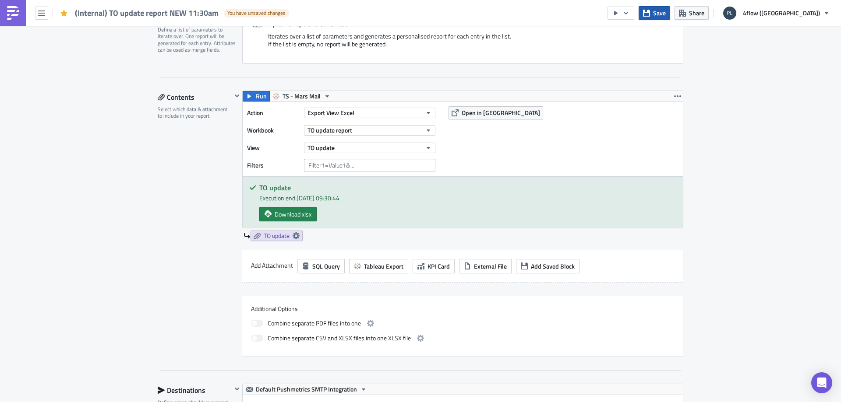
click at [666, 15] on span "Save" at bounding box center [659, 12] width 13 height 9
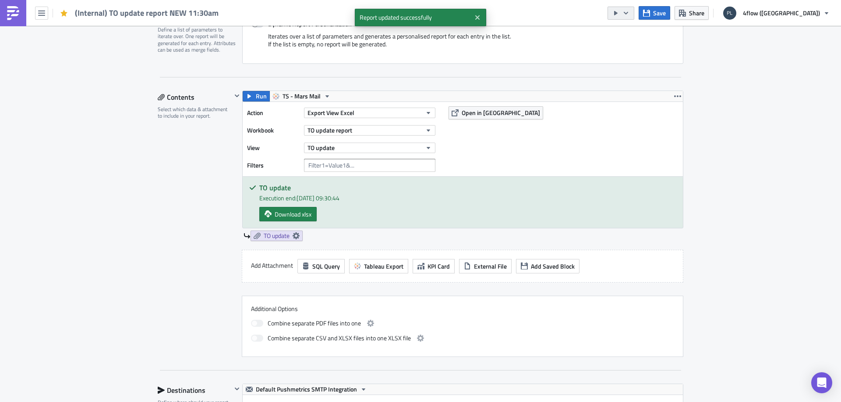
click at [634, 12] on button "button" at bounding box center [620, 13] width 27 height 13
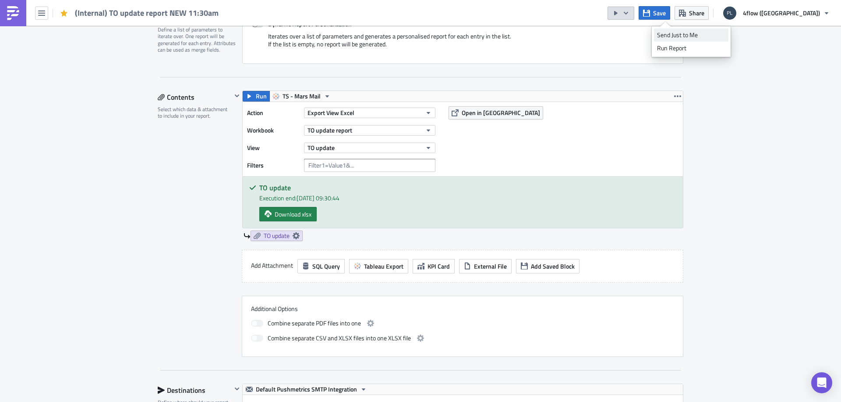
click at [679, 29] on link "Send Just to Me" at bounding box center [691, 34] width 74 height 13
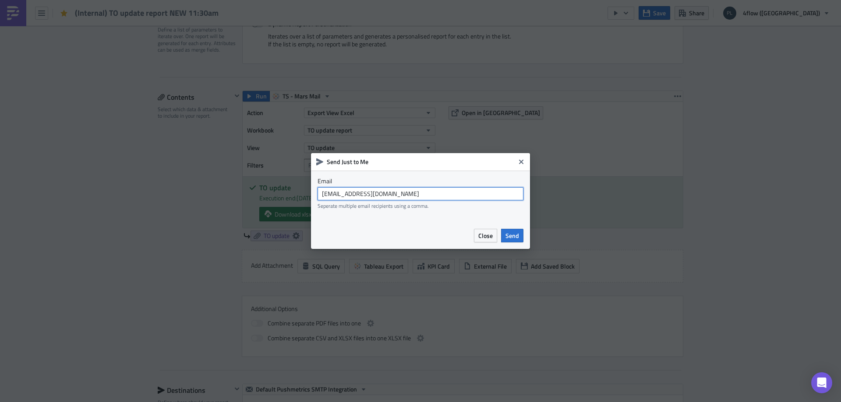
click at [427, 197] on input "[EMAIL_ADDRESS][DOMAIN_NAME]" at bounding box center [420, 193] width 206 height 13
type input "[PERSON_NAME][EMAIL_ADDRESS][DOMAIN_NAME]"
click at [506, 237] on span "Send" at bounding box center [512, 235] width 14 height 9
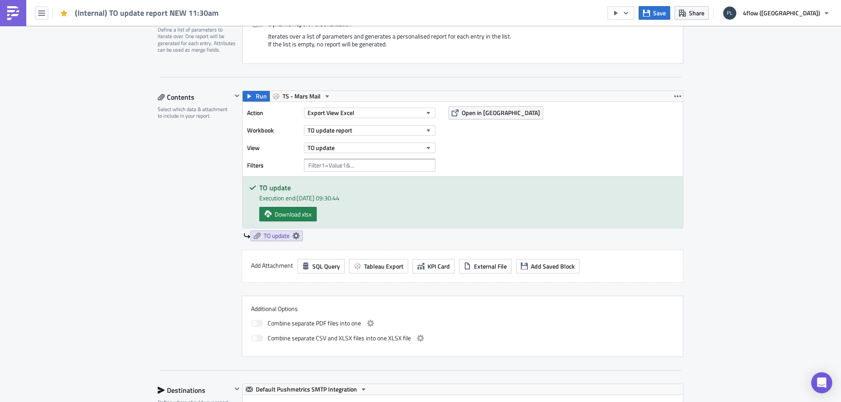
click at [673, 159] on div "Action Export View Excel Workbook TO update report View TO update Filters Open …" at bounding box center [463, 139] width 440 height 74
